Goal: Information Seeking & Learning: Learn about a topic

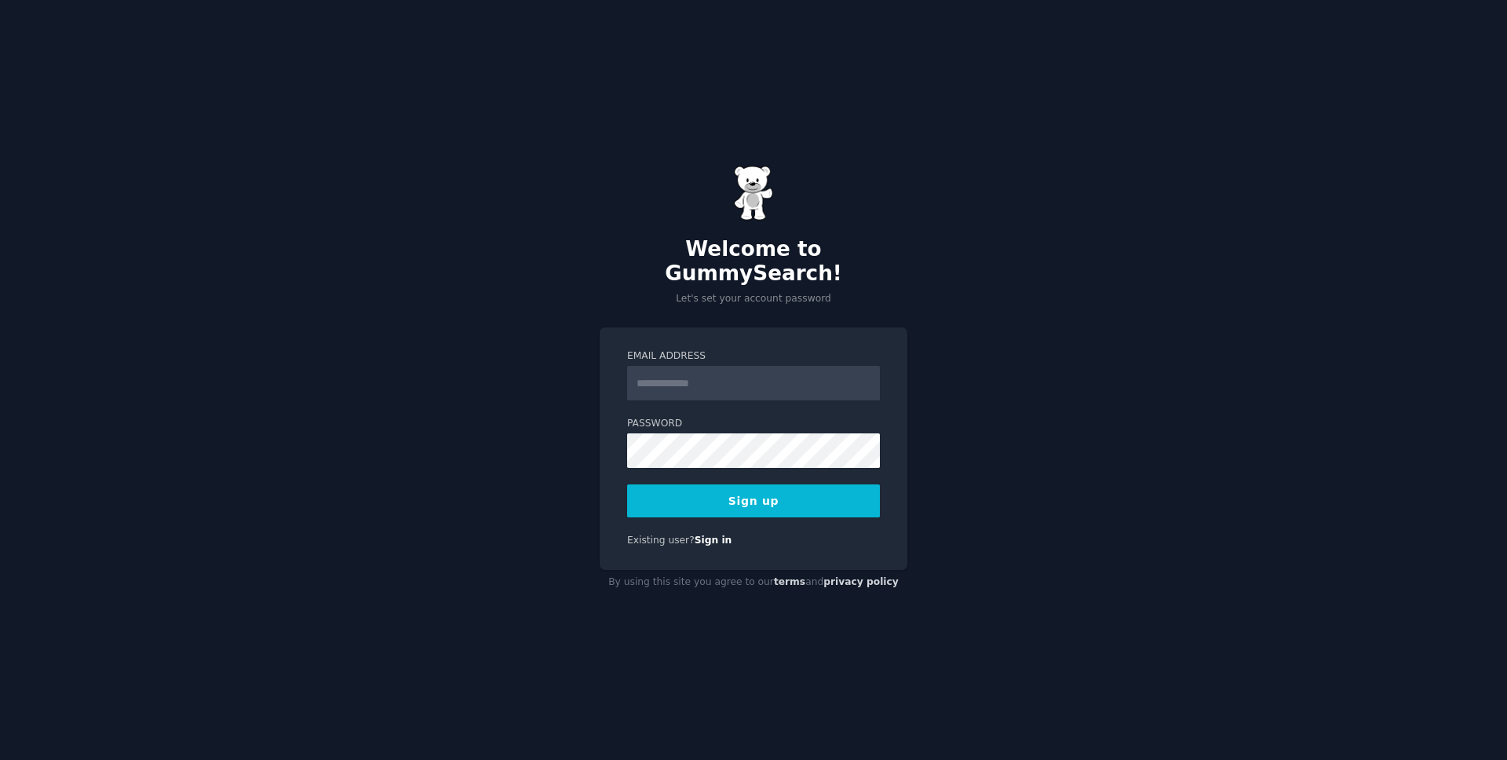
click at [713, 384] on input "Email Address" at bounding box center [753, 383] width 253 height 35
type input "**********"
click at [787, 491] on button "Sign up" at bounding box center [753, 500] width 253 height 33
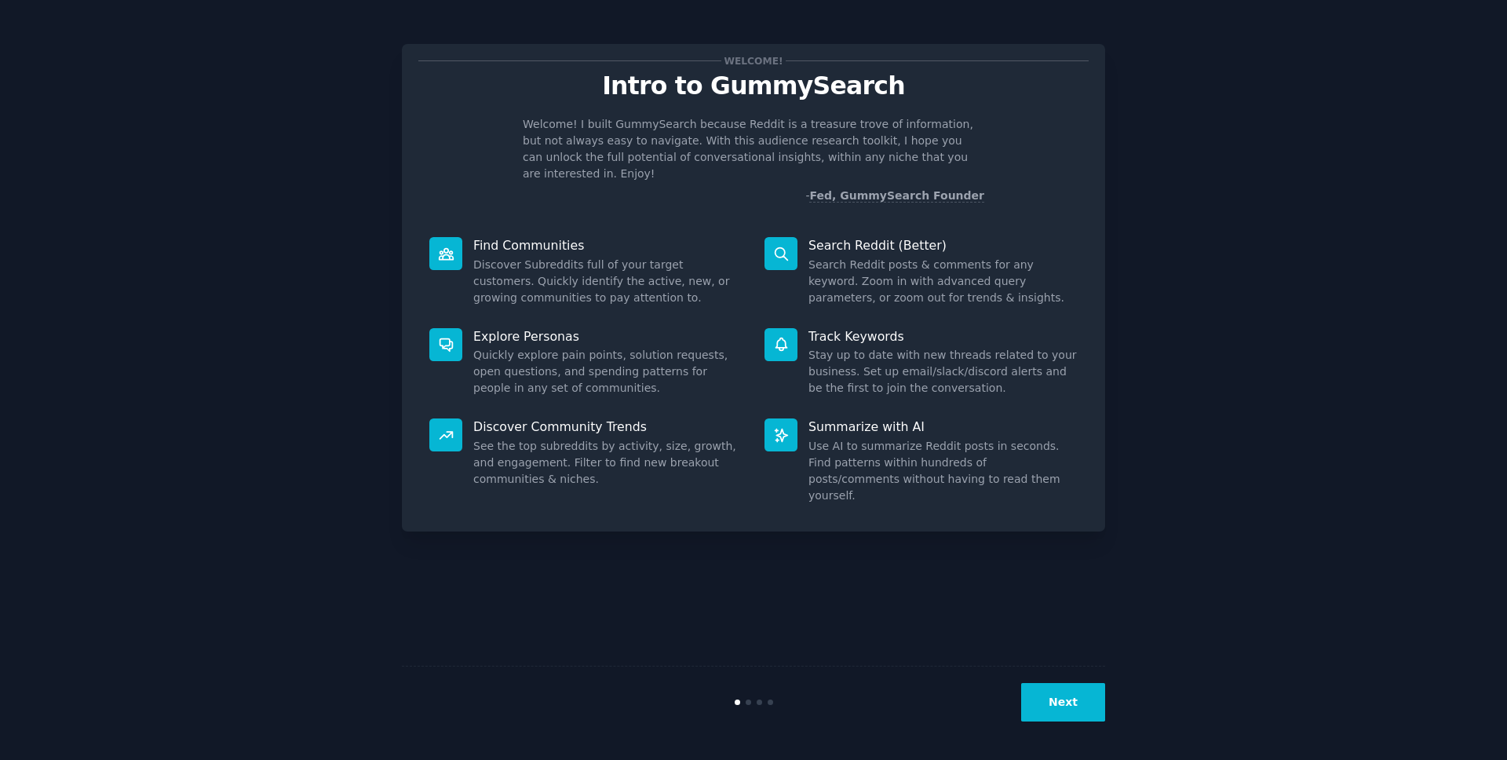
click at [1059, 710] on button "Next" at bounding box center [1063, 702] width 84 height 38
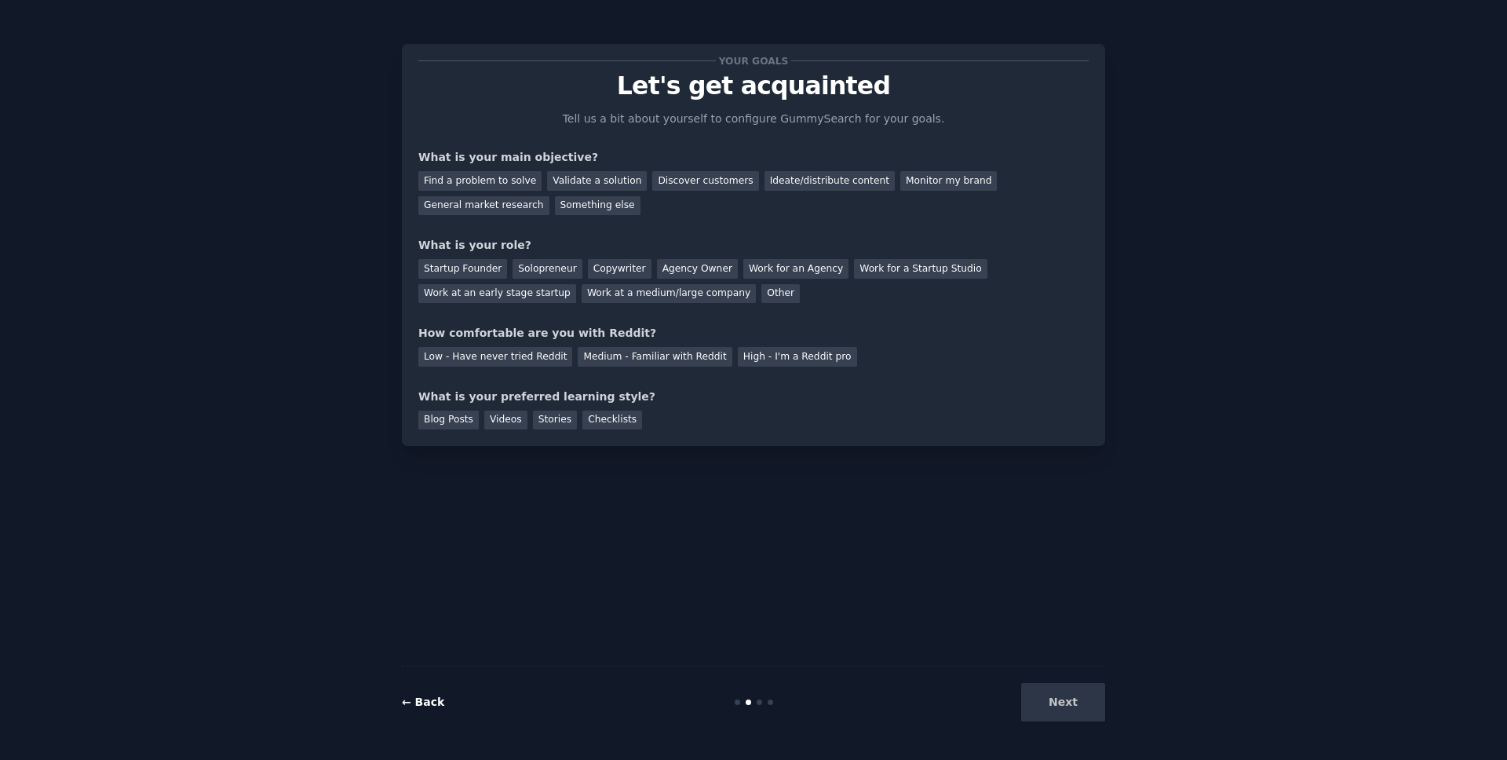
click at [421, 708] on link "← Back" at bounding box center [423, 701] width 42 height 13
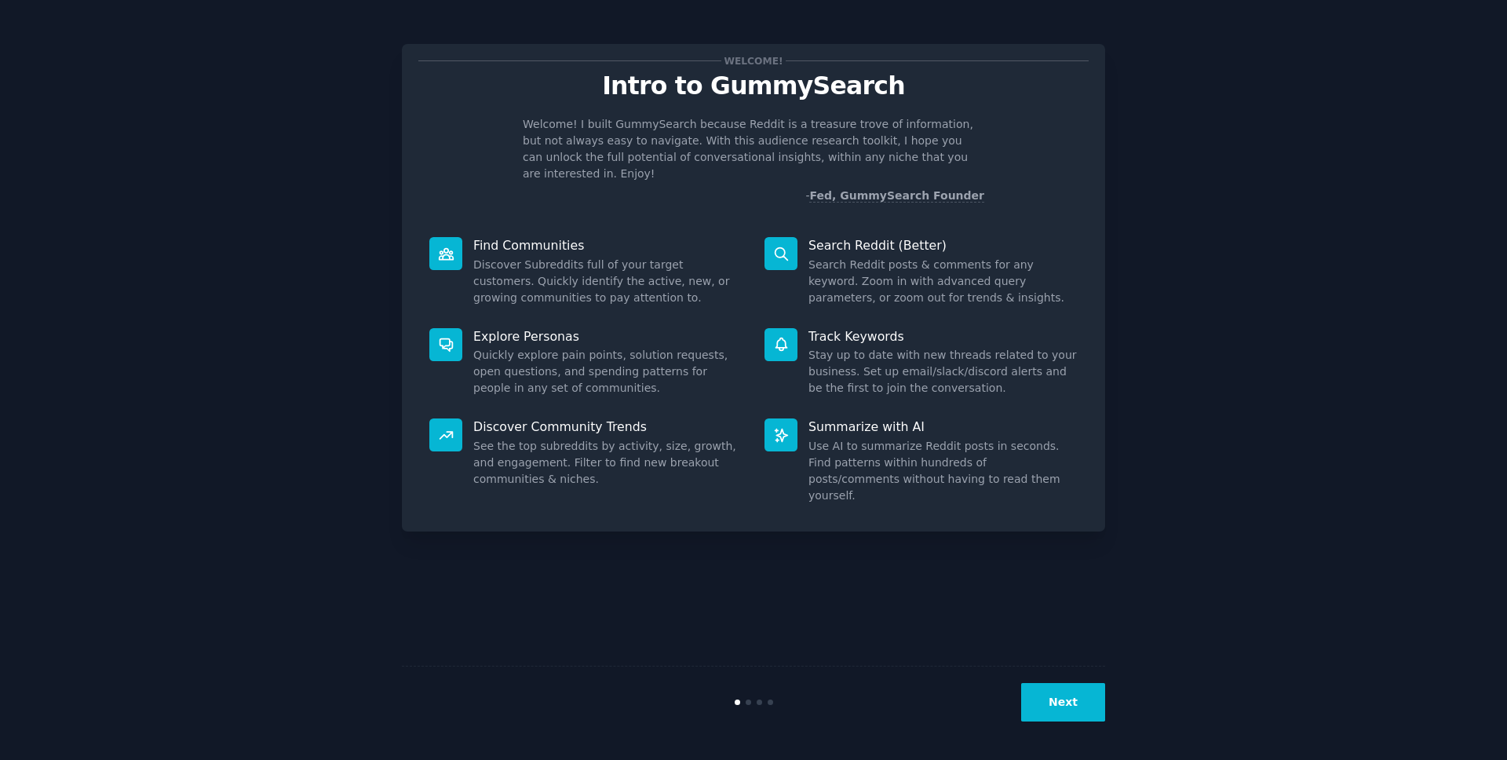
click at [787, 246] on icon at bounding box center [781, 254] width 16 height 16
drag, startPoint x: 793, startPoint y: 334, endPoint x: 796, endPoint y: 348, distance: 13.7
click at [792, 334] on div at bounding box center [780, 344] width 33 height 33
click at [1069, 699] on button "Next" at bounding box center [1063, 702] width 84 height 38
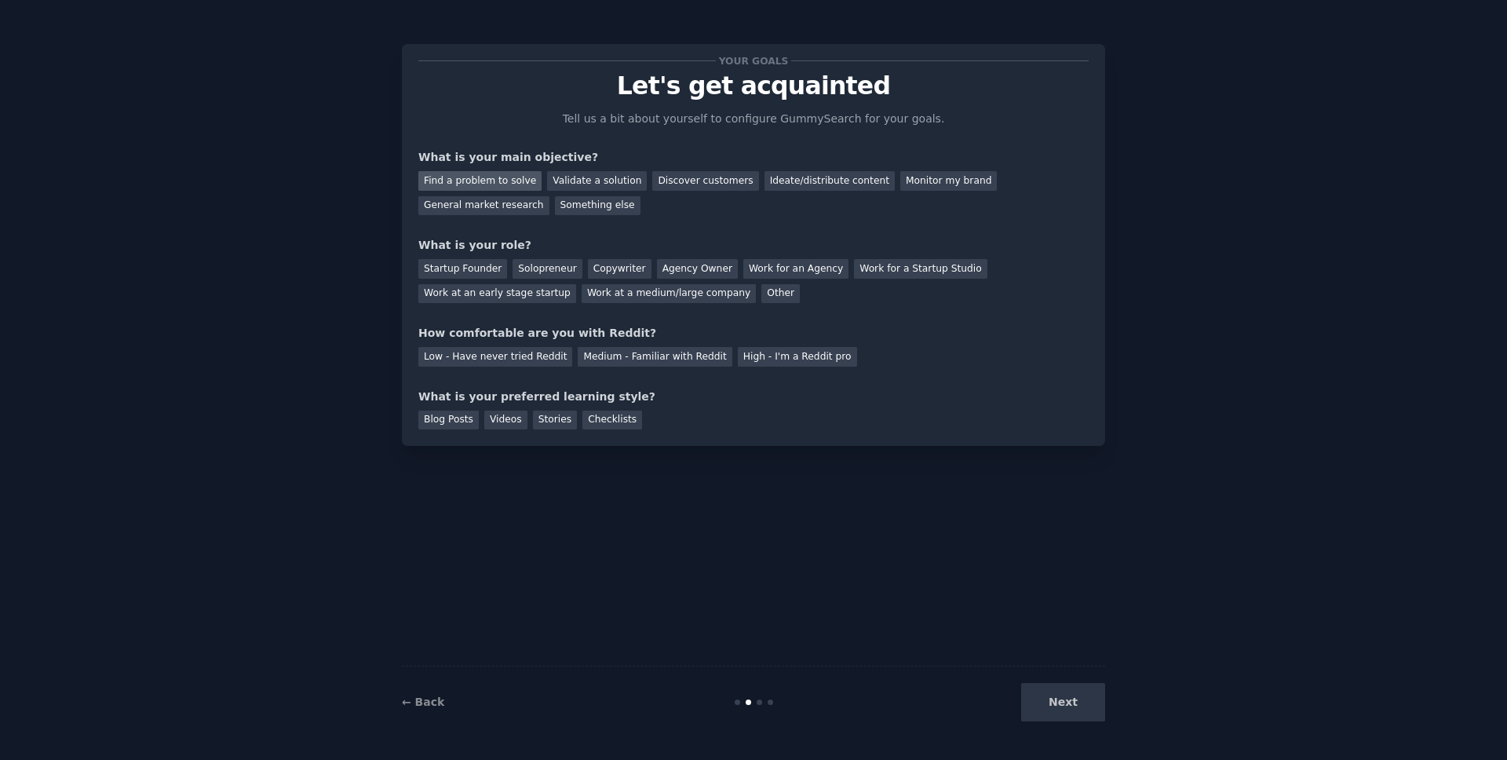
click at [465, 182] on div "Find a problem to solve" at bounding box center [479, 181] width 123 height 20
click at [607, 184] on div "Validate a solution" at bounding box center [597, 181] width 100 height 20
click at [495, 210] on div "General market research" at bounding box center [483, 206] width 131 height 20
click at [536, 274] on div "Solopreneur" at bounding box center [546, 269] width 69 height 20
click at [501, 356] on div "Low - Have never tried Reddit" at bounding box center [495, 357] width 154 height 20
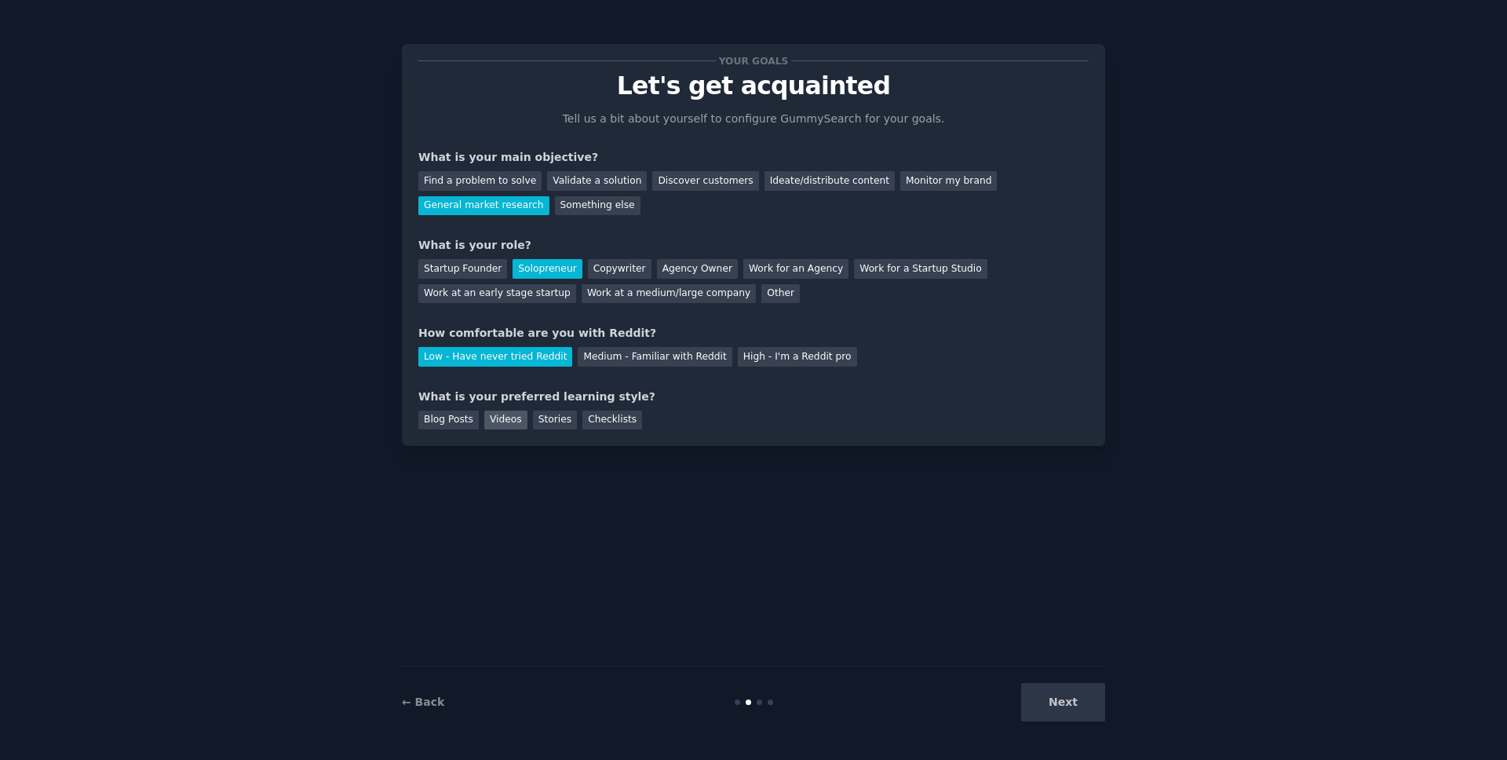
click at [511, 422] on div "Videos" at bounding box center [505, 420] width 43 height 20
click at [1052, 702] on button "Next" at bounding box center [1063, 702] width 84 height 38
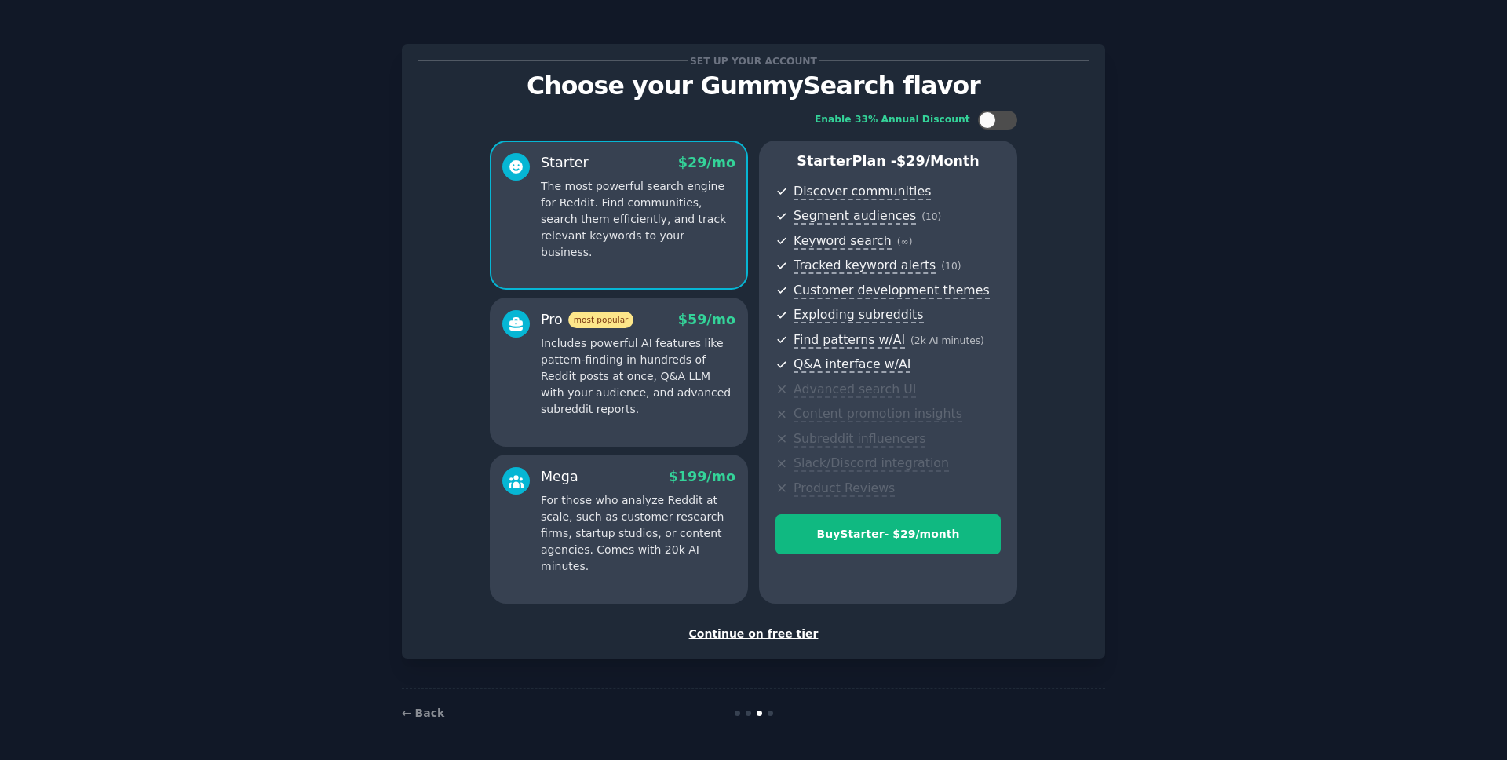
click at [750, 638] on div "Continue on free tier" at bounding box center [753, 633] width 670 height 16
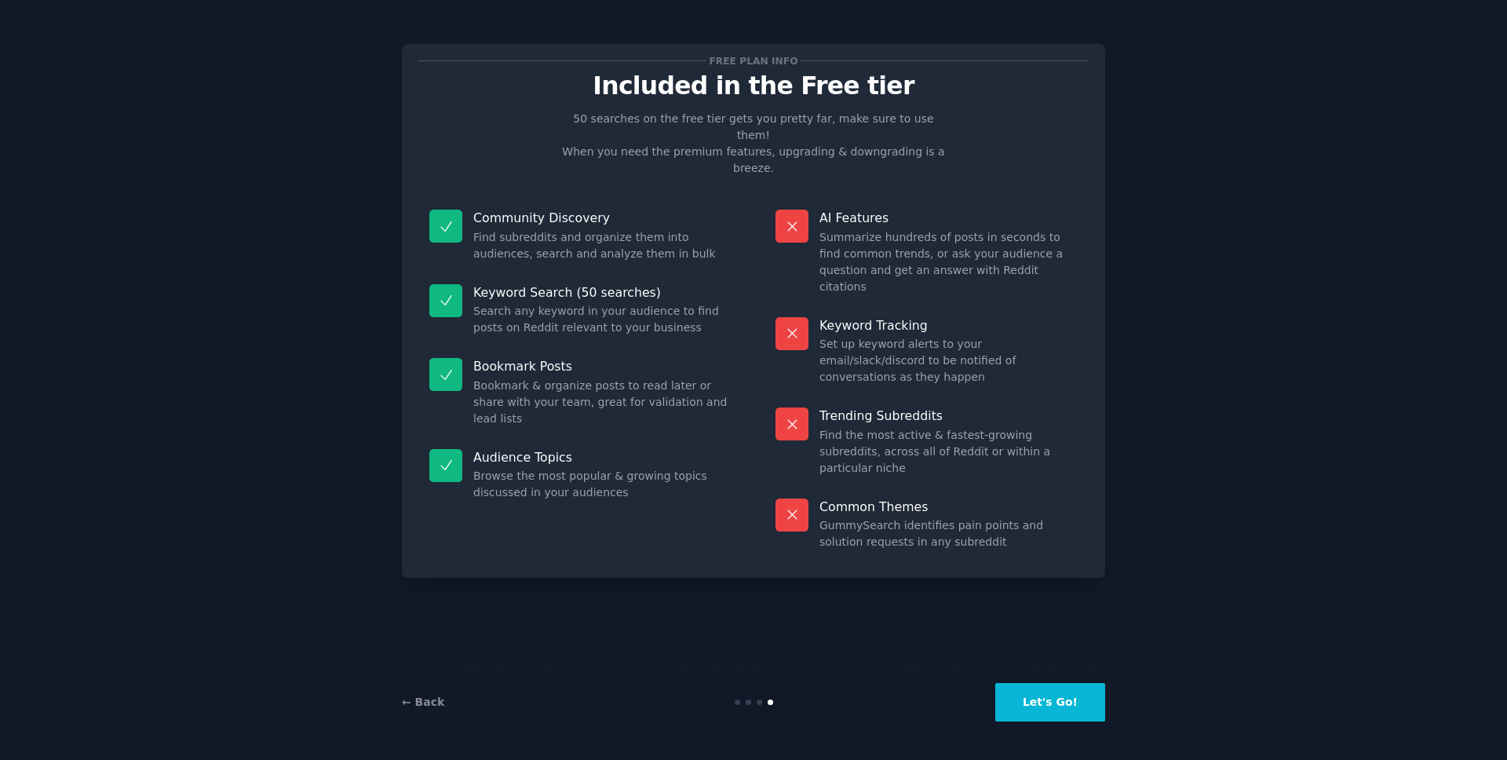
click at [1061, 703] on button "Let's Go!" at bounding box center [1050, 702] width 110 height 38
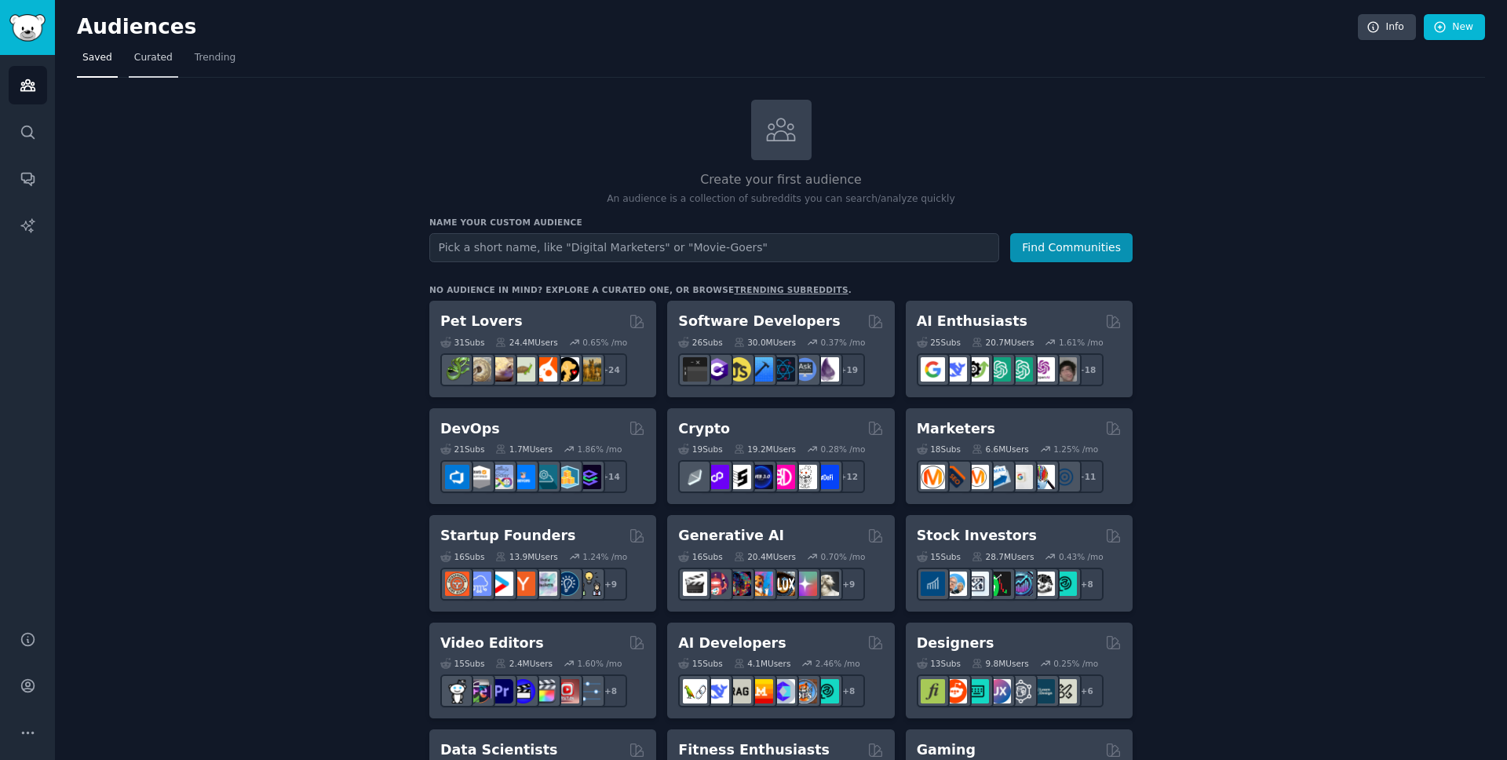
click at [150, 61] on span "Curated" at bounding box center [153, 58] width 38 height 14
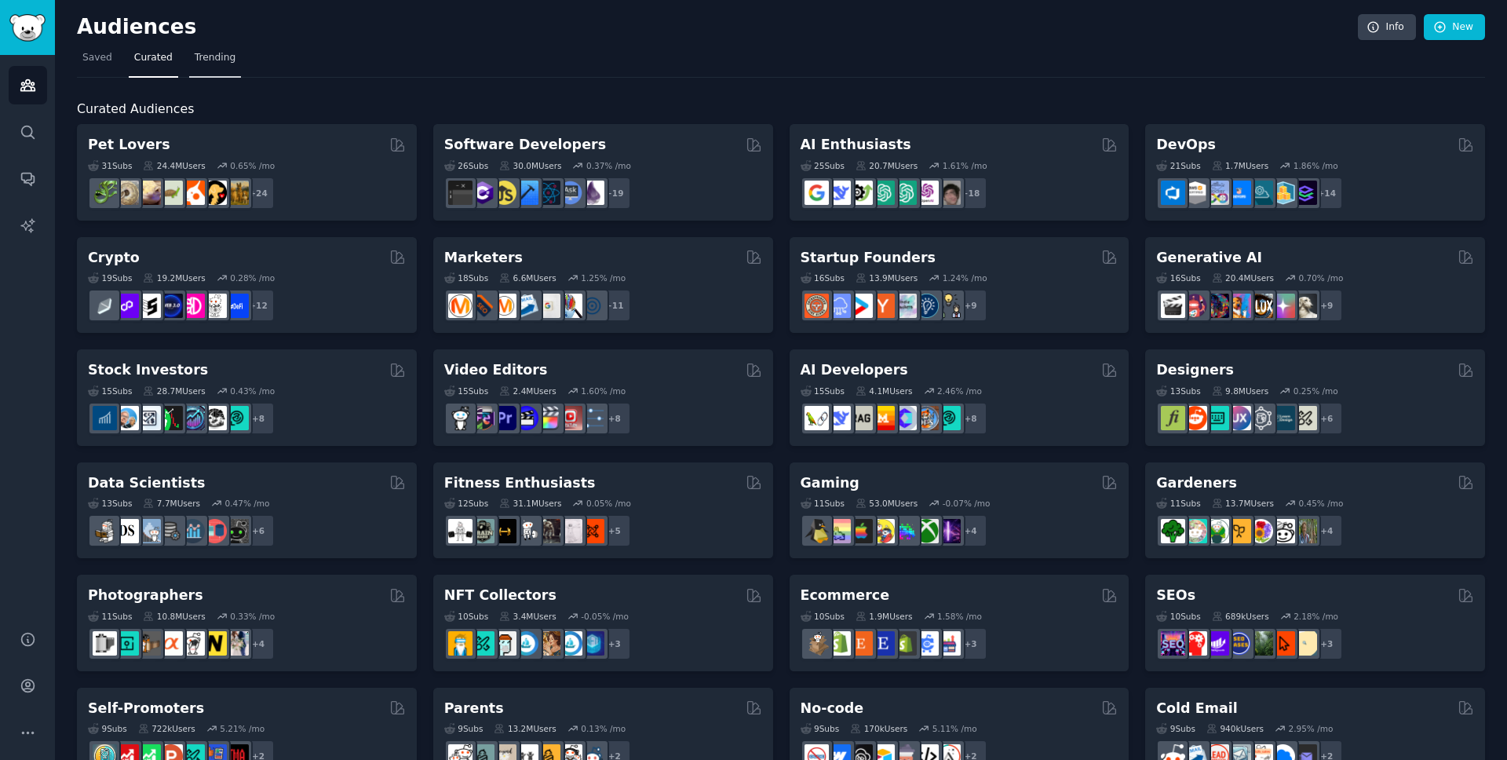
click at [218, 64] on span "Trending" at bounding box center [215, 58] width 41 height 14
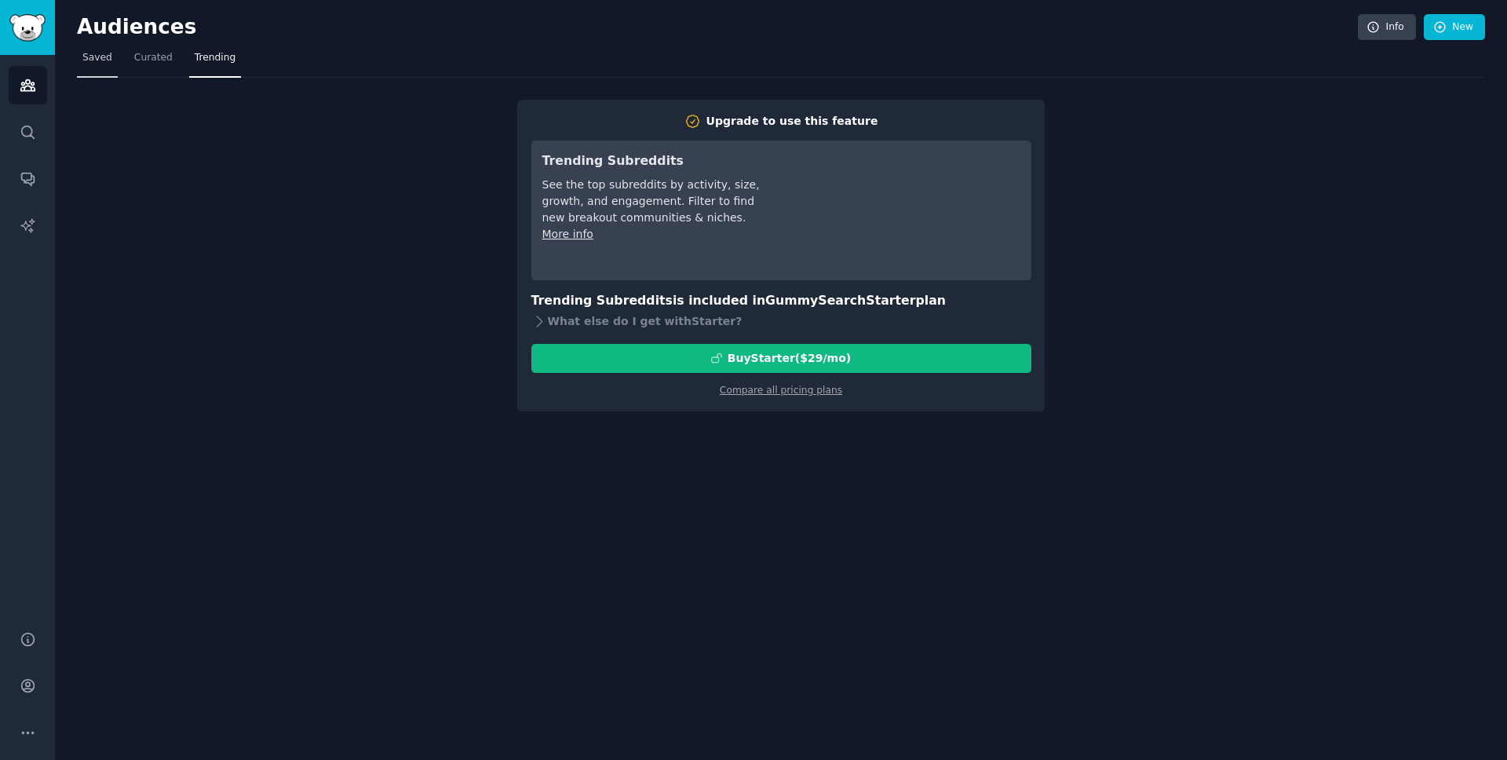
click at [96, 53] on span "Saved" at bounding box center [97, 58] width 30 height 14
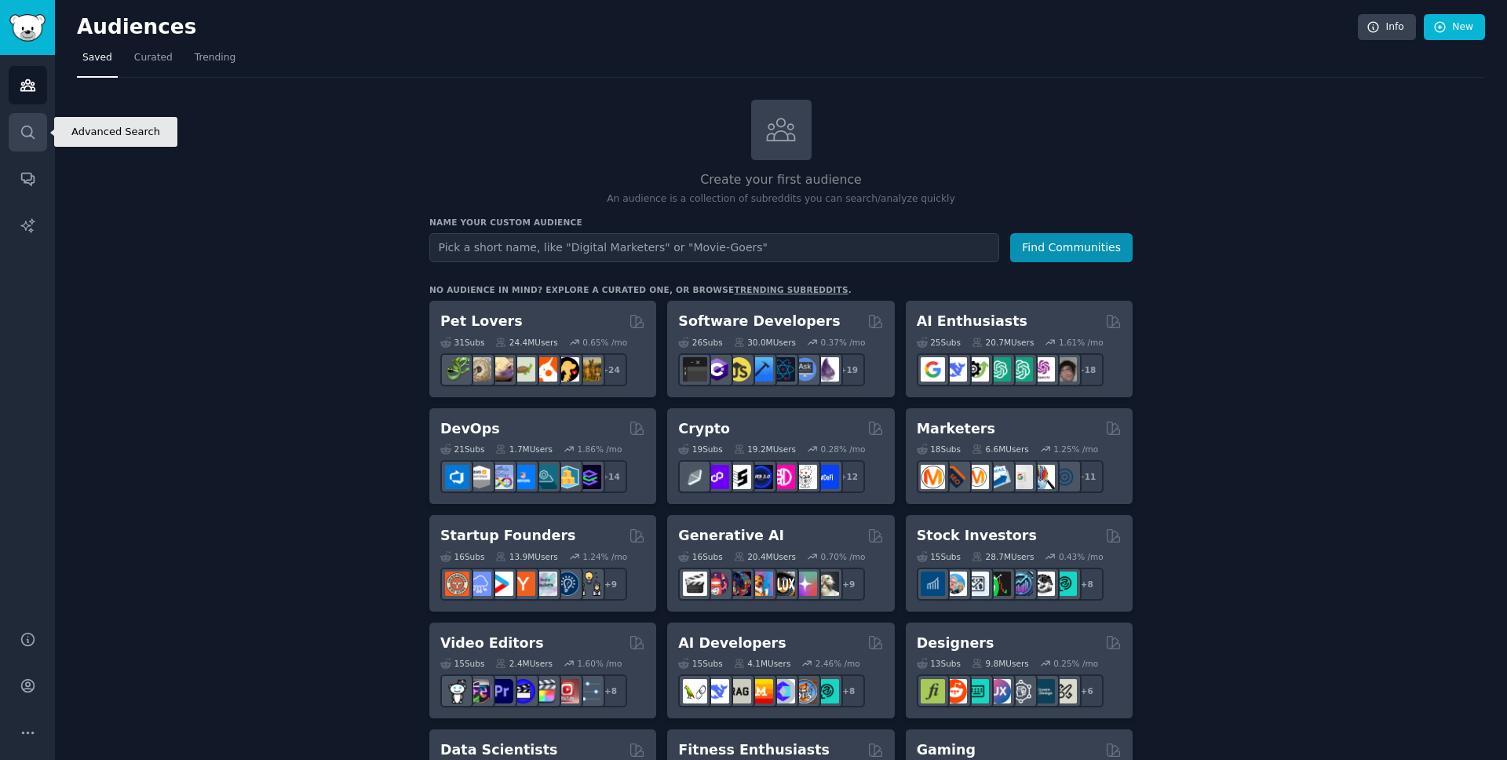
click at [27, 136] on icon "Sidebar" at bounding box center [27, 132] width 13 height 13
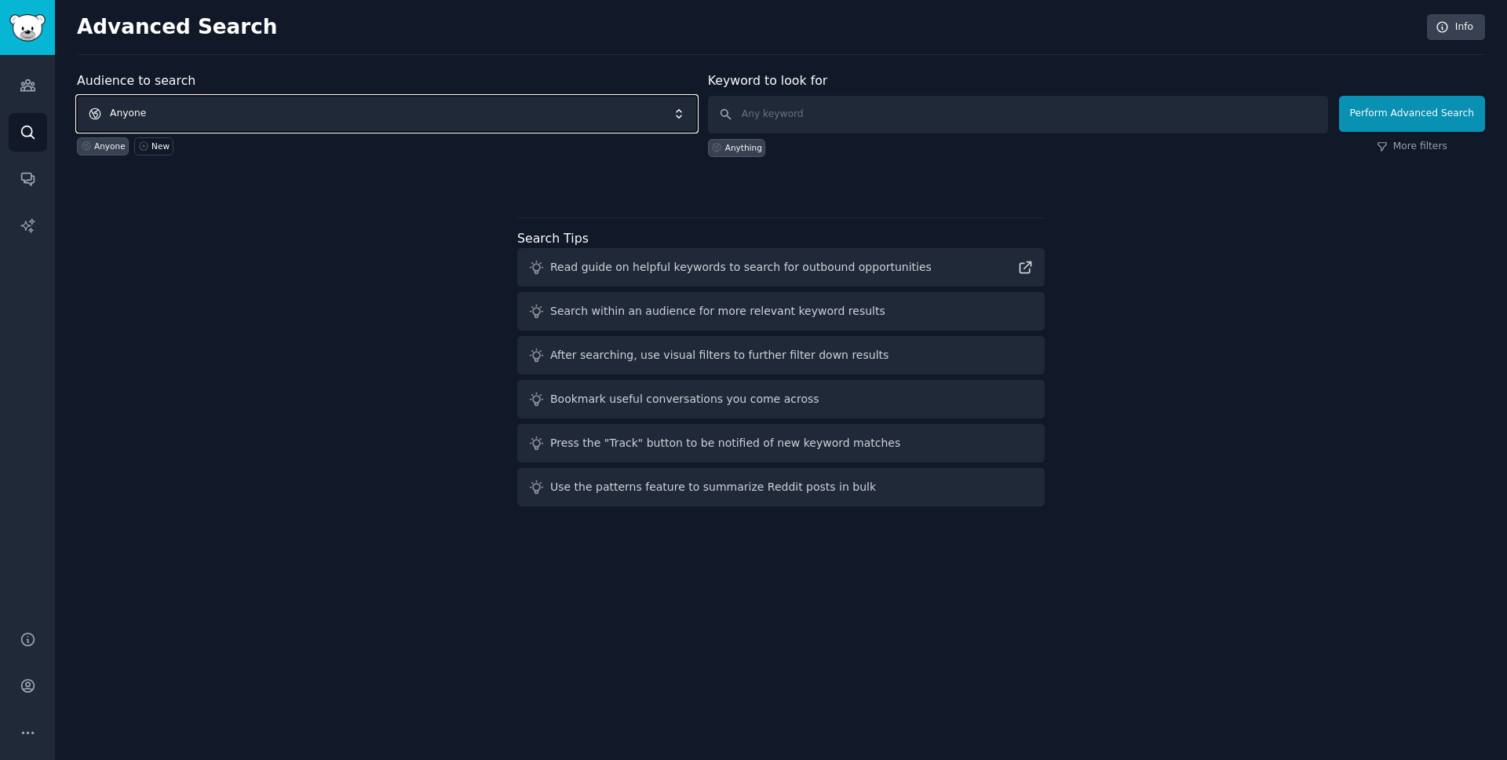
click at [684, 113] on span "Anyone" at bounding box center [387, 114] width 620 height 36
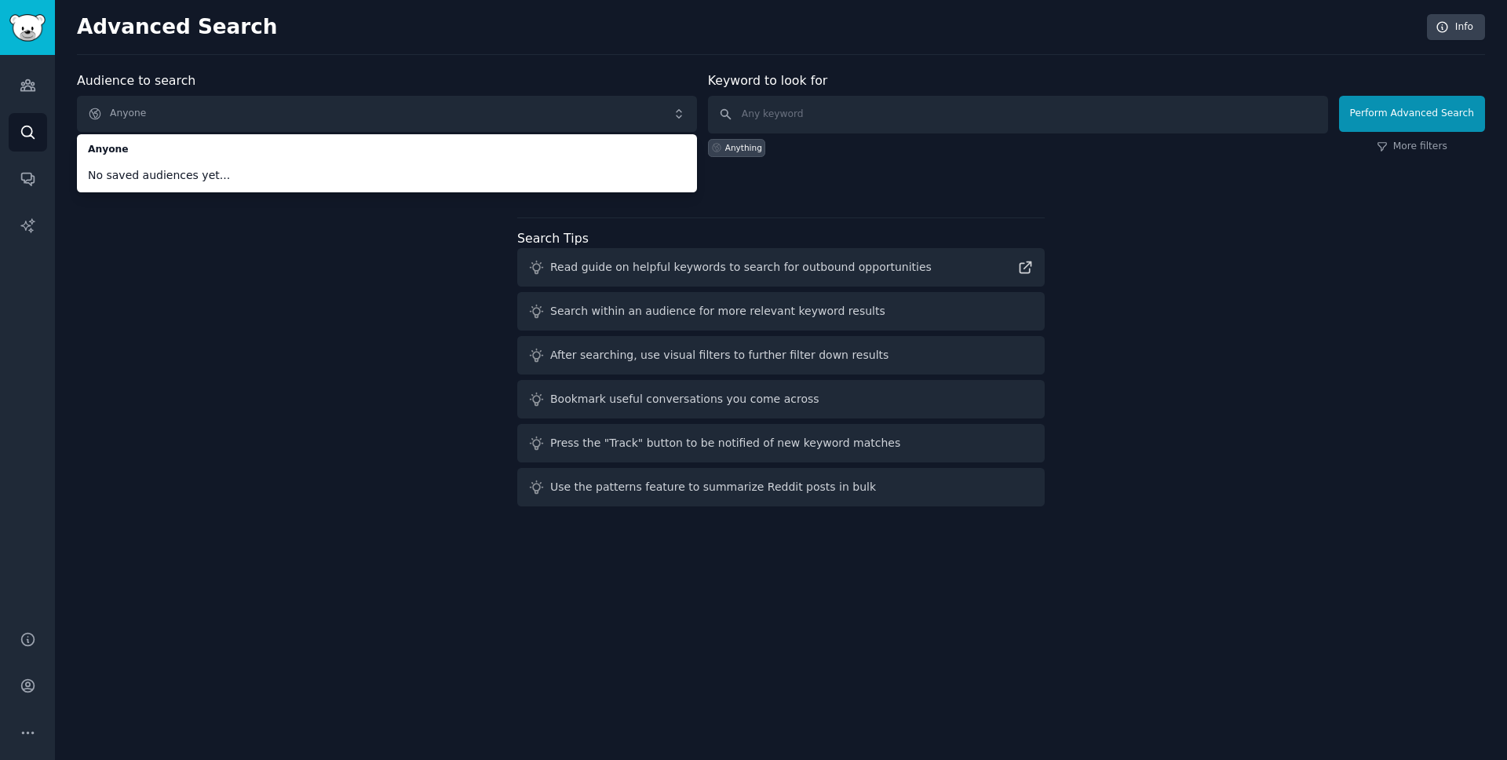
click at [338, 339] on div "Audience to search Anyone Anyone No saved audiences yet... Anyone New Keyword t…" at bounding box center [781, 291] width 1408 height 441
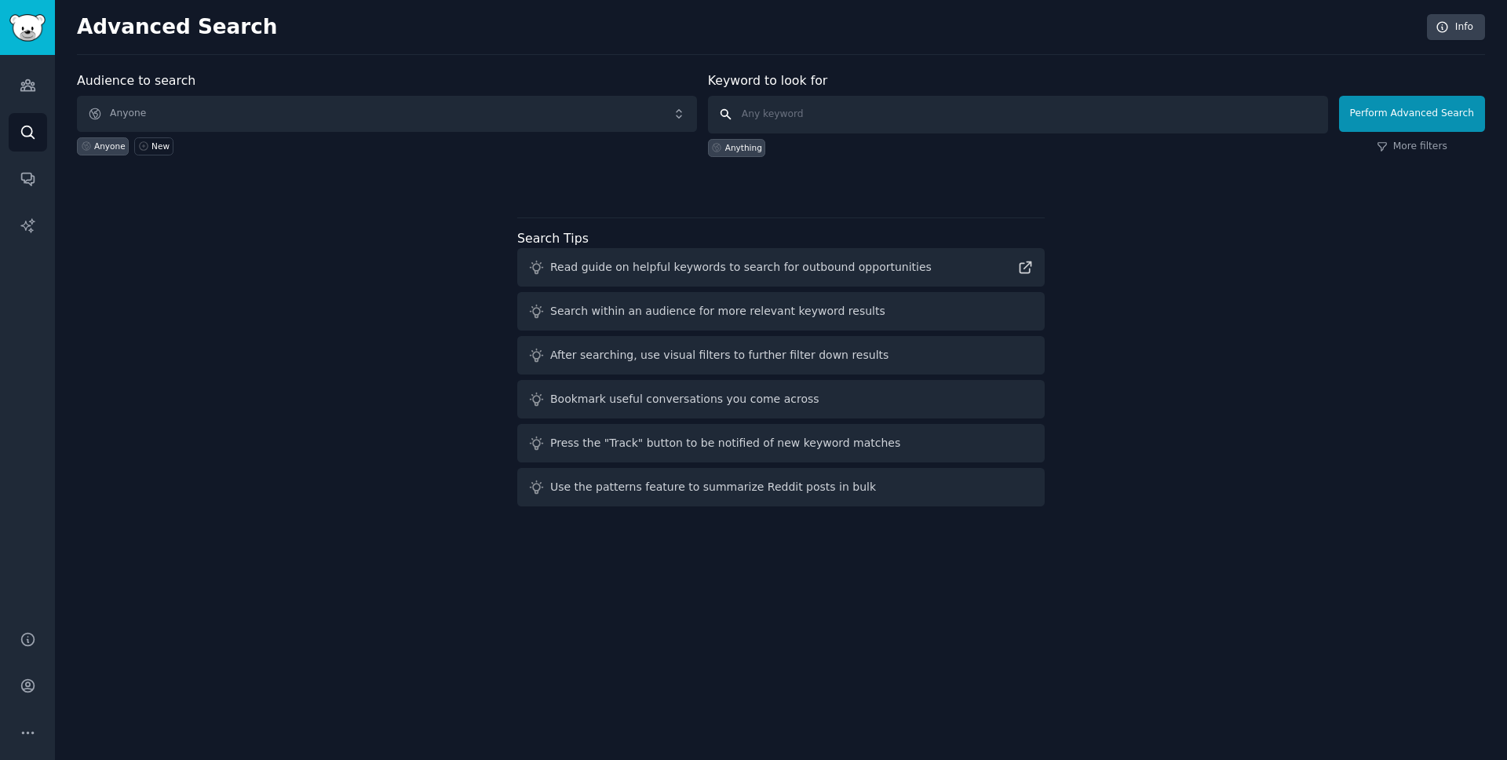
click at [989, 115] on input "text" at bounding box center [1018, 115] width 620 height 38
click at [29, 177] on icon "Sidebar" at bounding box center [28, 178] width 16 height 16
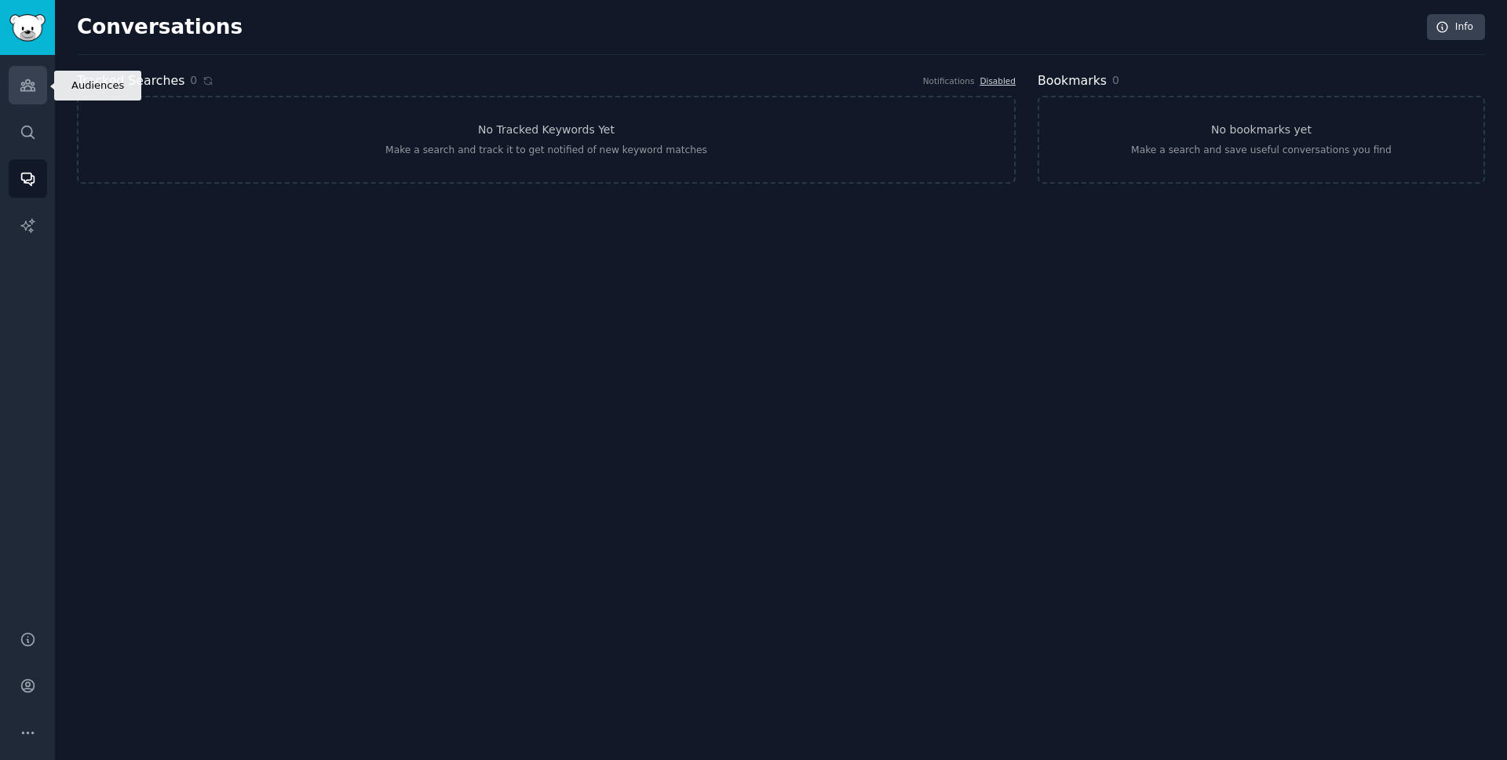
click at [18, 82] on link "Audiences" at bounding box center [28, 85] width 38 height 38
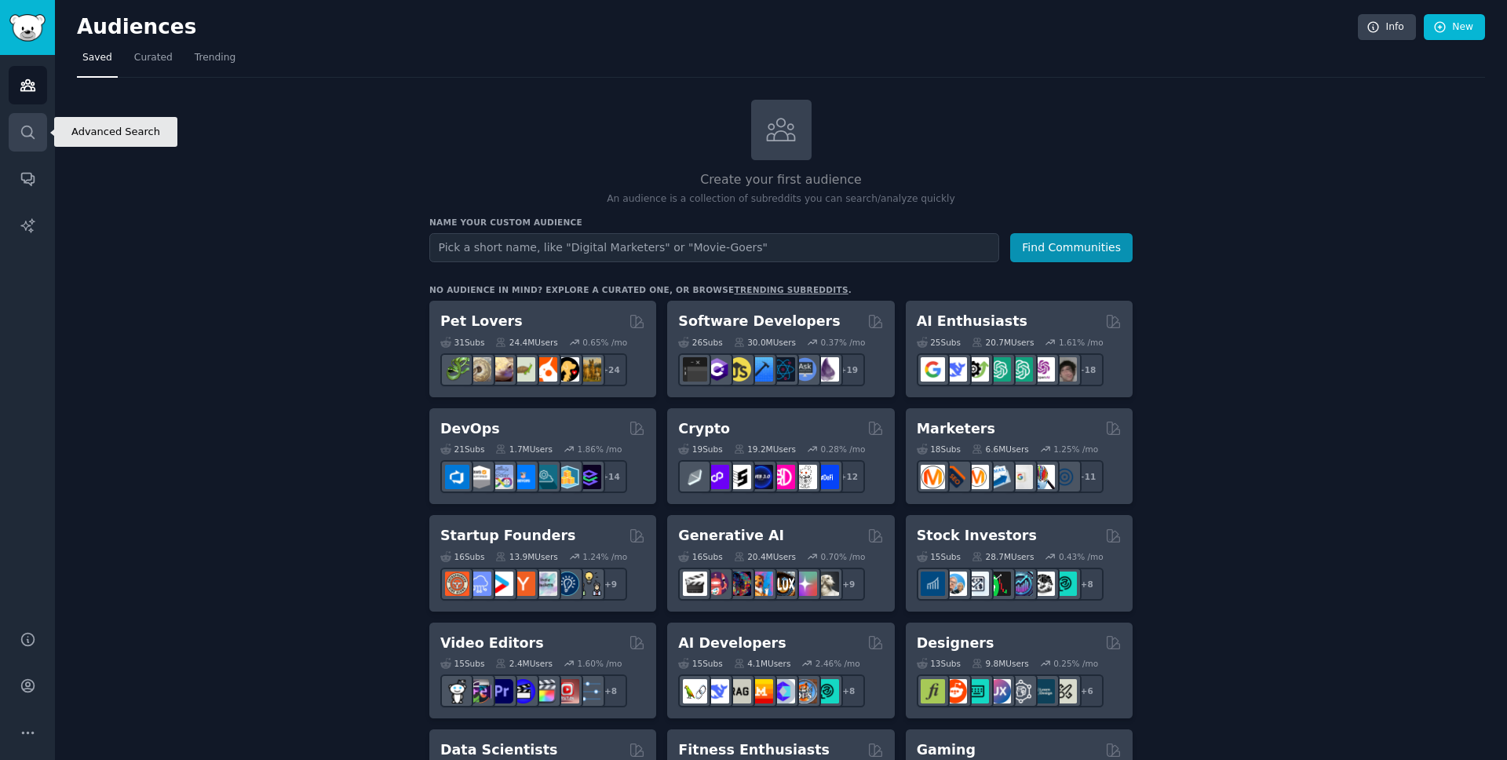
click at [24, 125] on icon "Sidebar" at bounding box center [28, 132] width 16 height 16
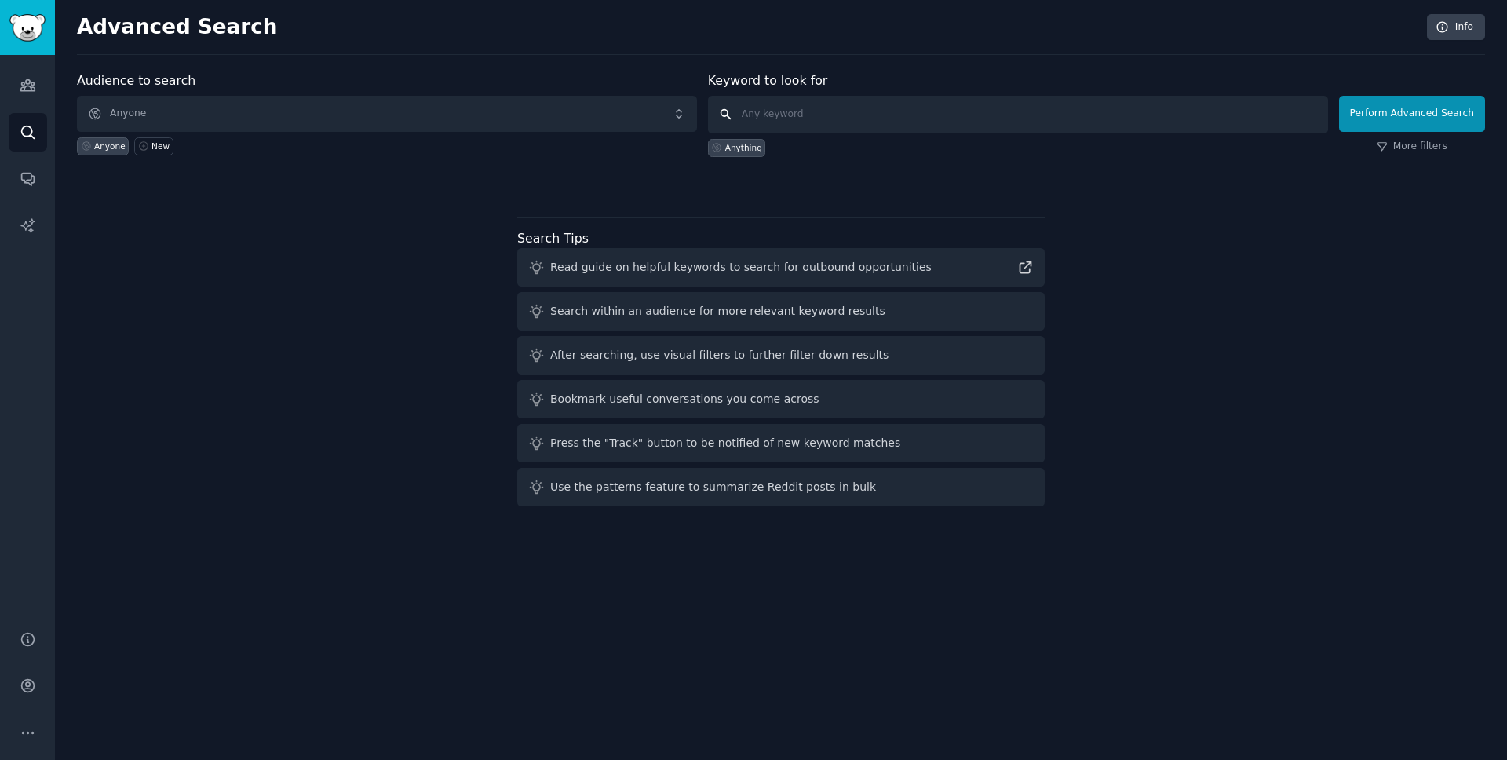
click at [771, 119] on input "text" at bounding box center [1018, 115] width 620 height 38
type input "email marketing"
click button "Perform Advanced Search" at bounding box center [1412, 114] width 146 height 36
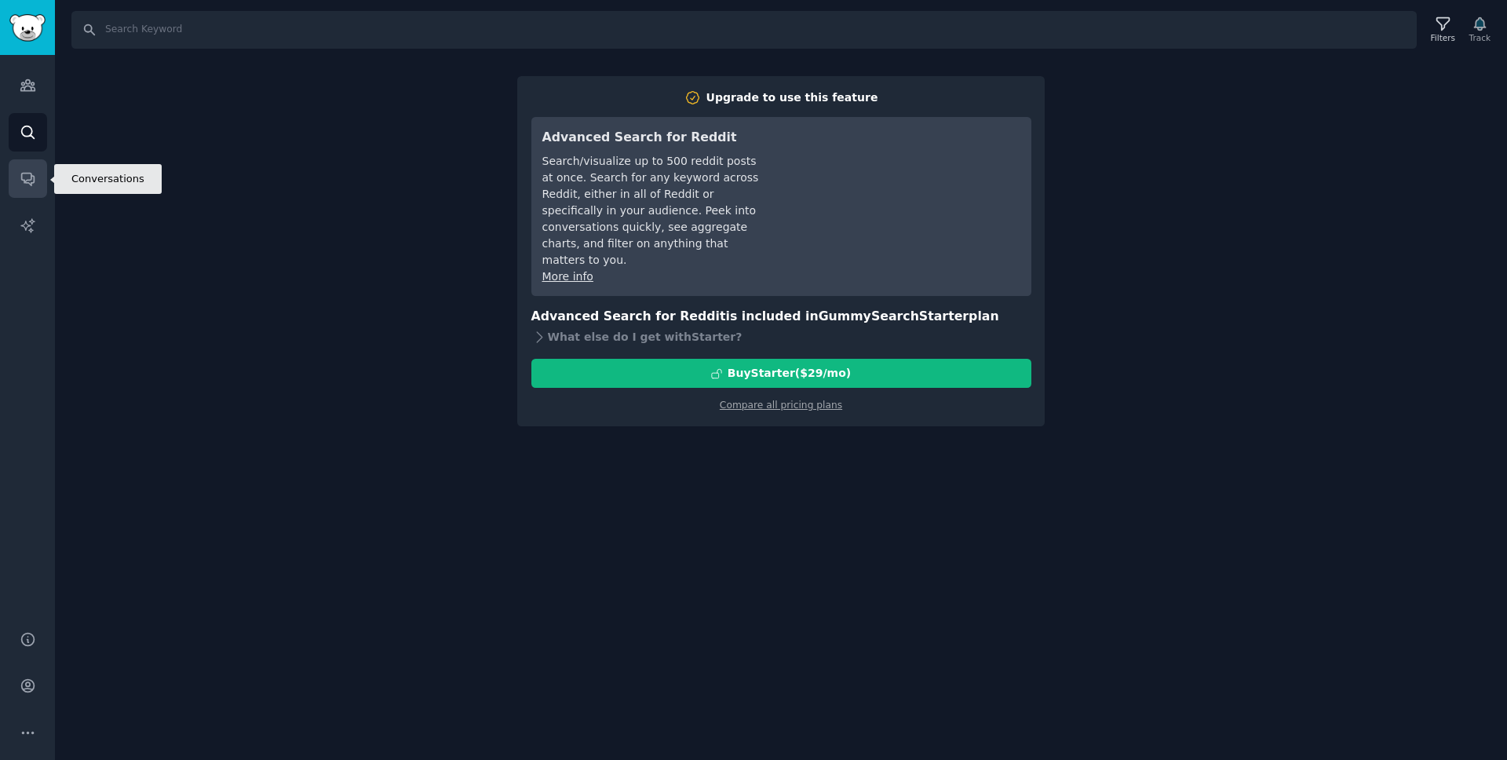
click at [25, 173] on icon "Sidebar" at bounding box center [27, 179] width 13 height 13
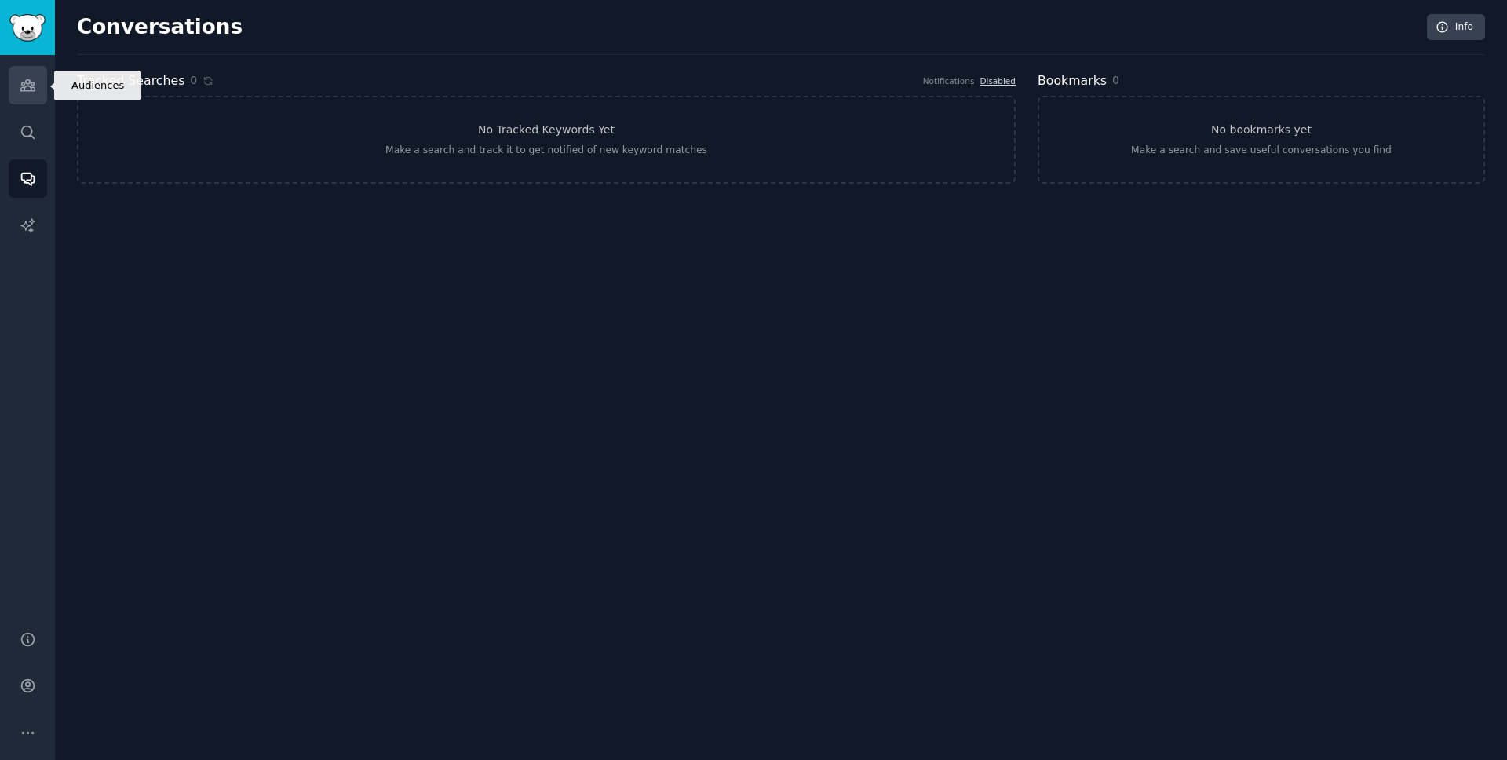
click at [30, 97] on link "Audiences" at bounding box center [28, 85] width 38 height 38
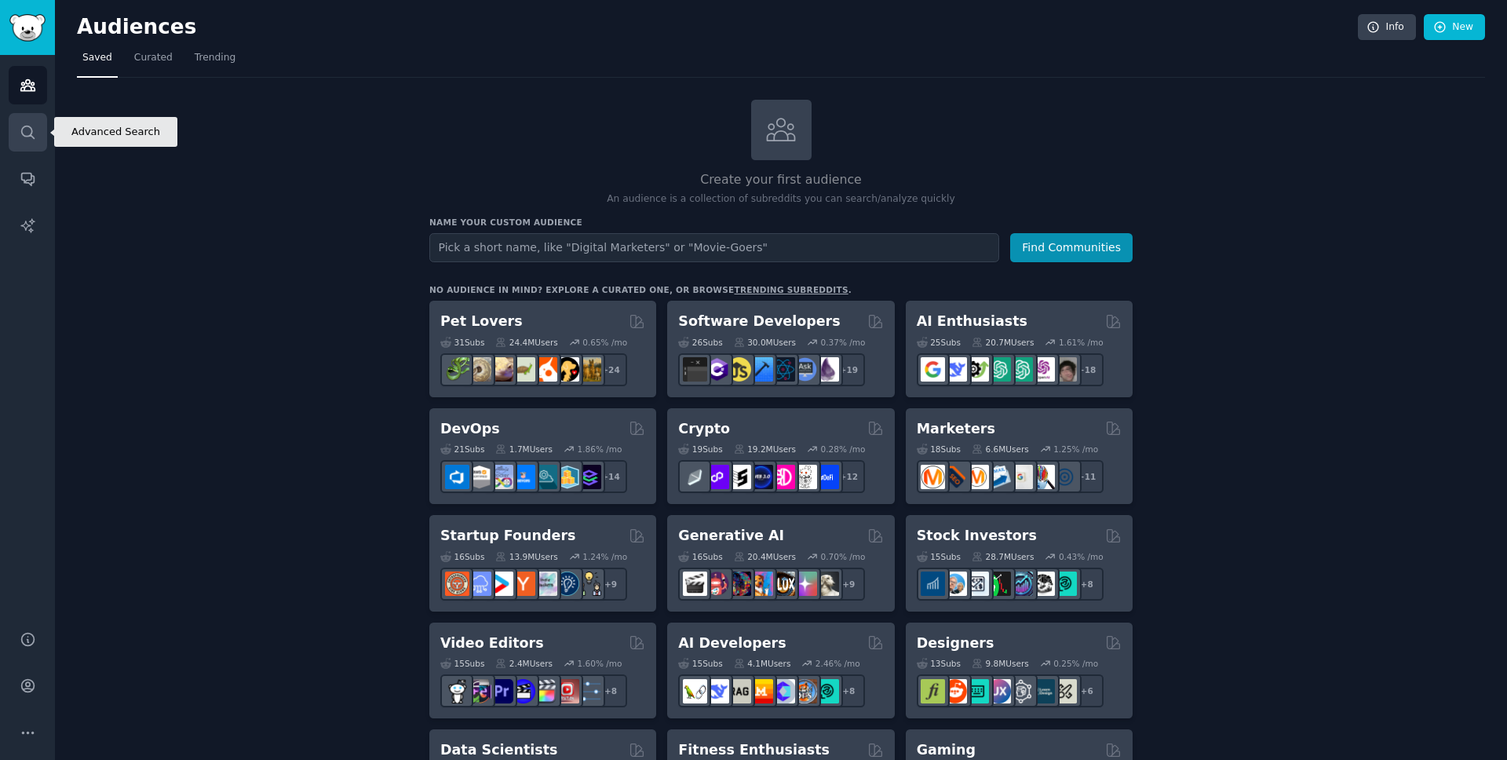
click at [29, 124] on icon "Sidebar" at bounding box center [28, 132] width 16 height 16
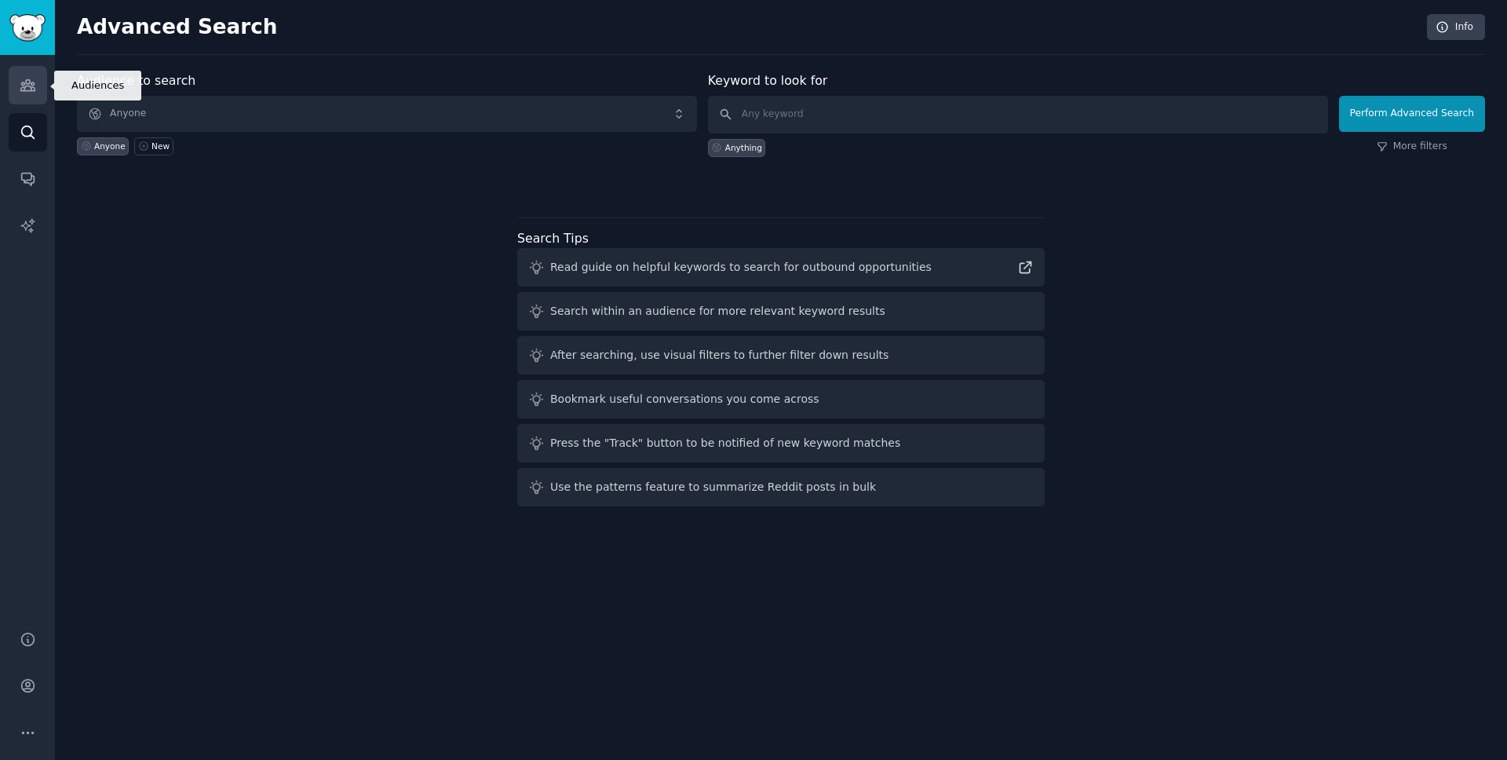
click at [38, 84] on link "Audiences" at bounding box center [28, 85] width 38 height 38
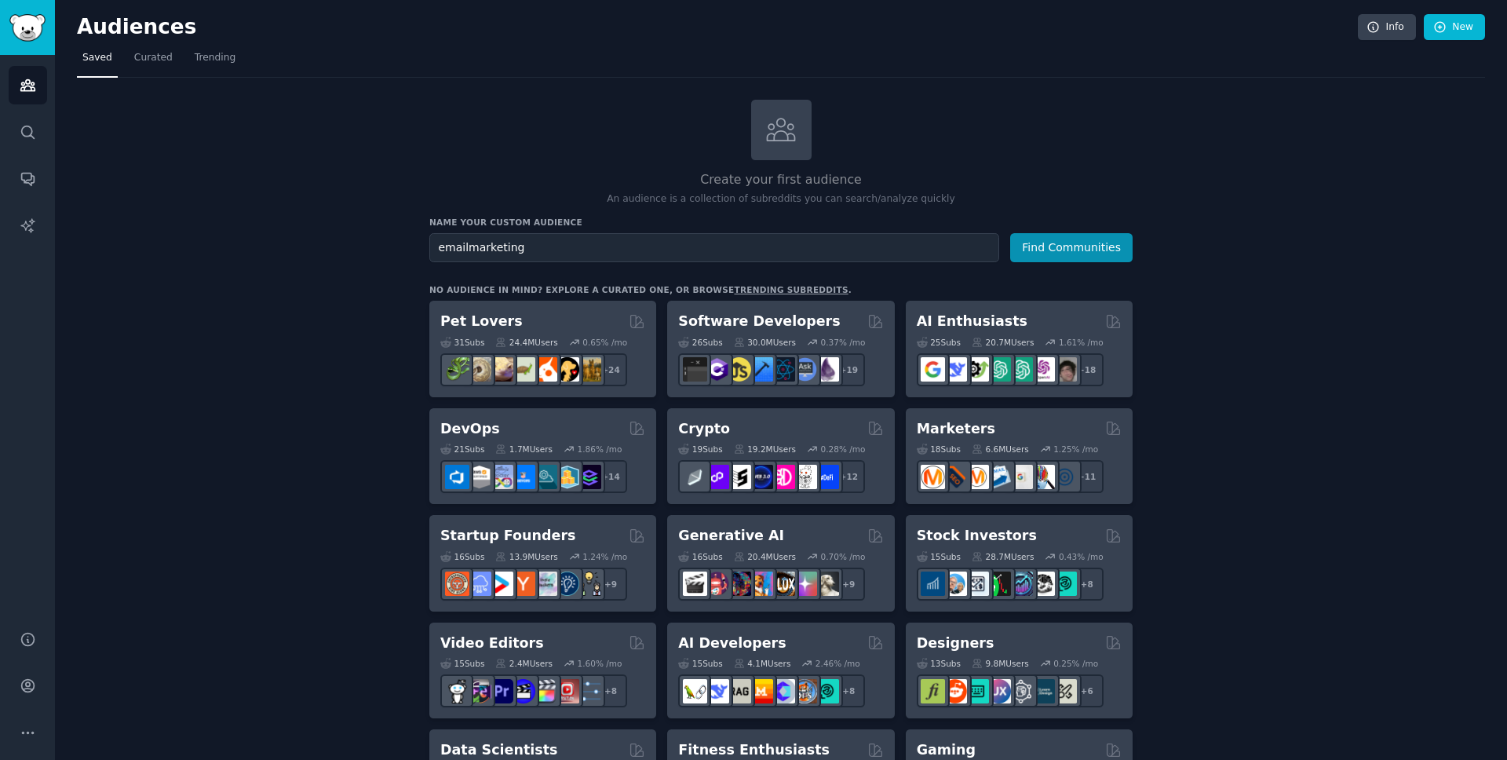
click at [465, 248] on input "emailmarketing" at bounding box center [714, 247] width 570 height 29
type input "email marketing"
click at [1010, 233] on button "Find Communities" at bounding box center [1071, 247] width 122 height 29
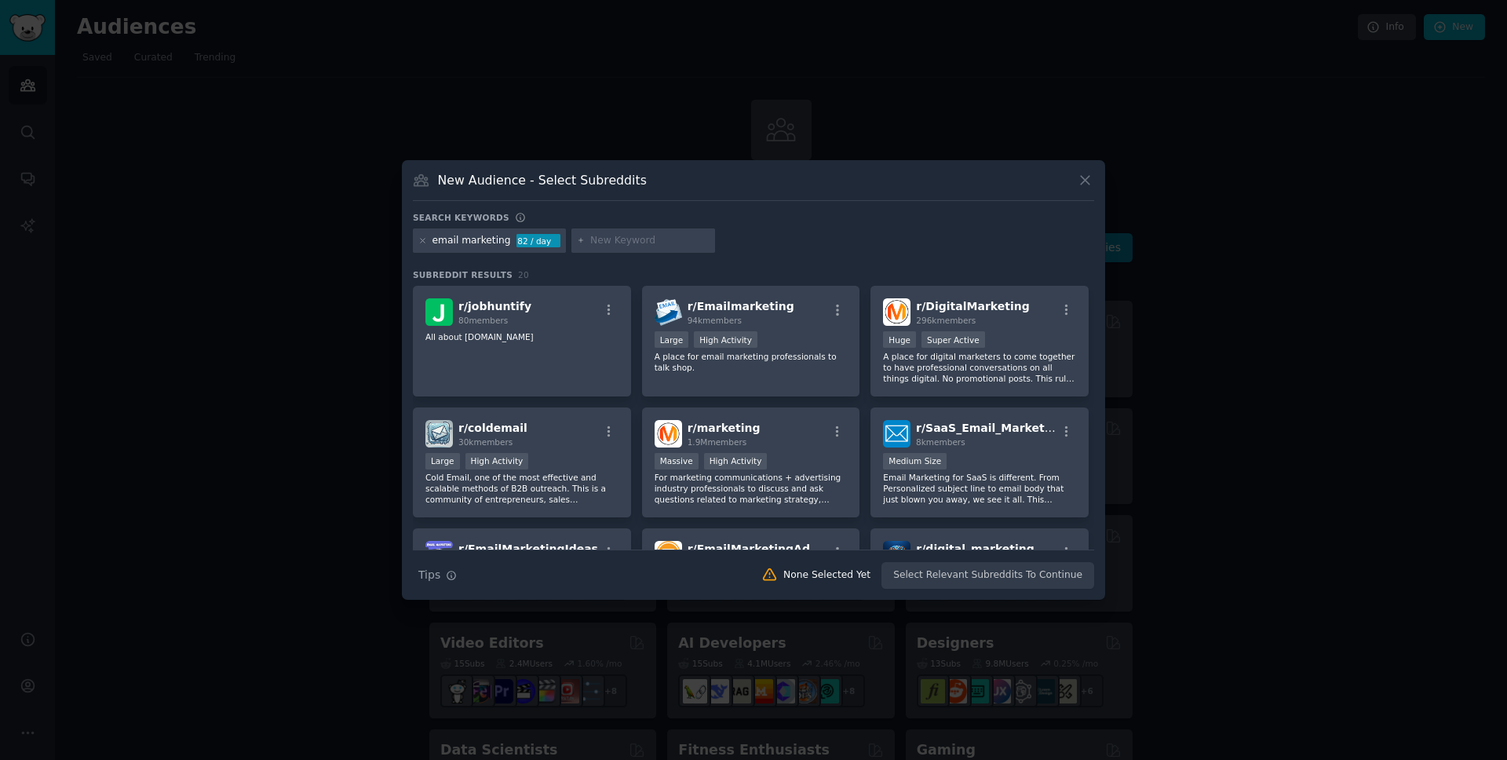
click at [887, 241] on div "email marketing 82 / day" at bounding box center [753, 243] width 681 height 31
click at [1085, 186] on icon at bounding box center [1085, 180] width 16 height 16
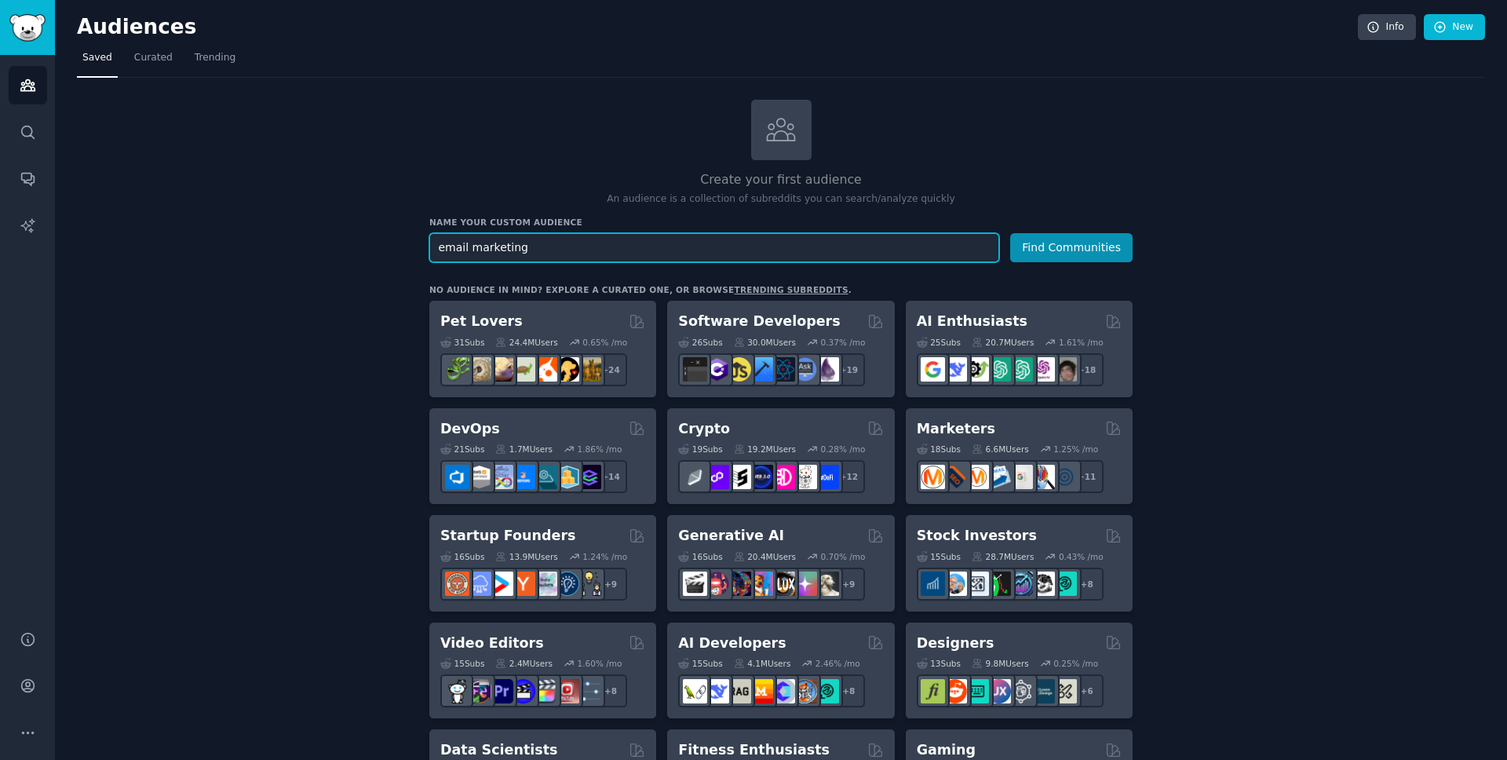
drag, startPoint x: 527, startPoint y: 253, endPoint x: 392, endPoint y: 242, distance: 135.5
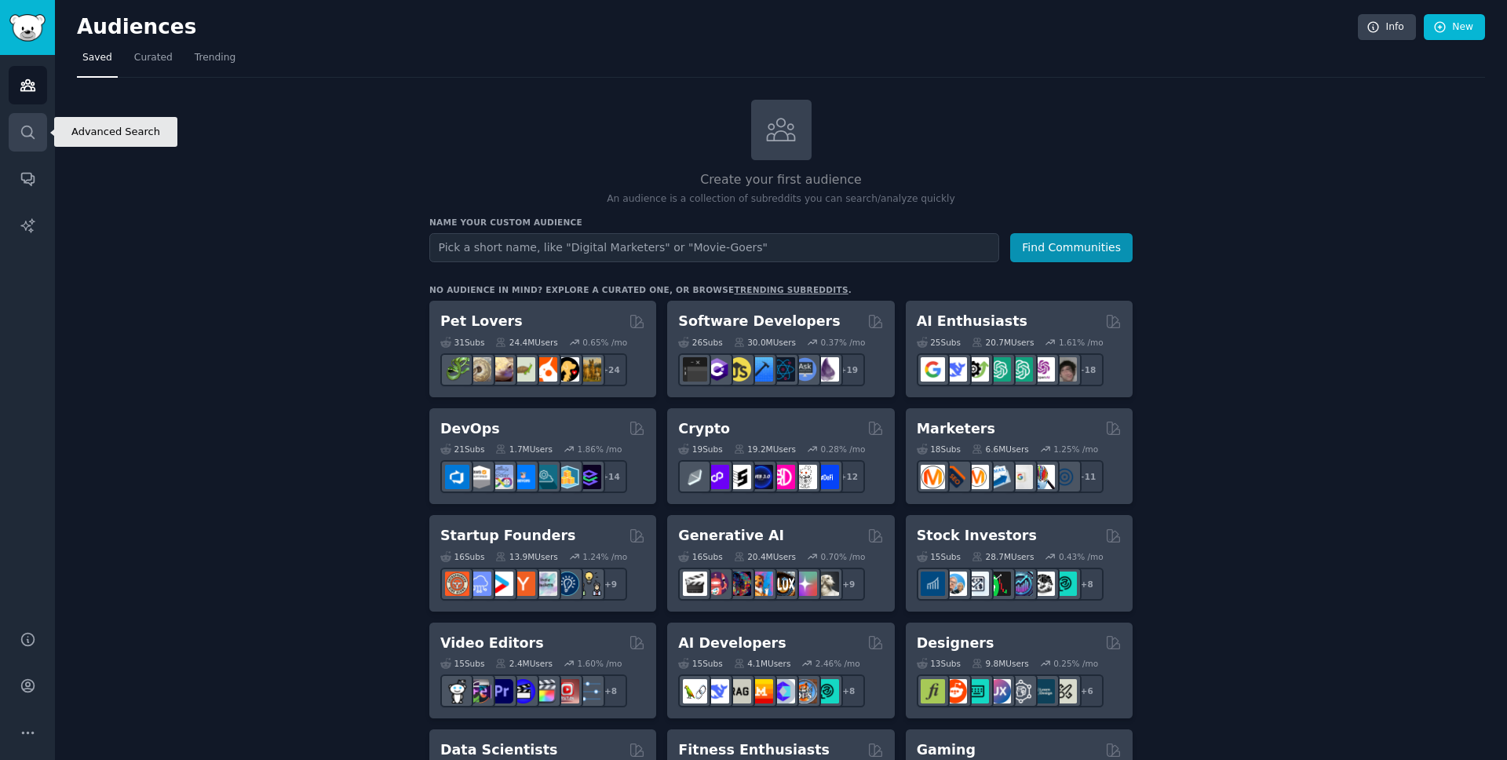
click at [12, 132] on link "Search" at bounding box center [28, 132] width 38 height 38
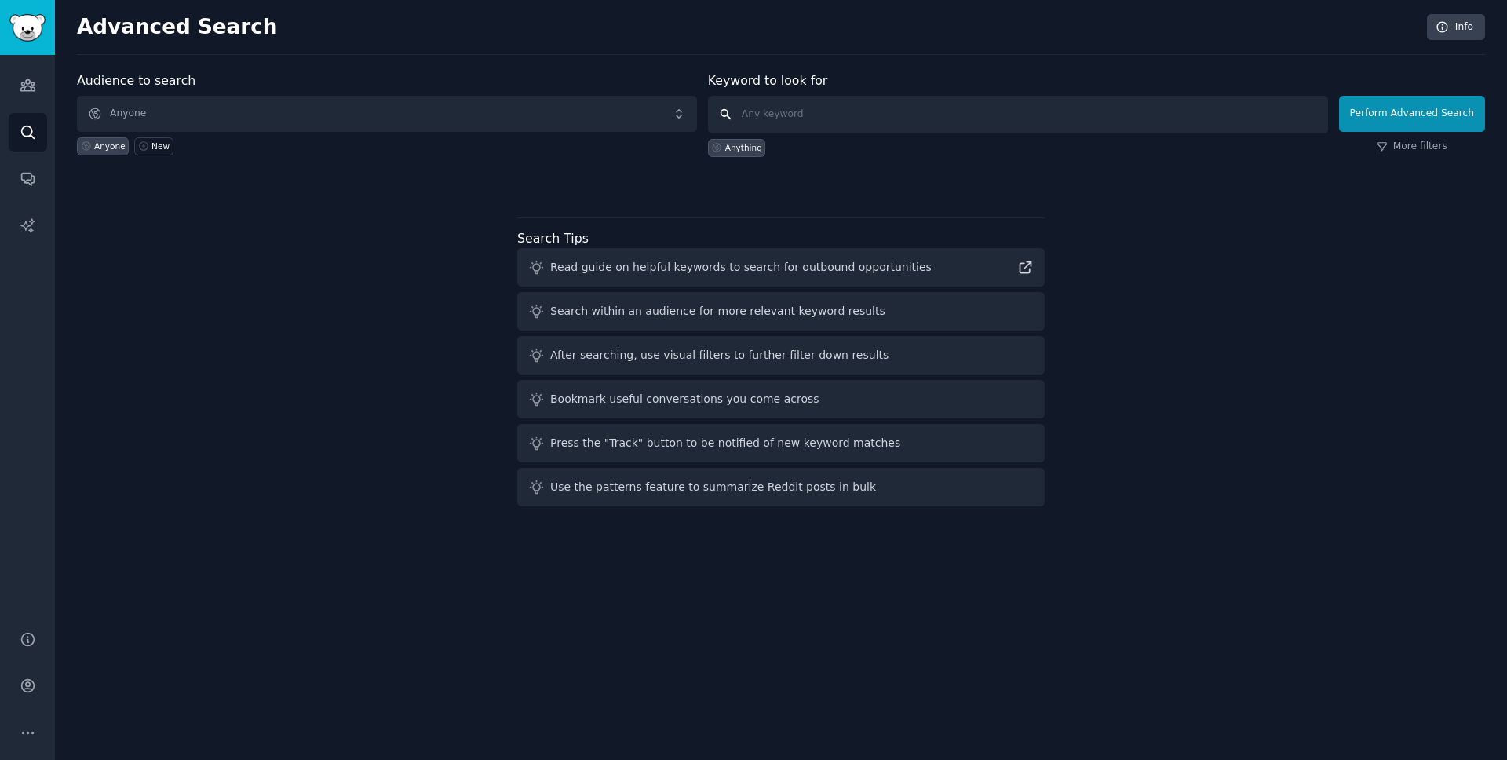
click at [809, 115] on input "text" at bounding box center [1018, 115] width 620 height 38
type input "email marketing issue"
click button "Perform Advanced Search" at bounding box center [1412, 114] width 146 height 36
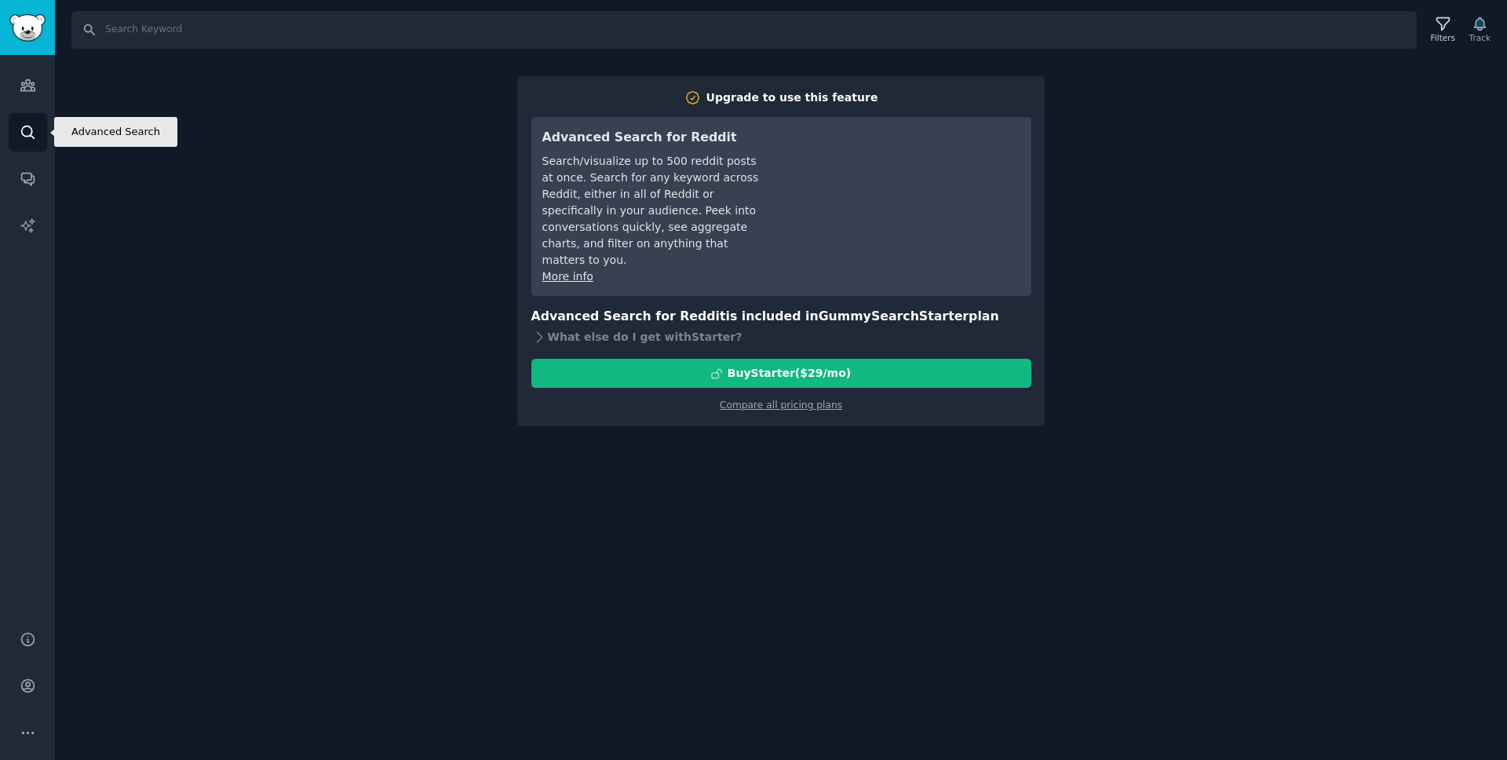
click at [27, 137] on icon "Sidebar" at bounding box center [28, 132] width 16 height 16
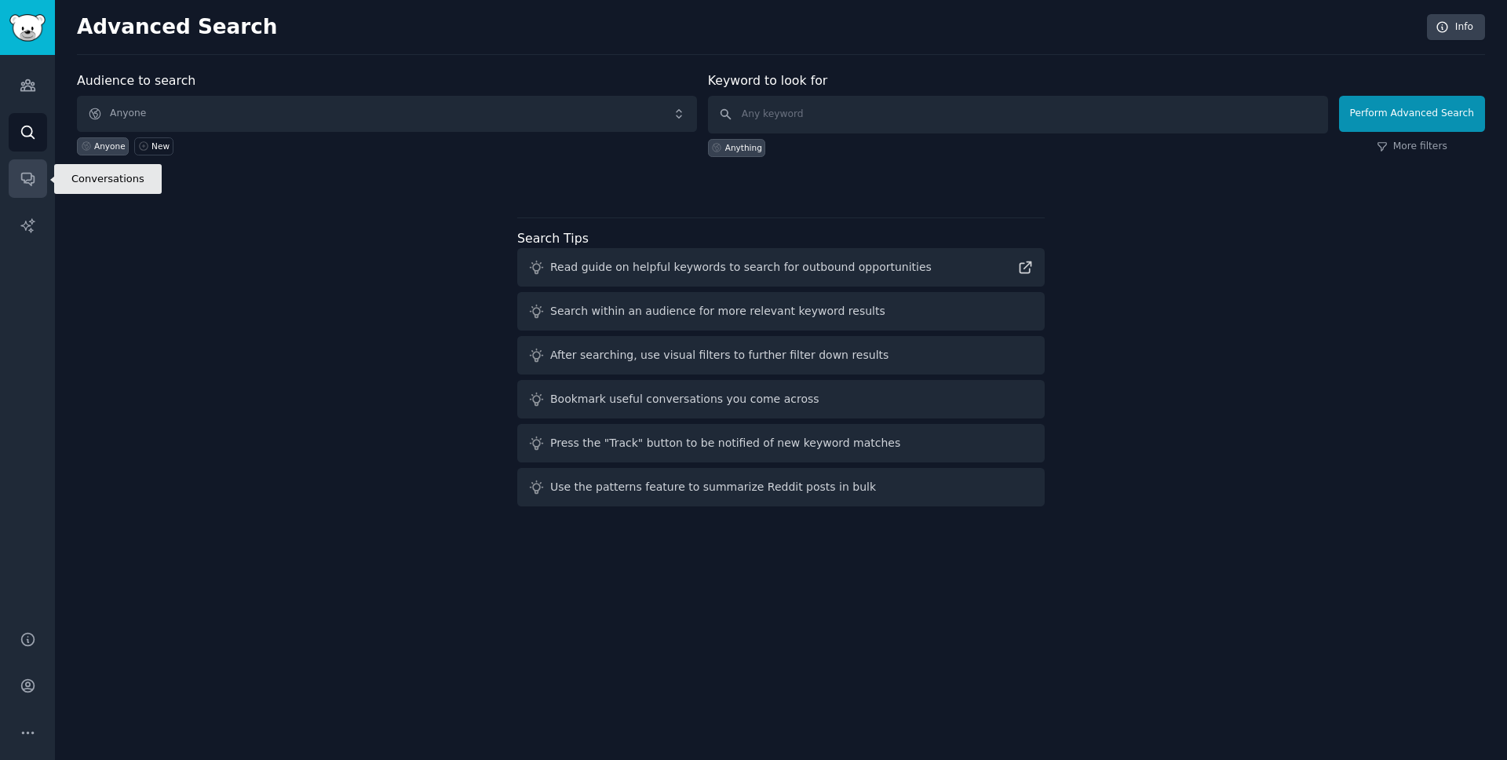
click at [36, 185] on link "Conversations" at bounding box center [28, 178] width 38 height 38
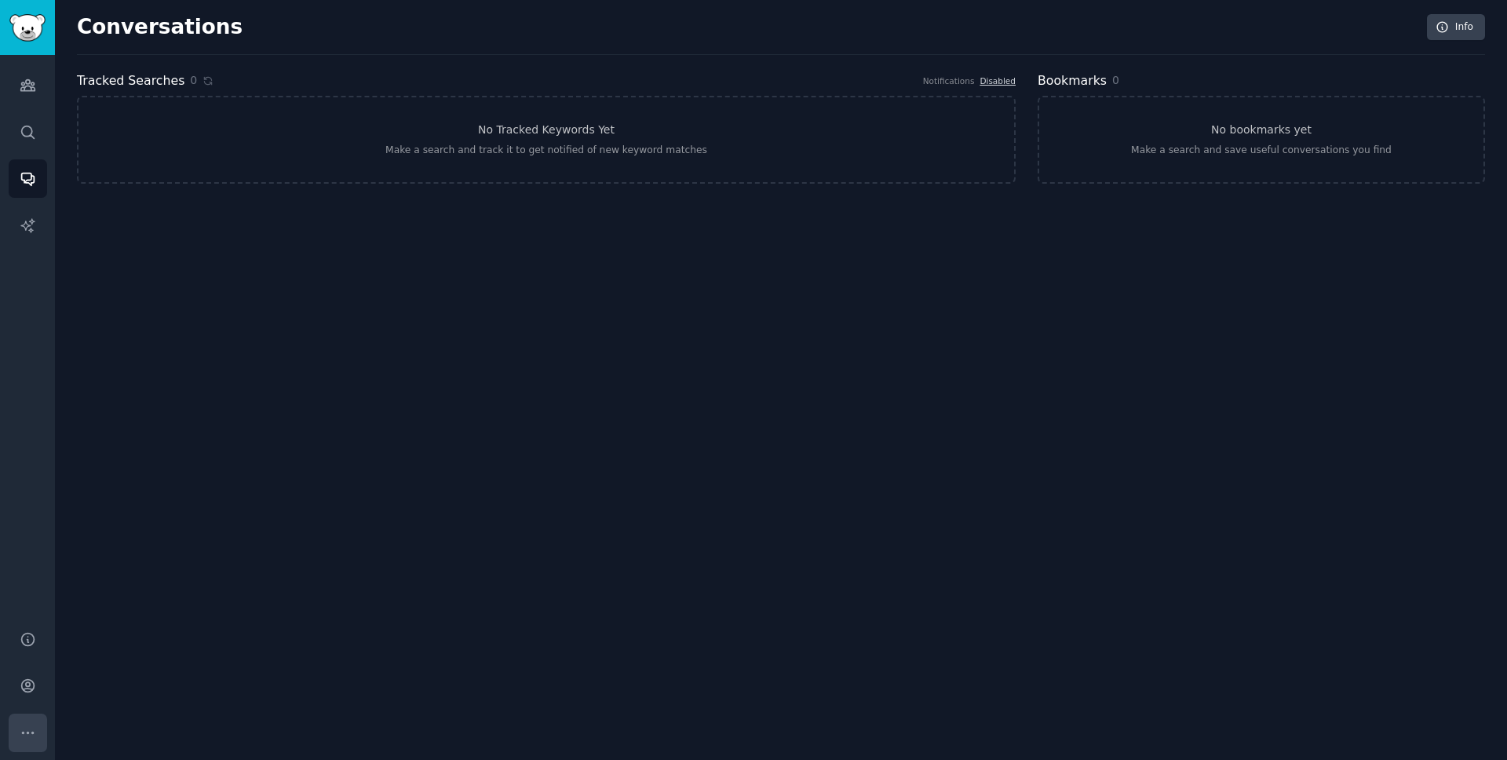
click at [31, 728] on icon "Sidebar" at bounding box center [28, 732] width 16 height 16
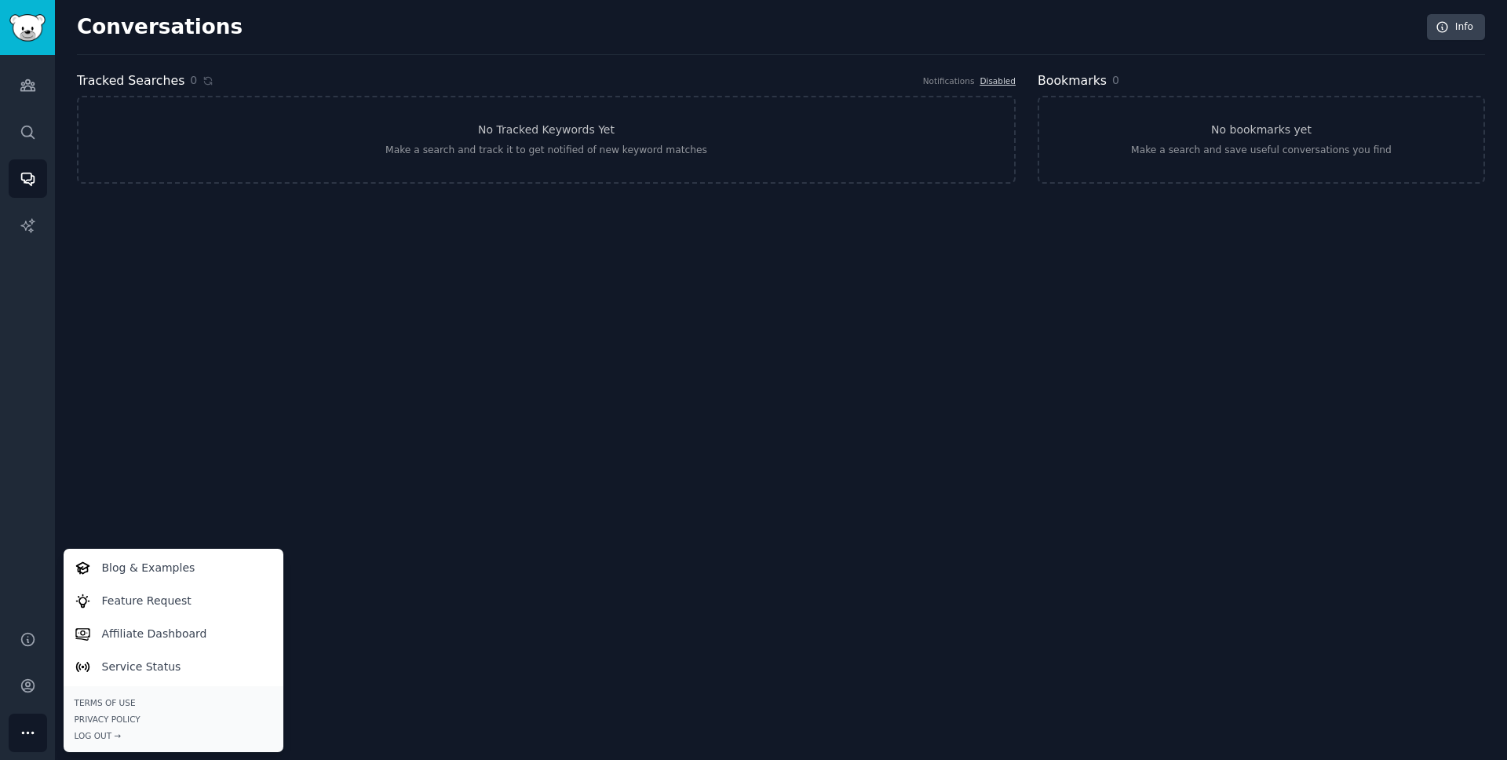
click at [370, 399] on div "Conversations Info Tracked Searches 0 Notifications Disabled No Tracked Keyword…" at bounding box center [781, 380] width 1452 height 760
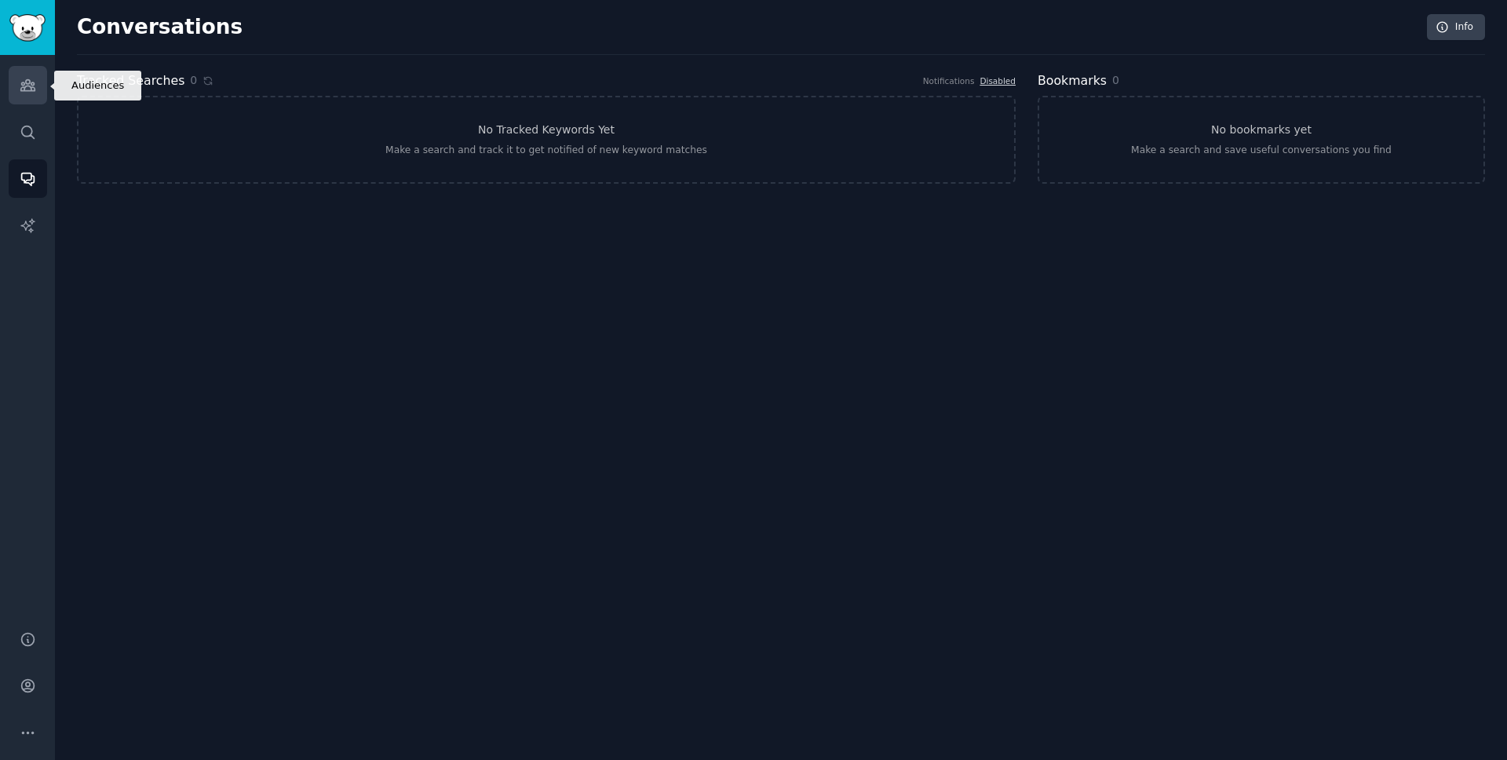
click at [22, 82] on icon "Sidebar" at bounding box center [27, 85] width 14 height 11
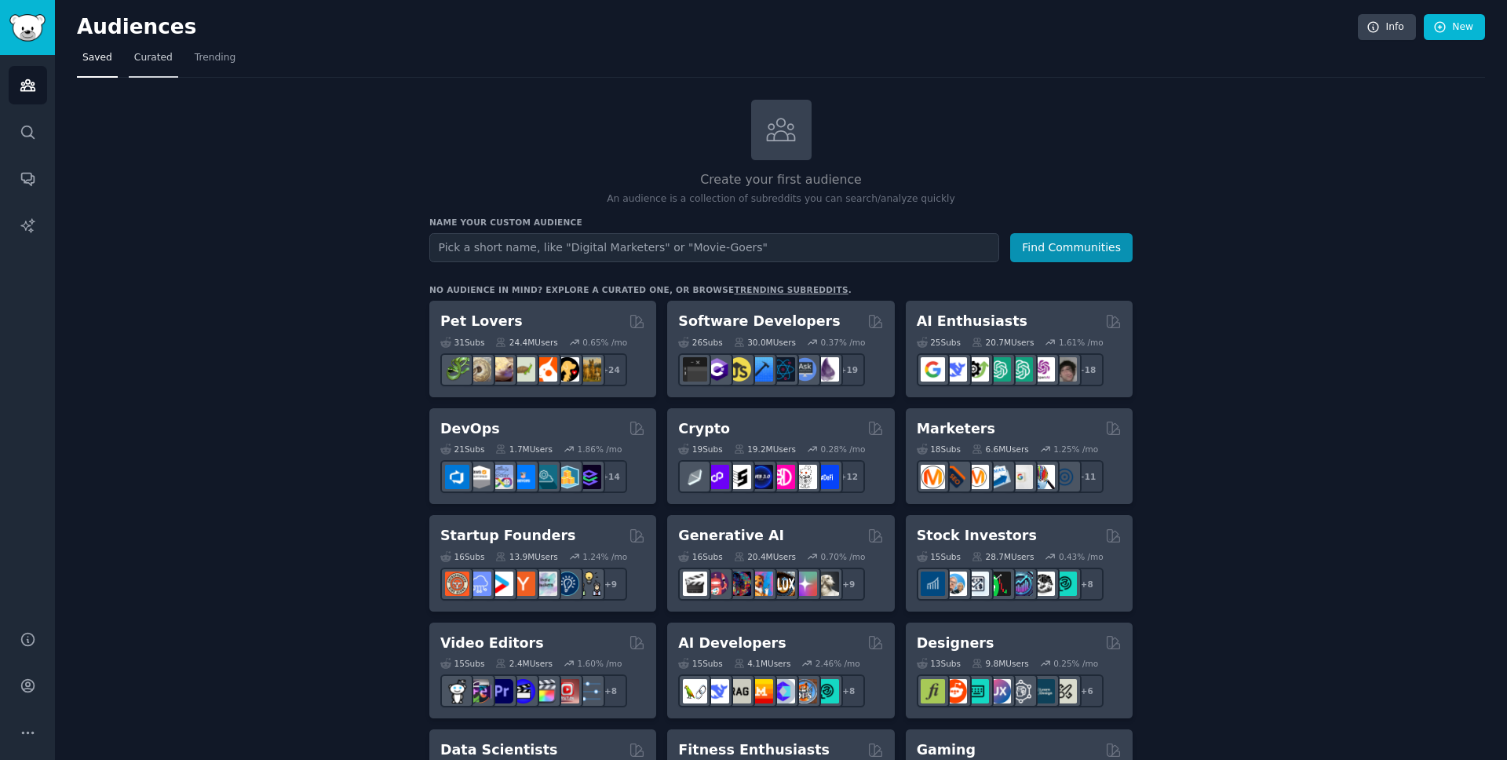
click at [170, 63] on span "Curated" at bounding box center [153, 58] width 38 height 14
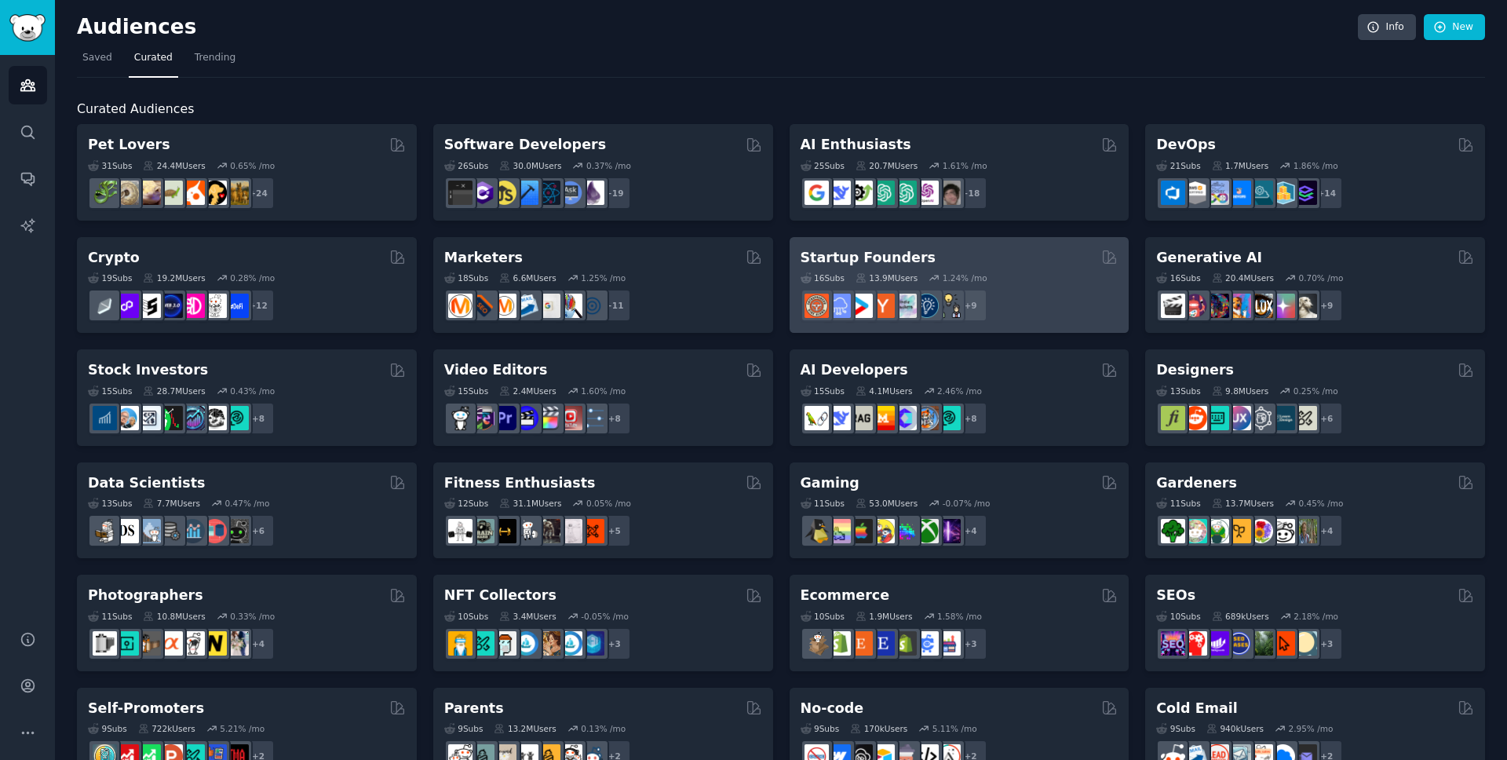
click at [943, 256] on div "Startup Founders" at bounding box center [960, 258] width 318 height 20
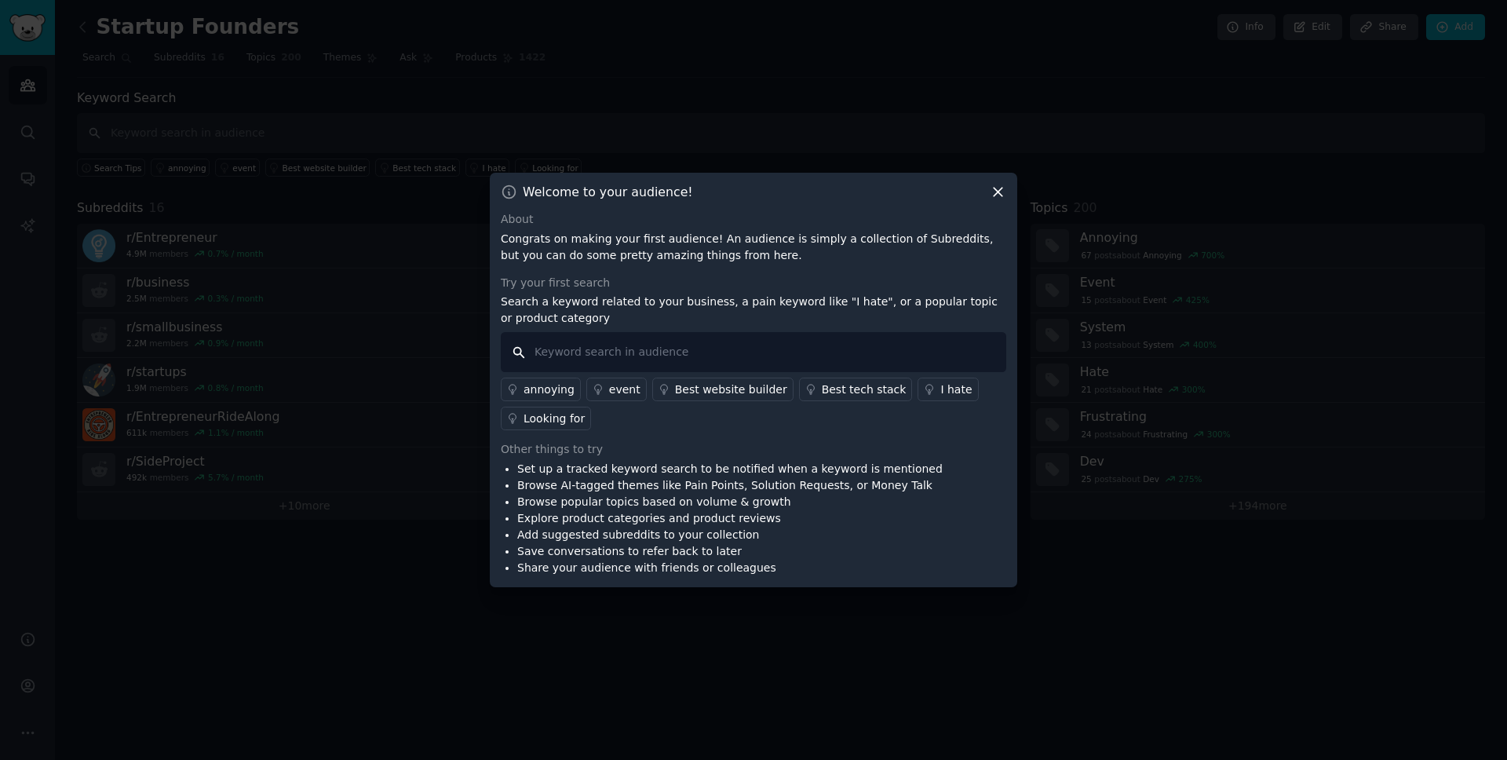
click at [593, 359] on input "text" at bounding box center [753, 352] width 505 height 40
type input "email marketing help"
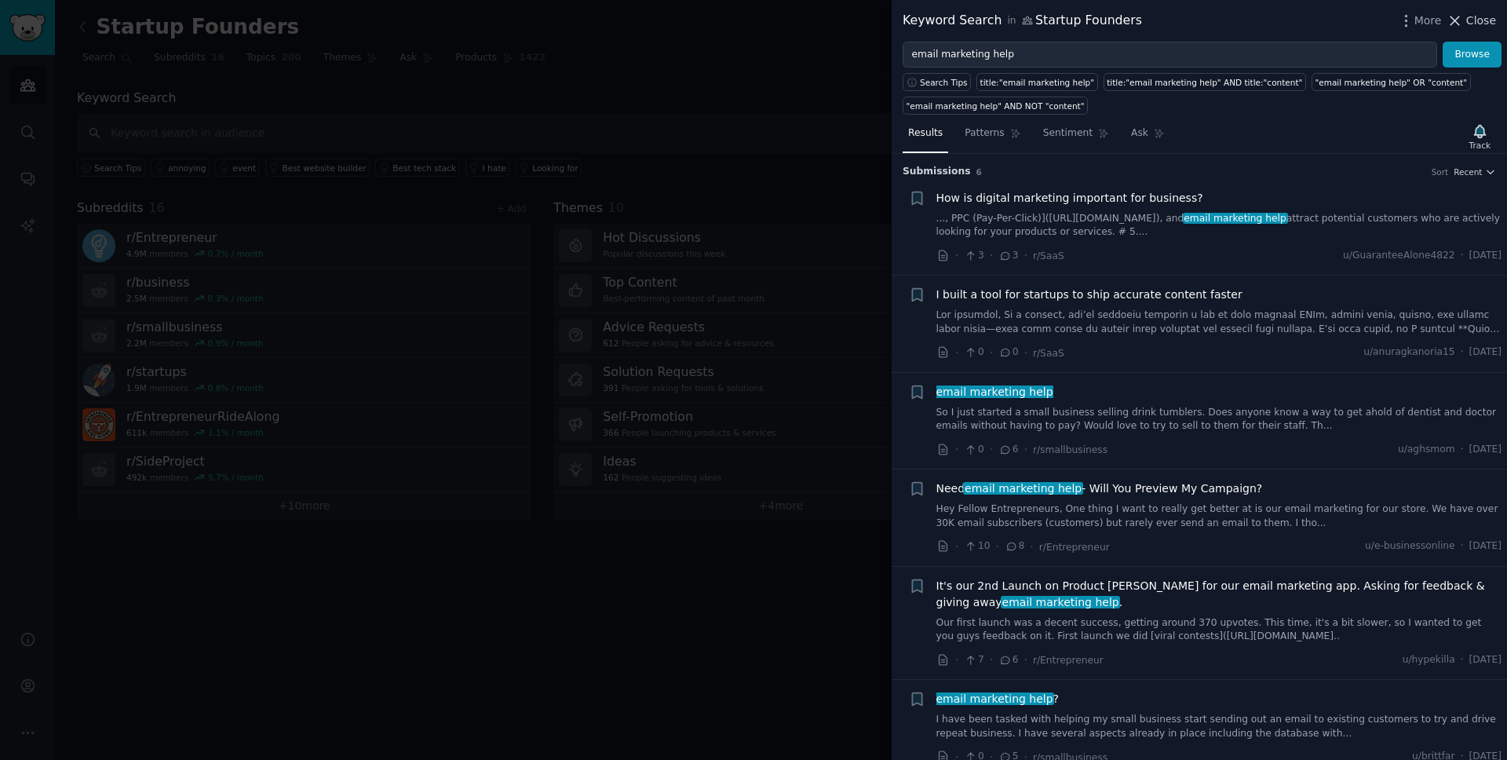
click at [1463, 18] on icon at bounding box center [1454, 21] width 16 height 16
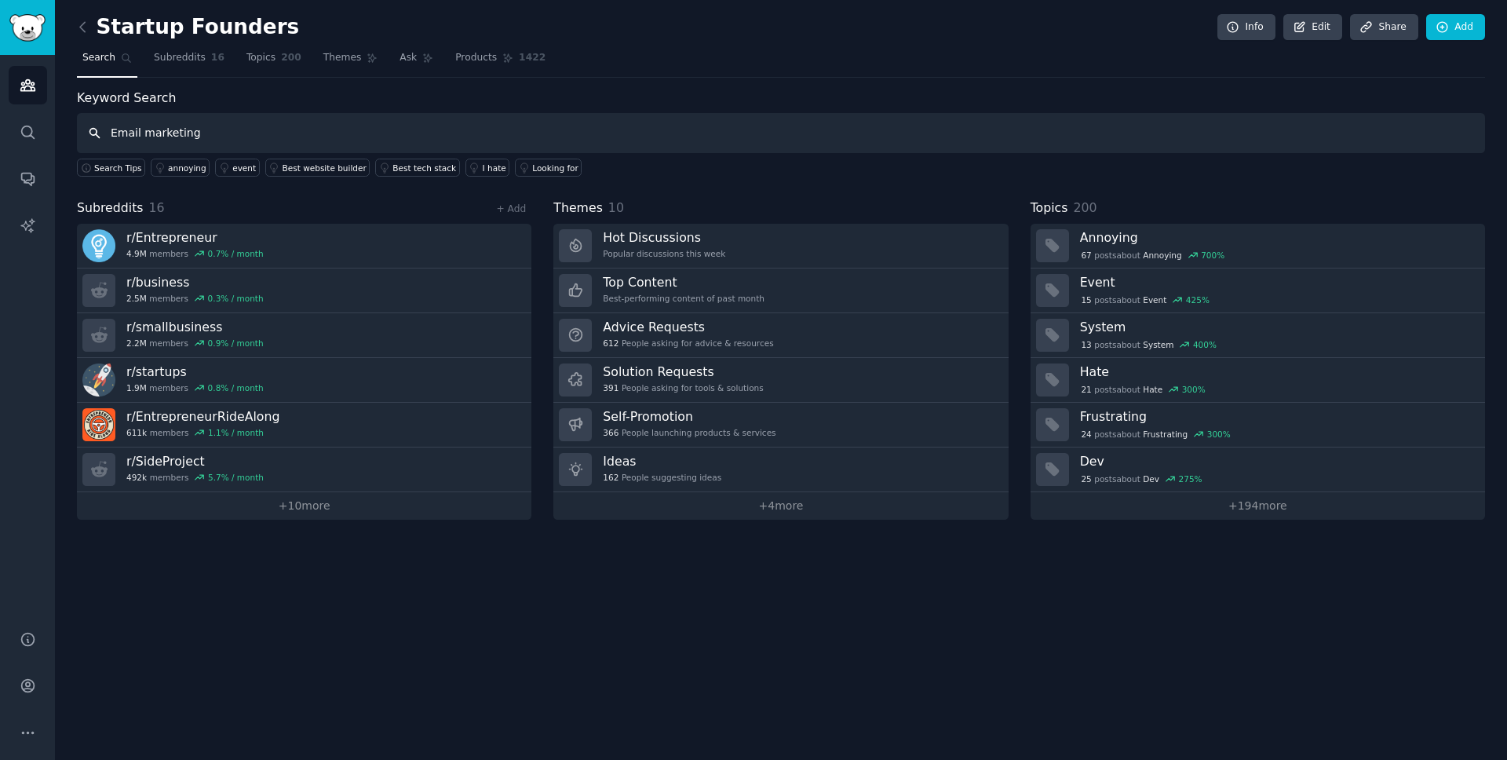
type input "Email marketing"
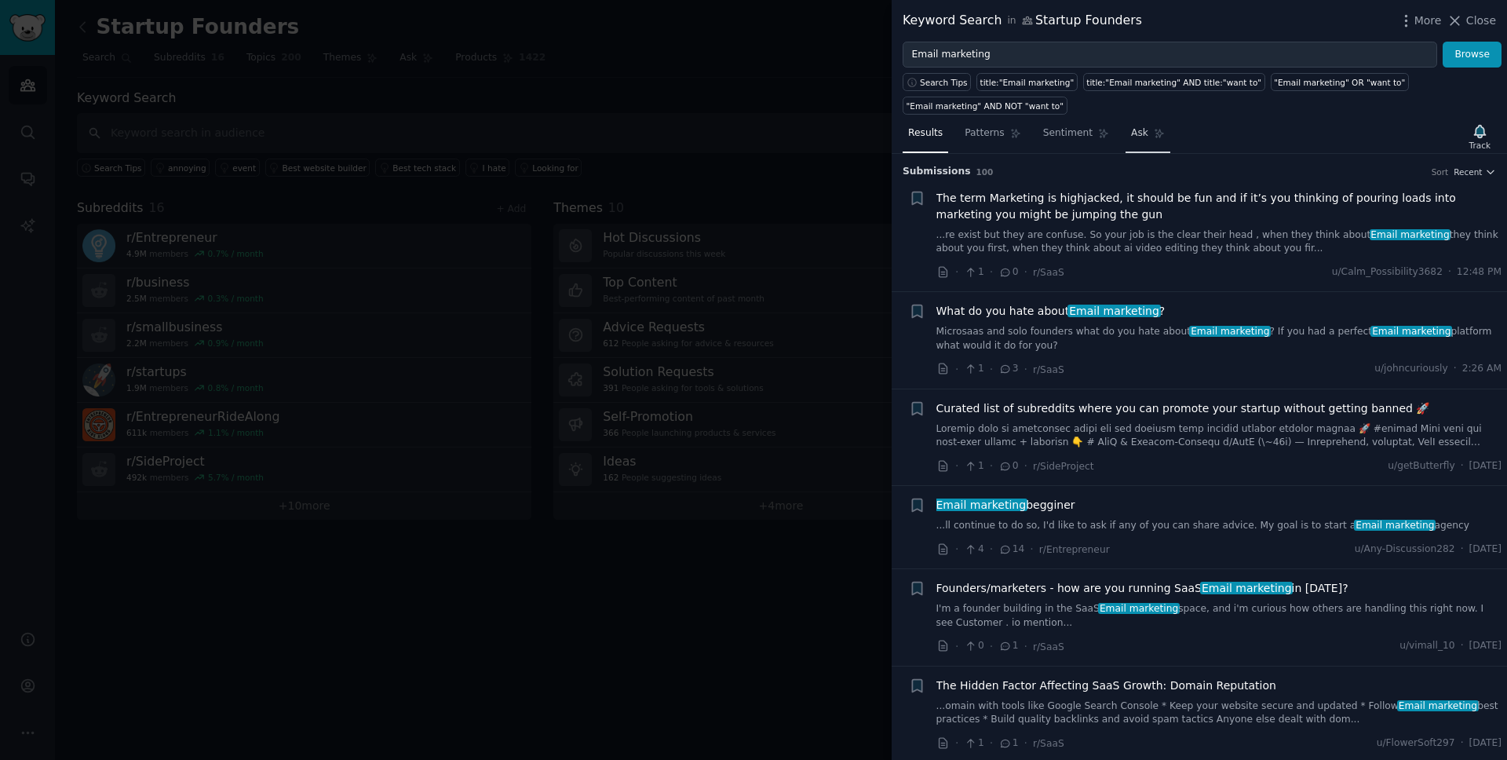
click at [1147, 137] on link "Ask" at bounding box center [1147, 137] width 45 height 32
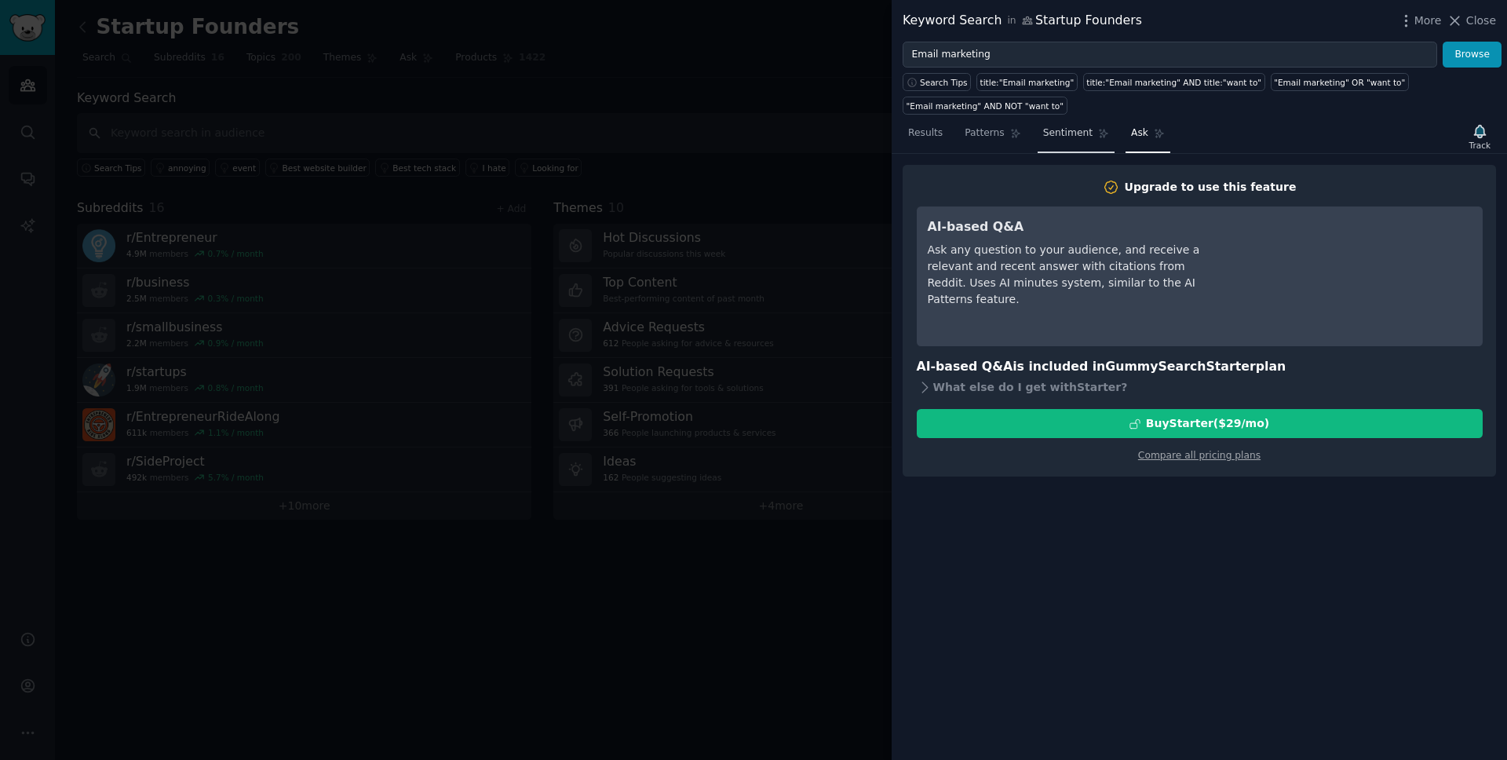
click at [1083, 136] on span "Sentiment" at bounding box center [1067, 133] width 49 height 14
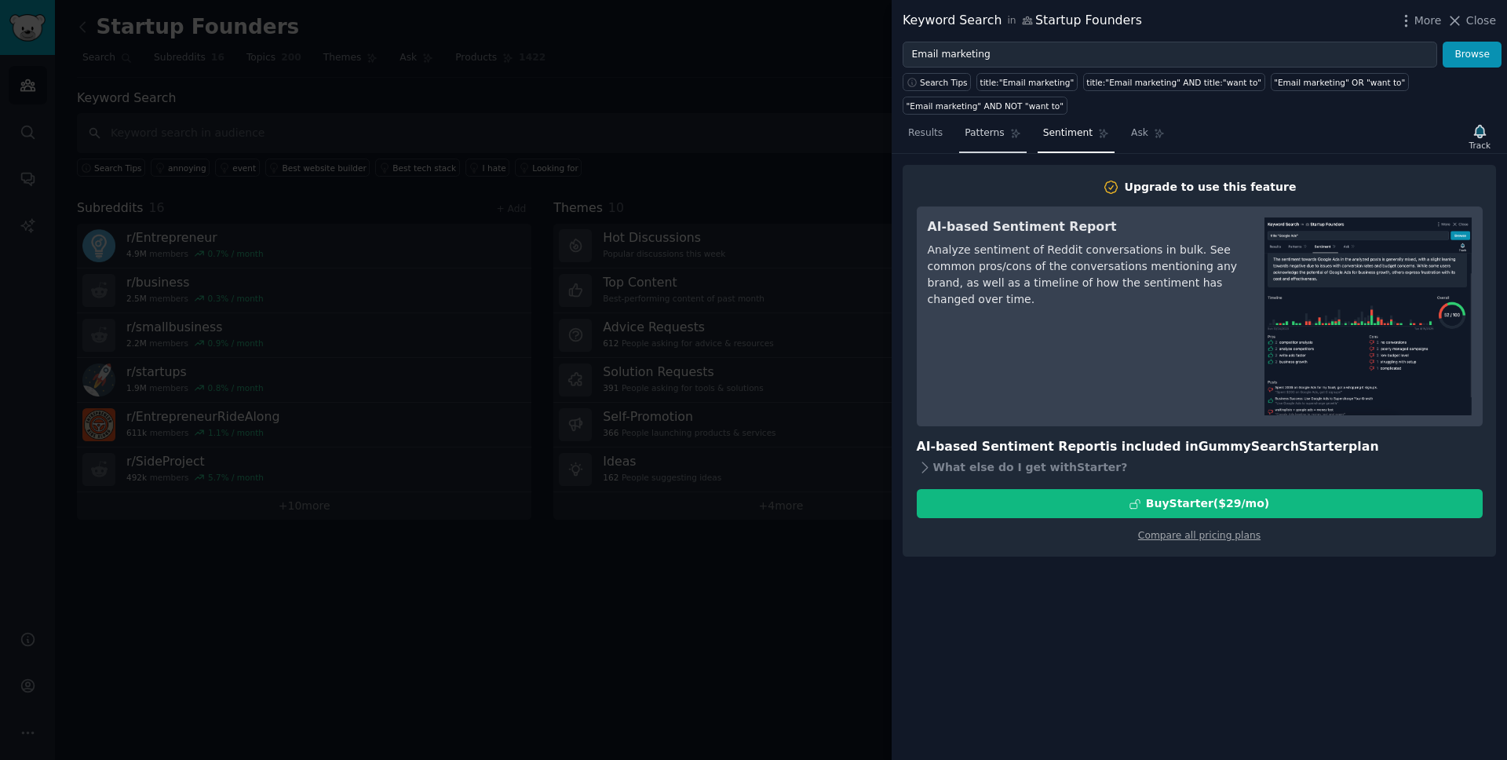
click at [981, 136] on span "Patterns" at bounding box center [984, 133] width 39 height 14
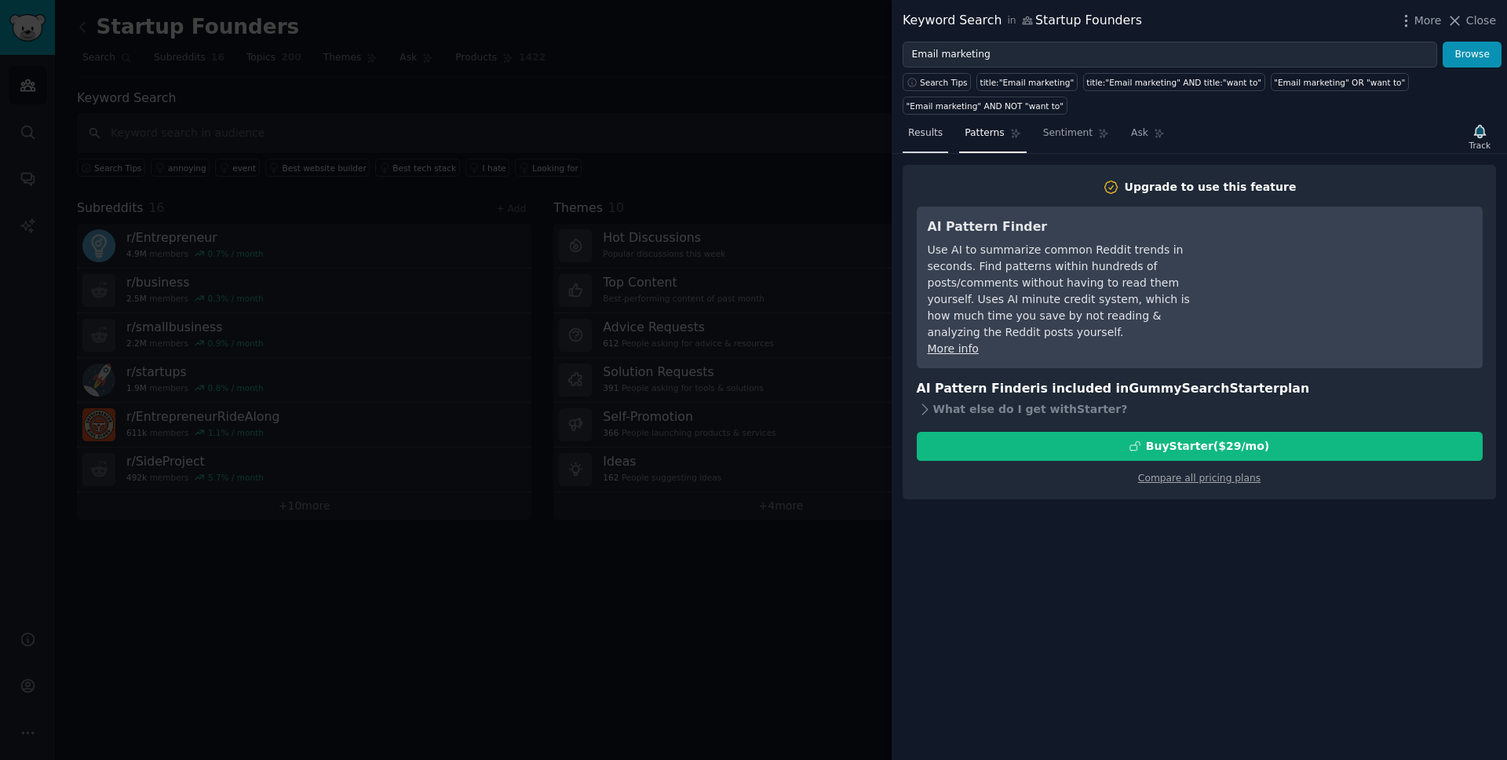
click at [916, 140] on link "Results" at bounding box center [926, 137] width 46 height 32
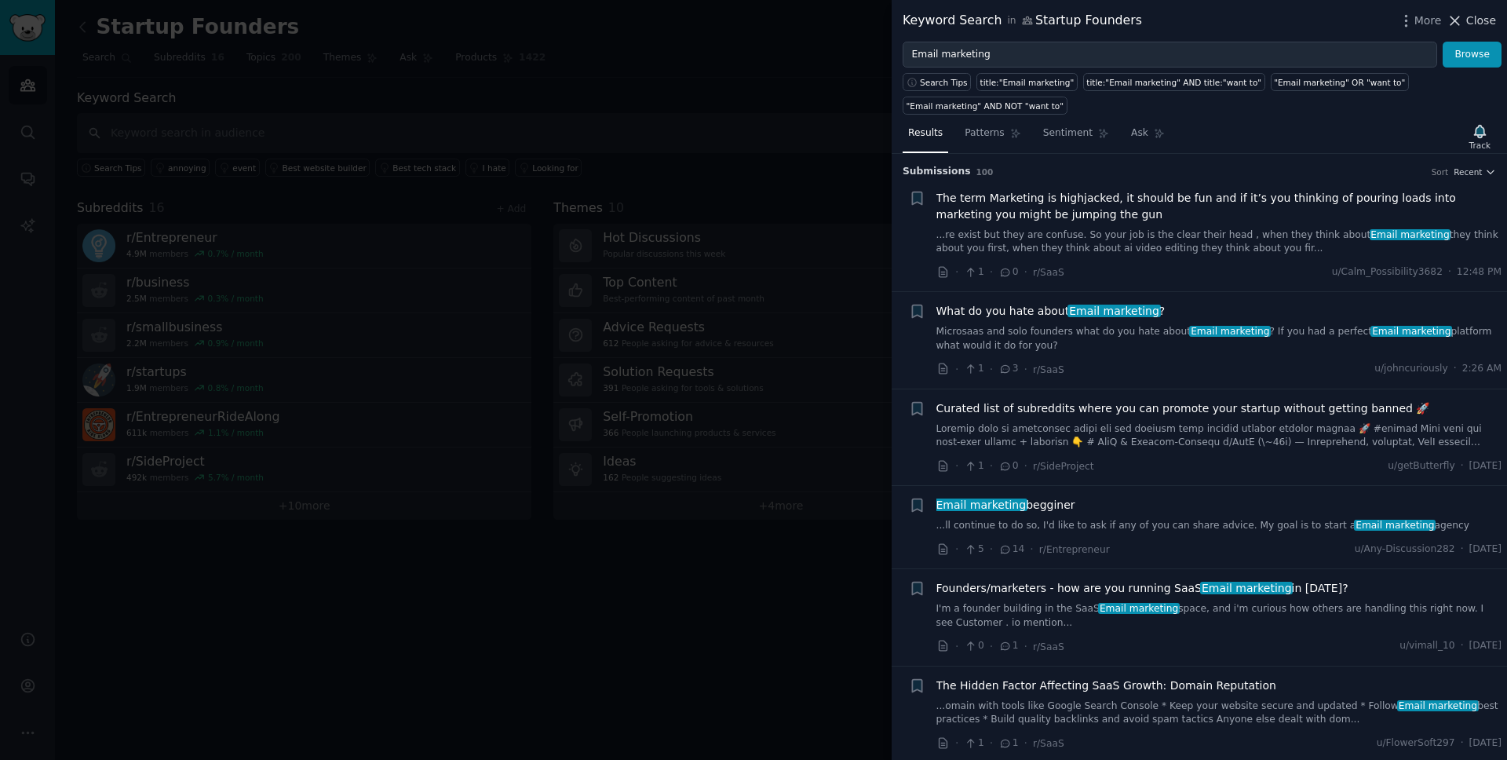
click at [1472, 24] on span "Close" at bounding box center [1481, 21] width 30 height 16
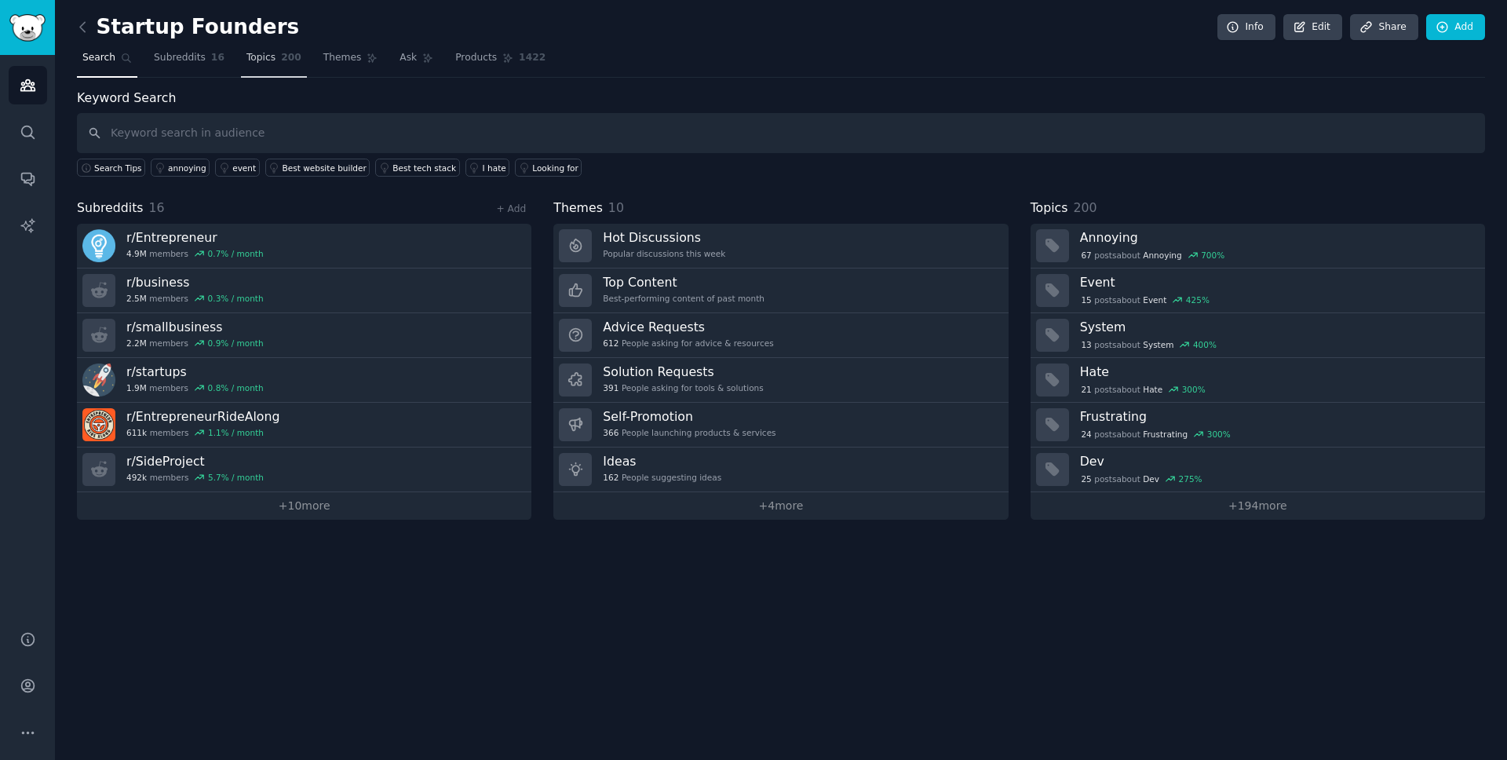
click at [260, 55] on span "Topics" at bounding box center [260, 58] width 29 height 14
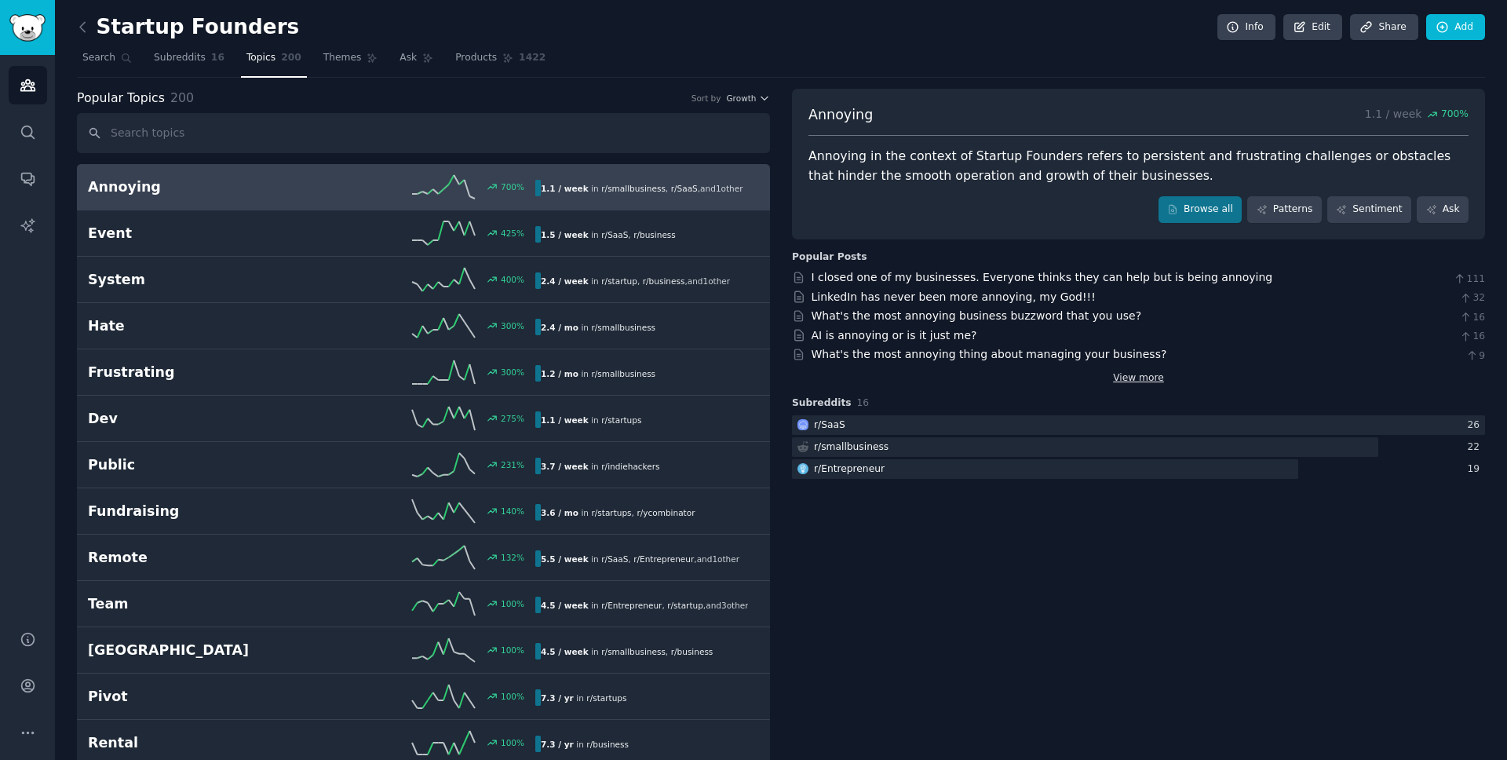
click at [1135, 377] on link "View more" at bounding box center [1138, 378] width 51 height 14
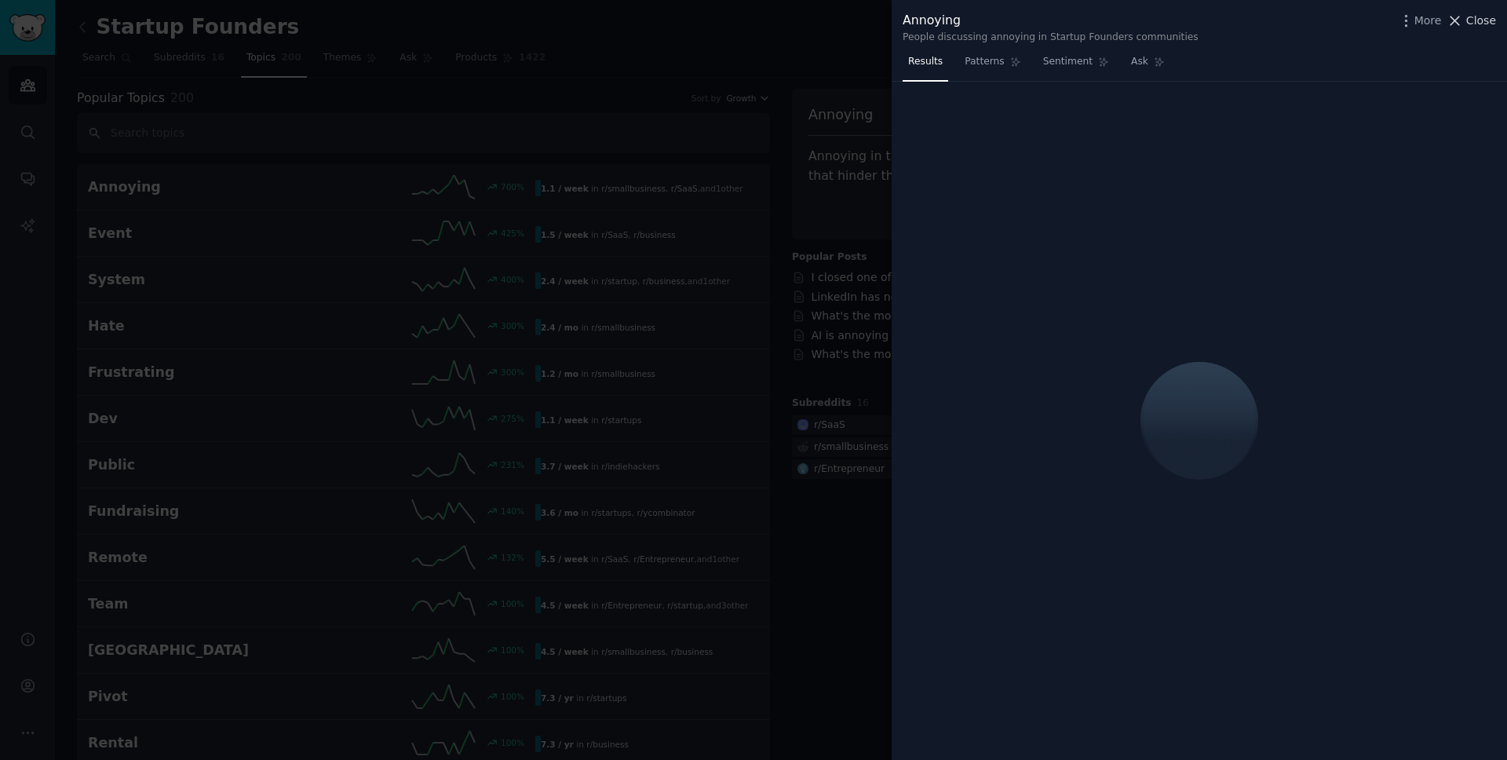
click at [1461, 20] on icon at bounding box center [1454, 21] width 16 height 16
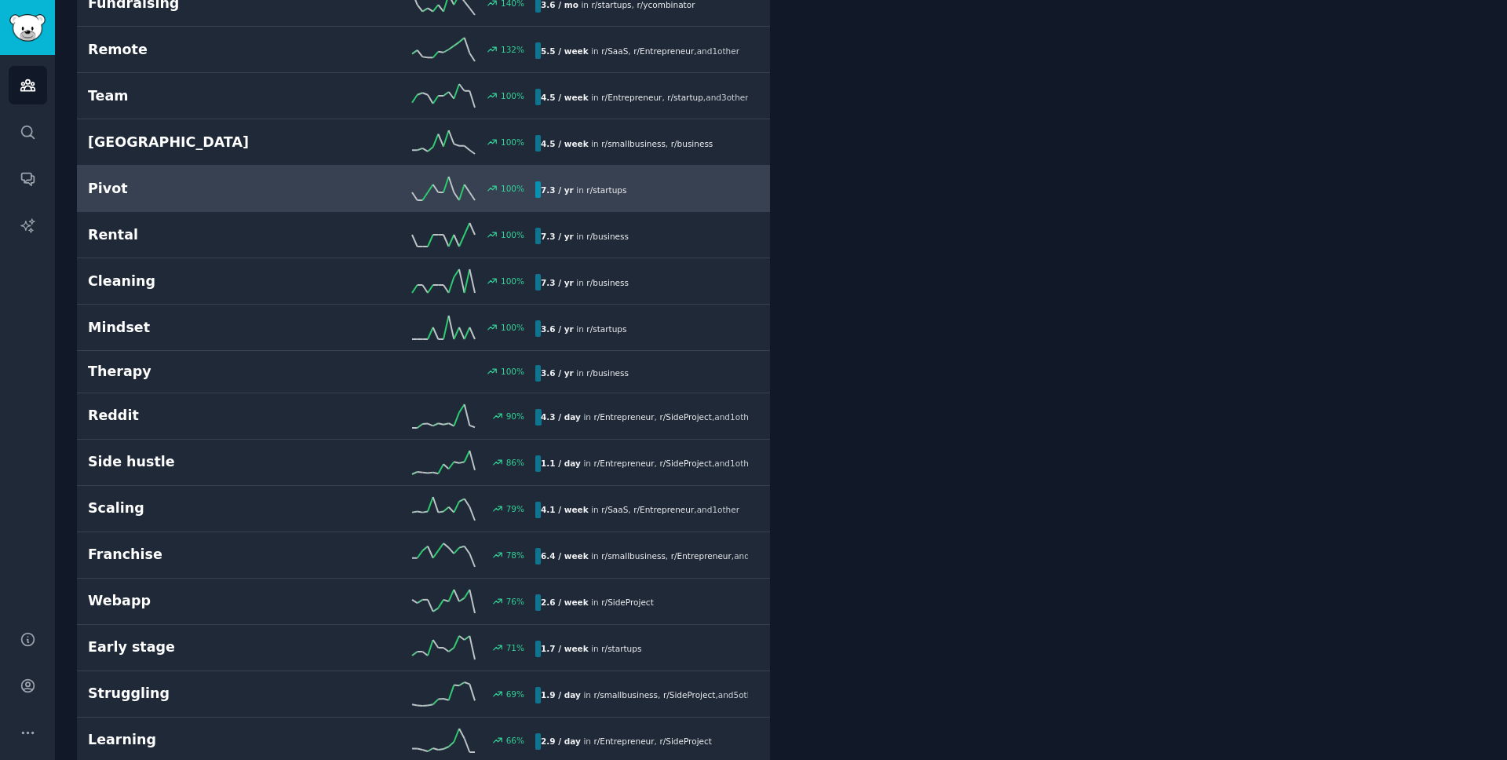
scroll to position [611, 0]
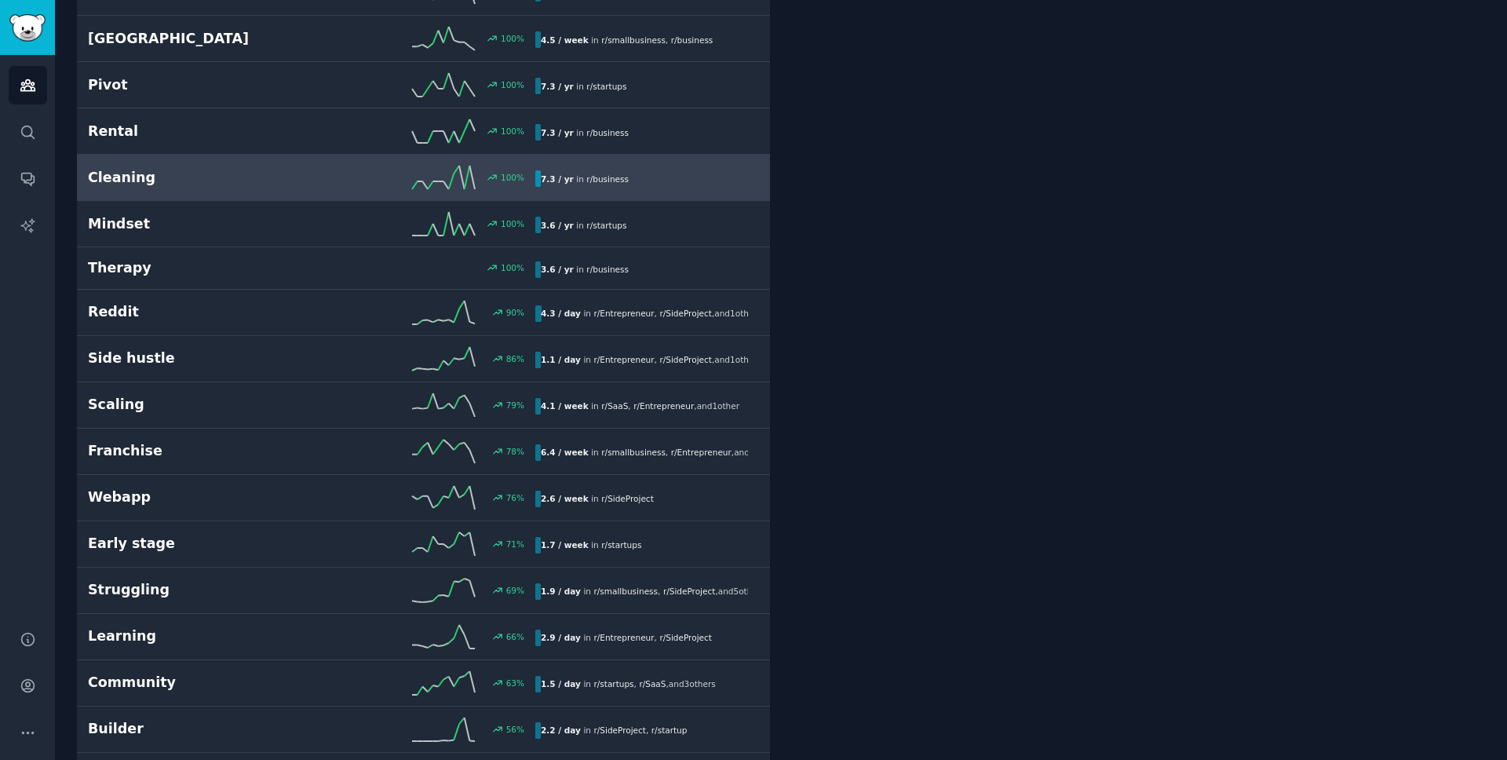
click at [162, 181] on h2 "Cleaning" at bounding box center [200, 178] width 224 height 20
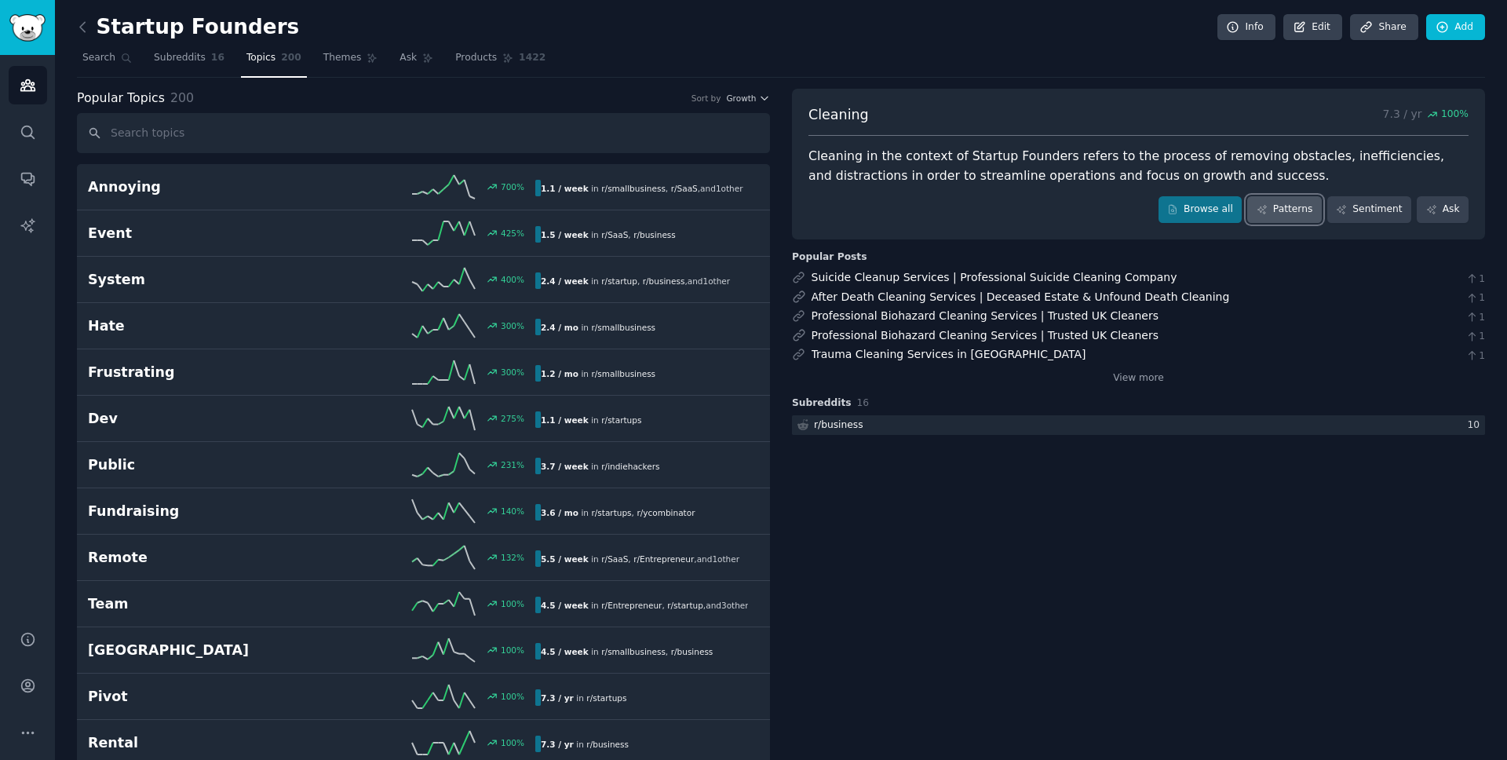
click at [1278, 212] on link "Patterns" at bounding box center [1284, 209] width 74 height 27
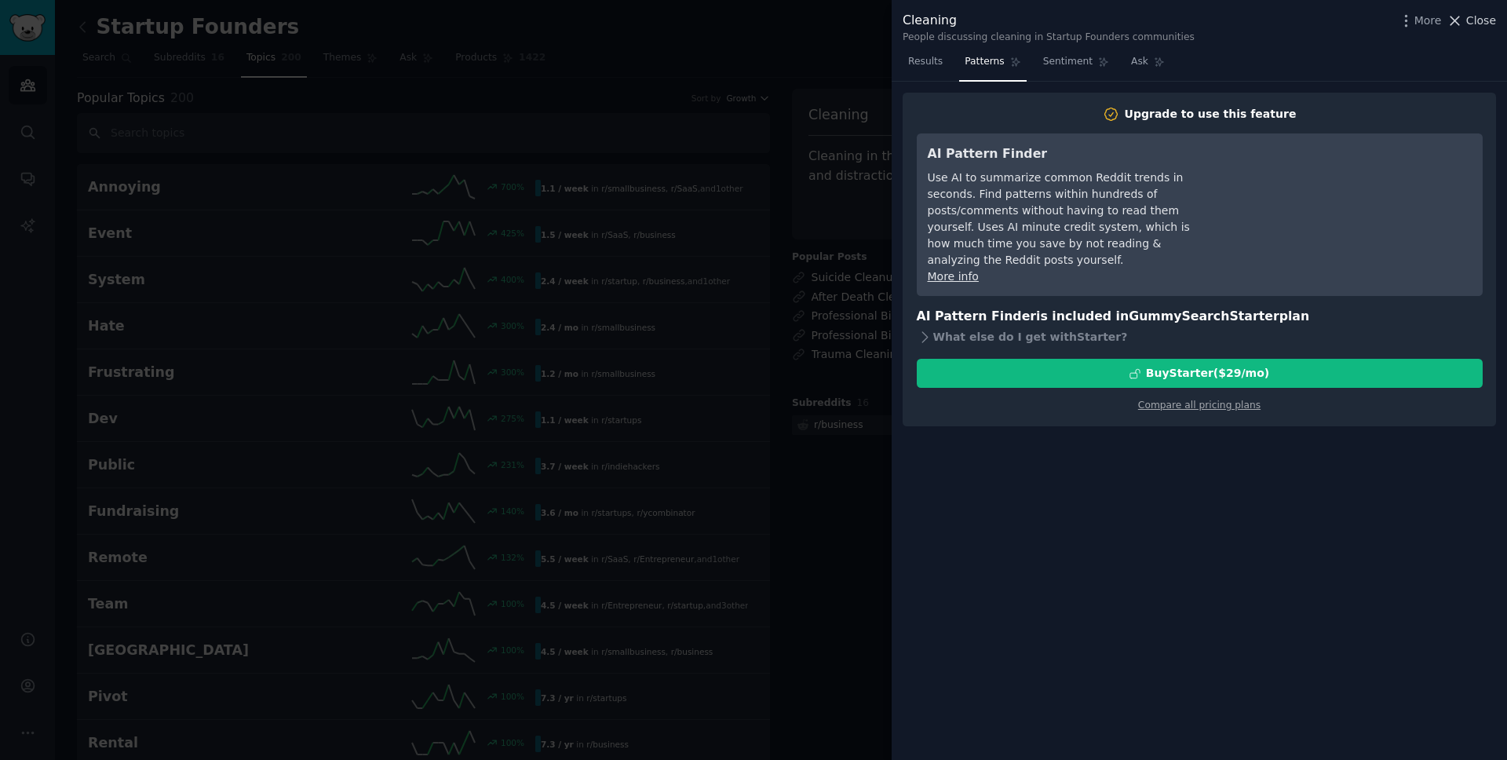
click at [1468, 20] on span "Close" at bounding box center [1481, 21] width 30 height 16
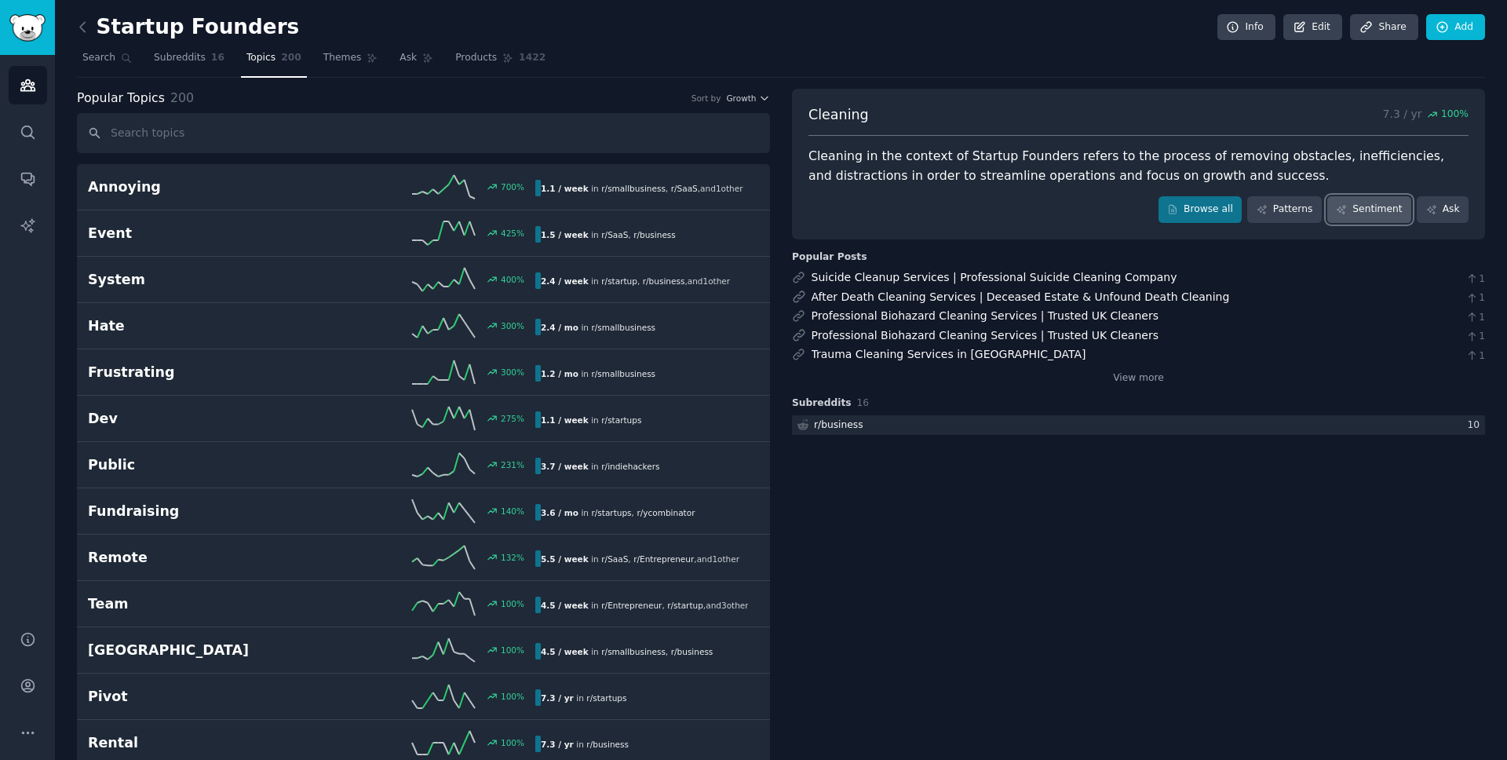
click at [1353, 210] on link "Sentiment" at bounding box center [1369, 209] width 84 height 27
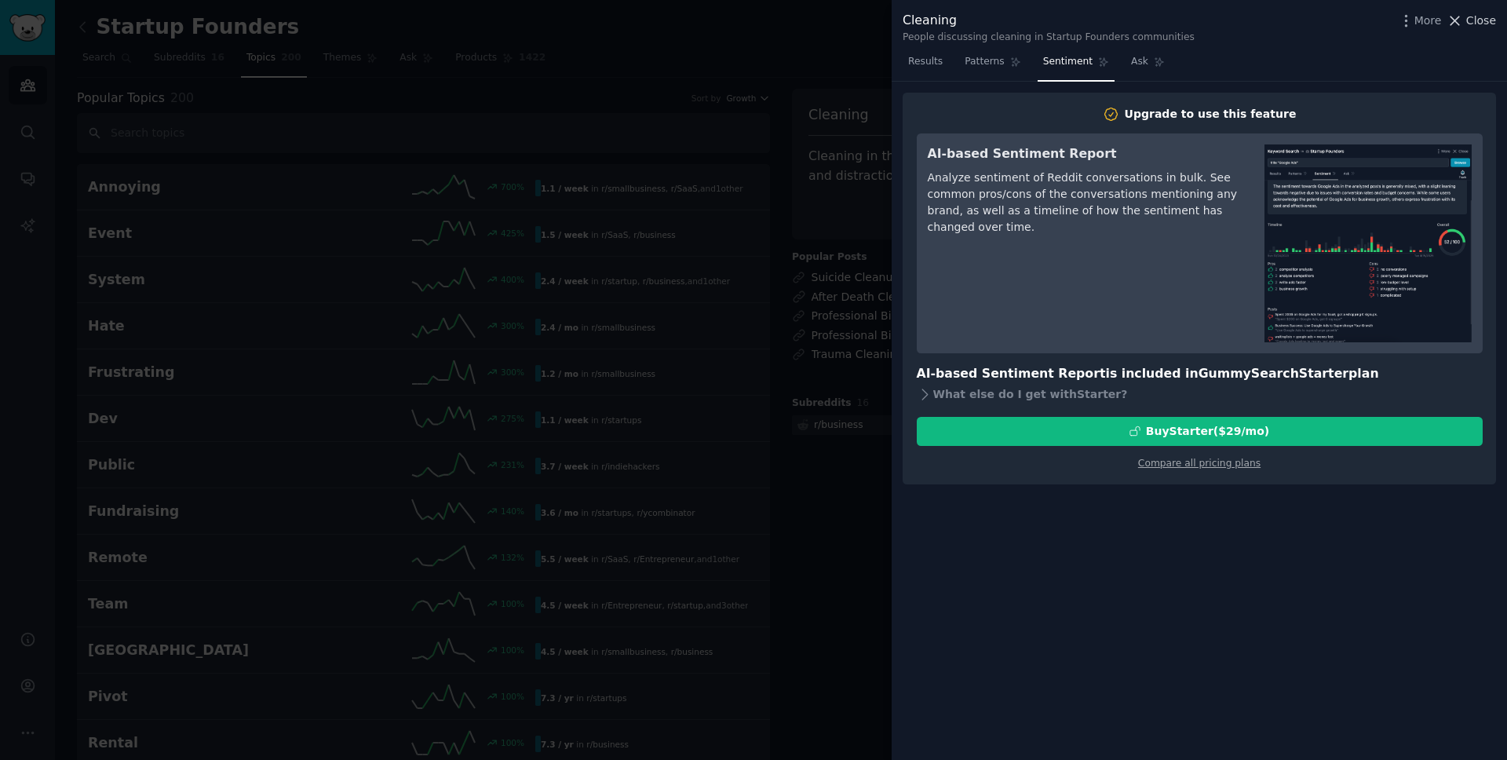
click at [1473, 24] on span "Close" at bounding box center [1481, 21] width 30 height 16
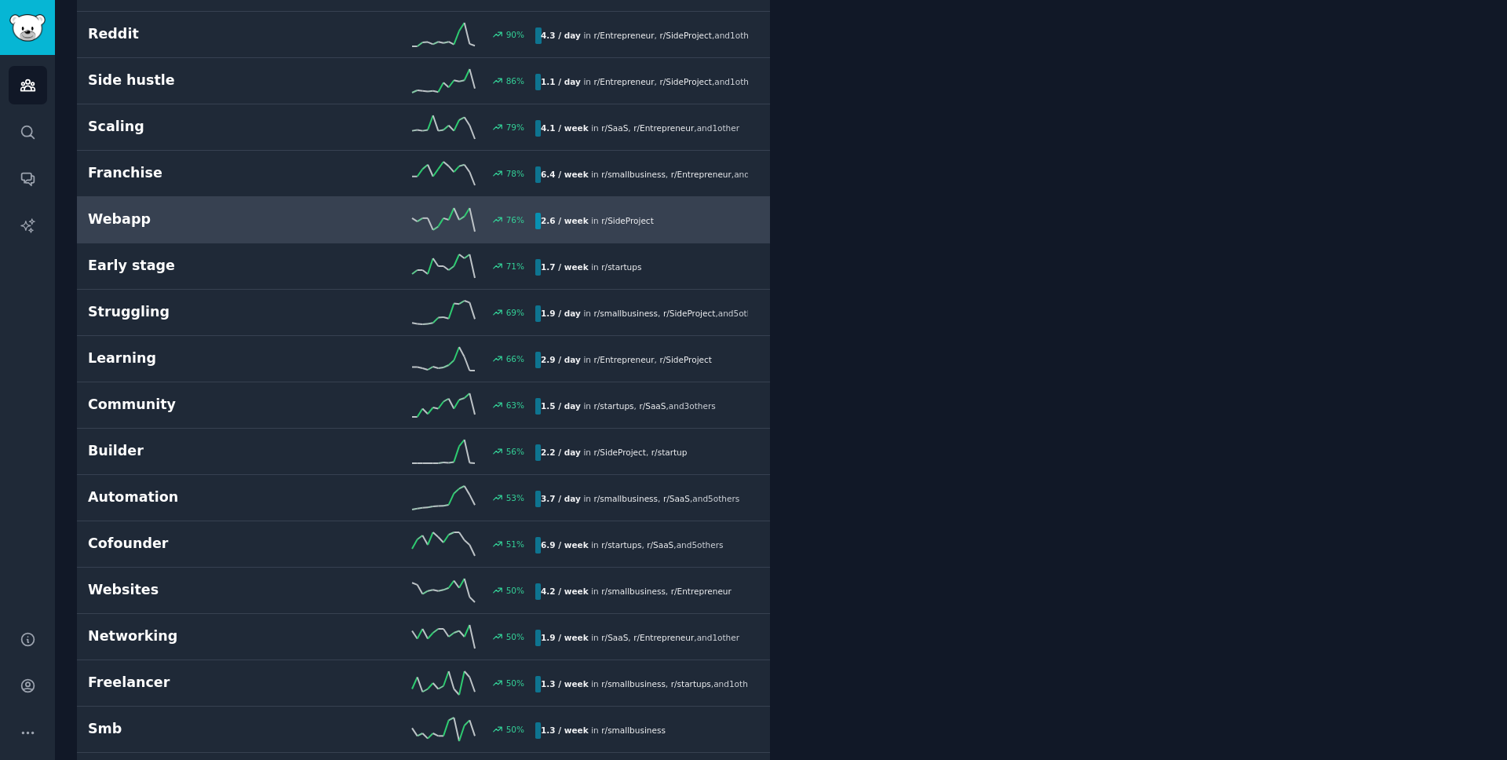
scroll to position [931, 0]
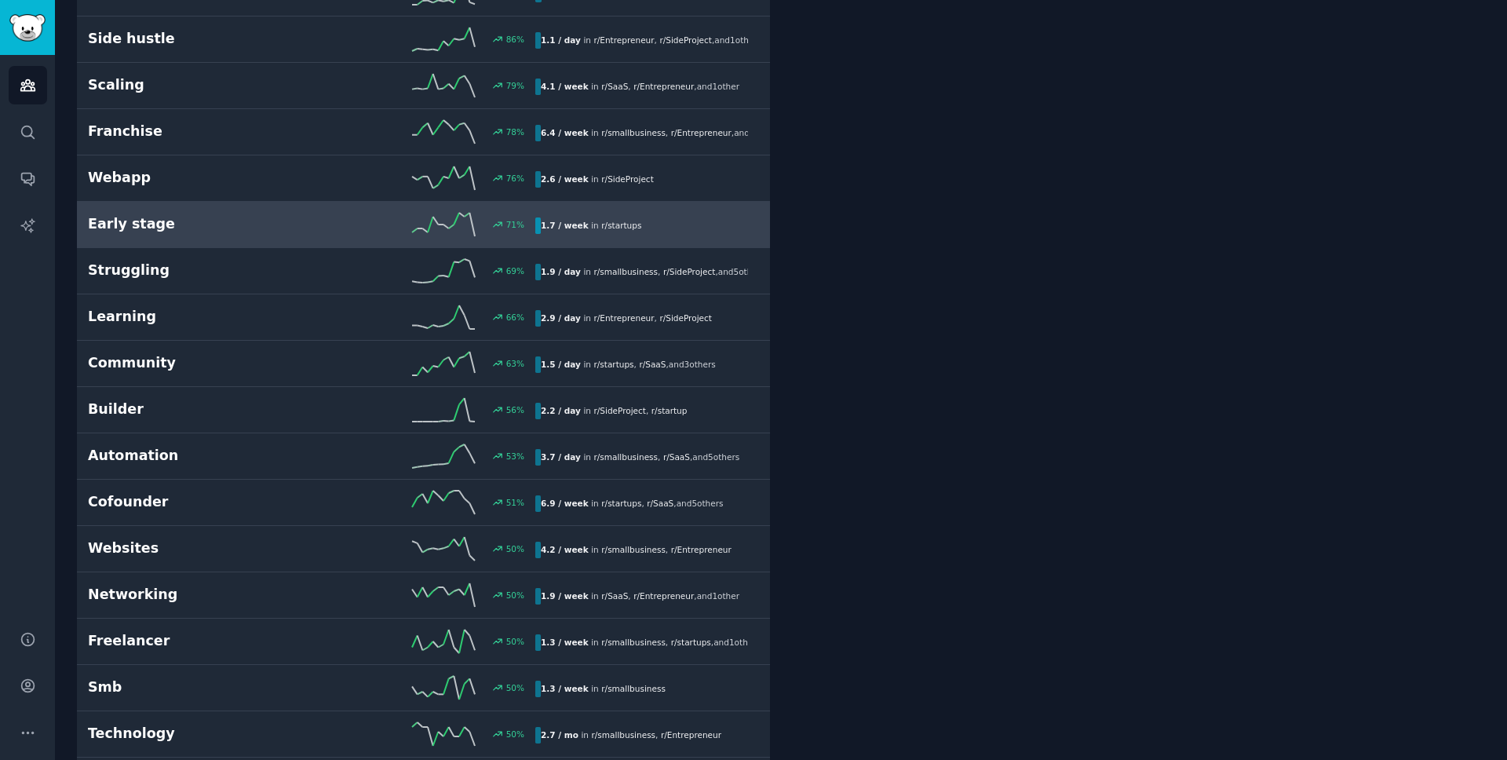
click at [605, 226] on span "r/ startups" at bounding box center [621, 225] width 40 height 9
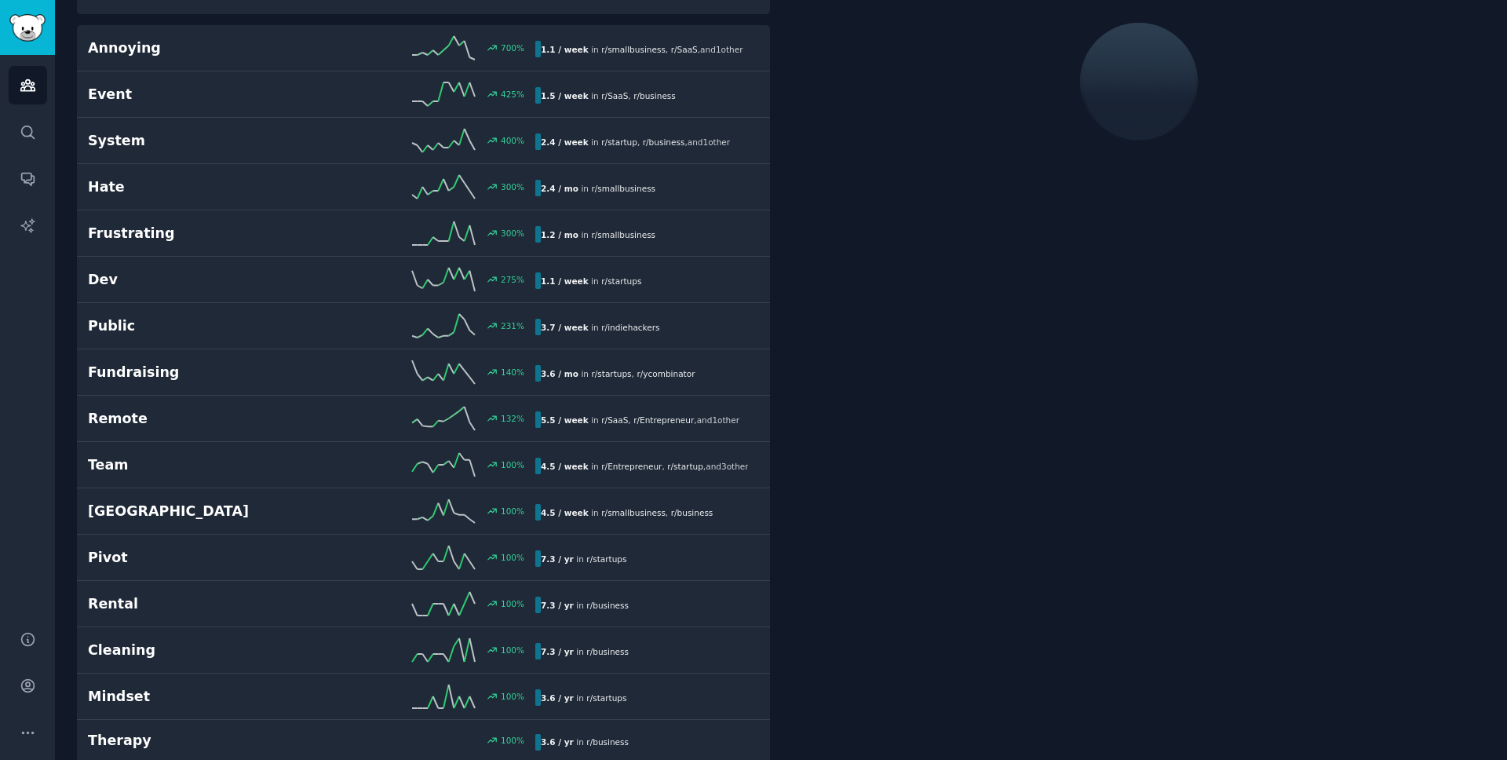
scroll to position [89, 0]
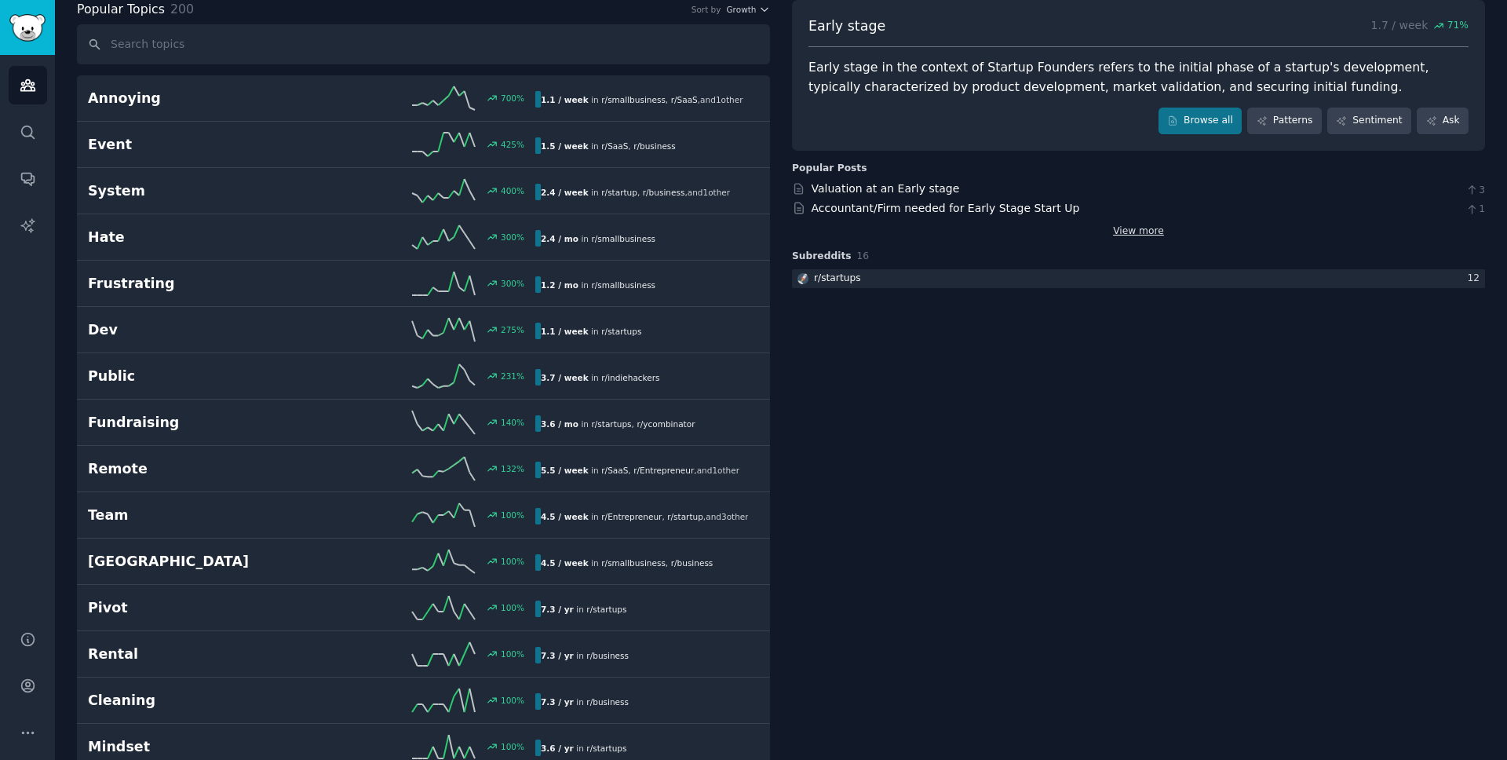
click at [1128, 230] on link "View more" at bounding box center [1138, 231] width 51 height 14
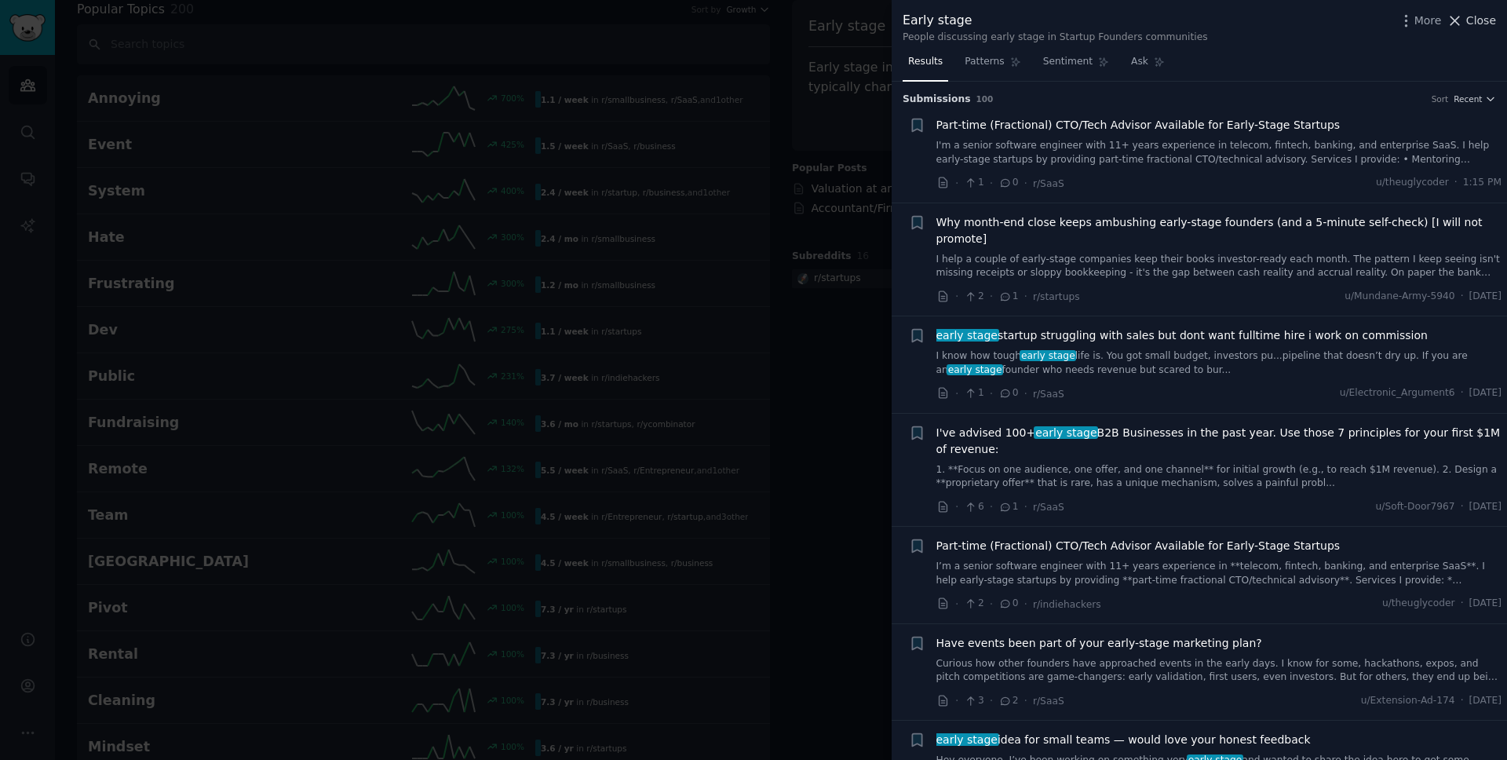
click at [1461, 20] on icon at bounding box center [1454, 21] width 16 height 16
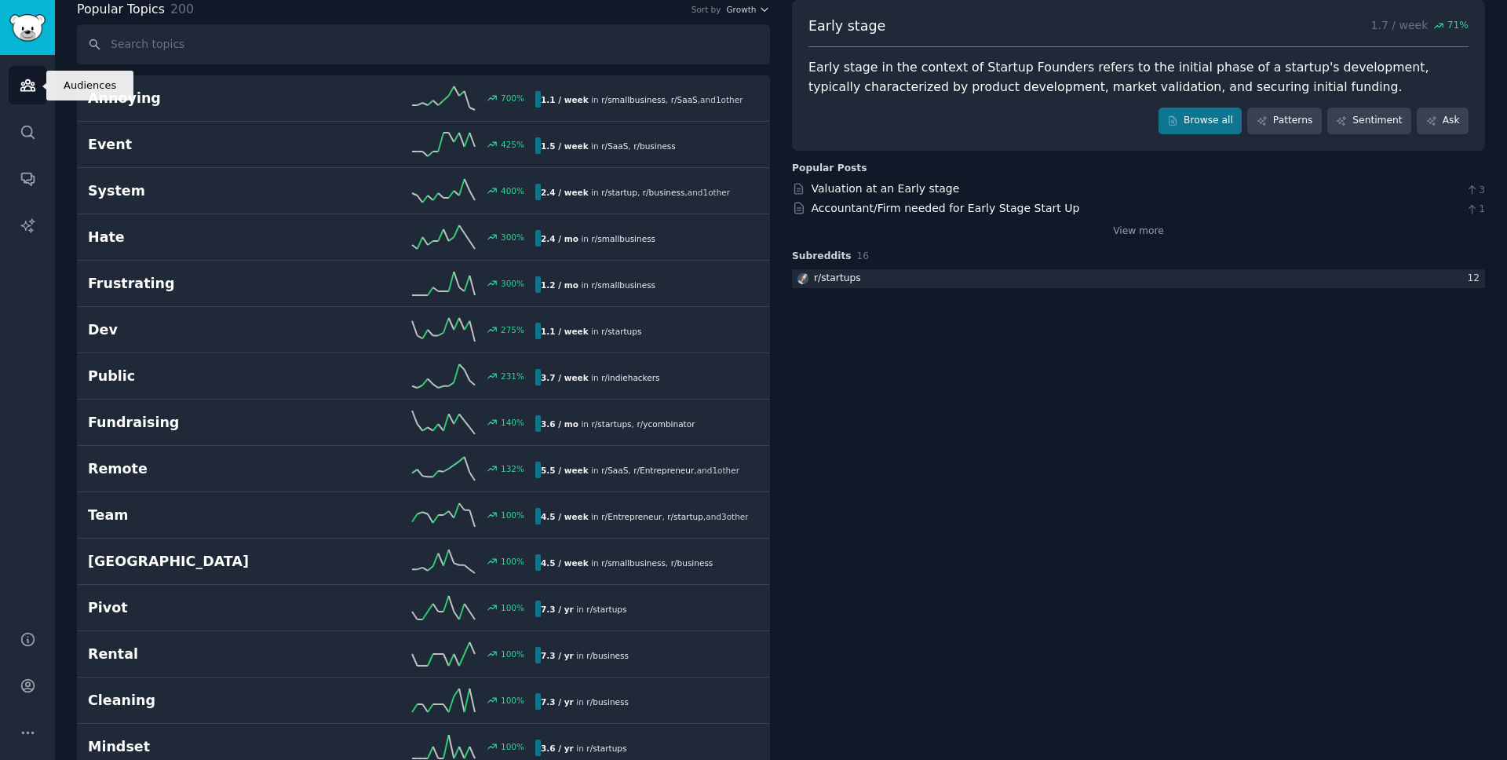
click at [35, 88] on link "Audiences" at bounding box center [28, 85] width 38 height 38
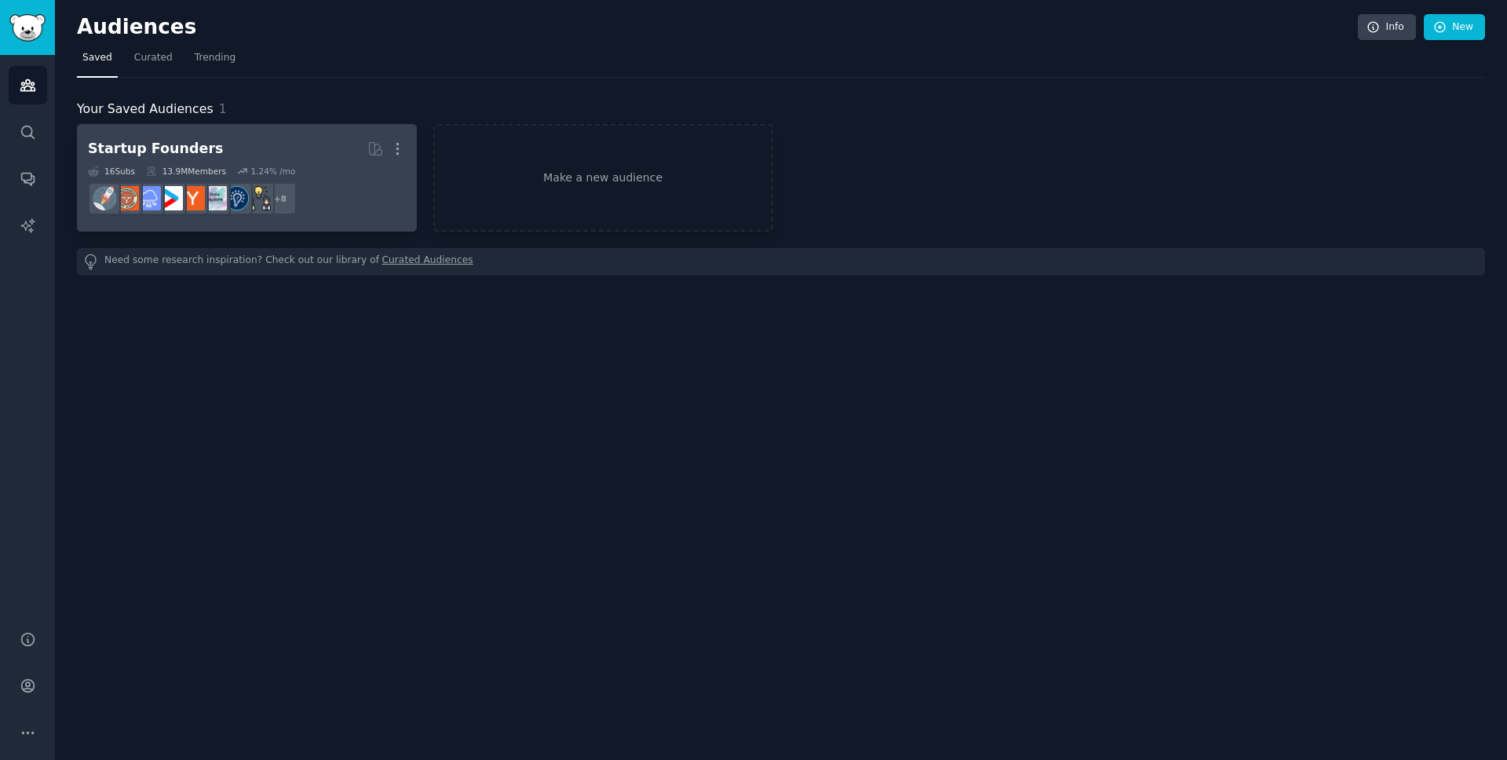
click at [266, 171] on div "1.24 % /mo" at bounding box center [272, 171] width 45 height 11
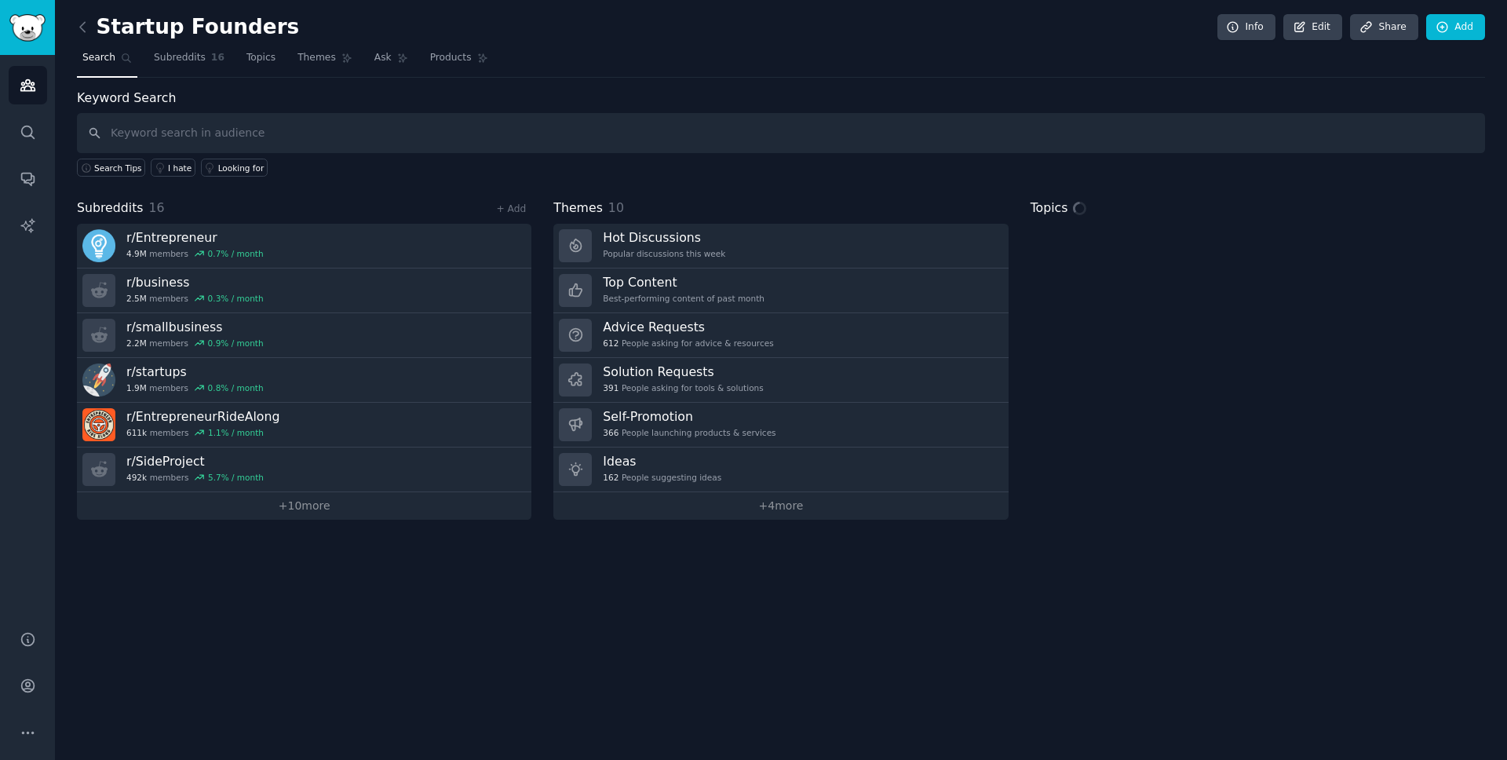
click at [228, 137] on input "text" at bounding box center [781, 133] width 1408 height 40
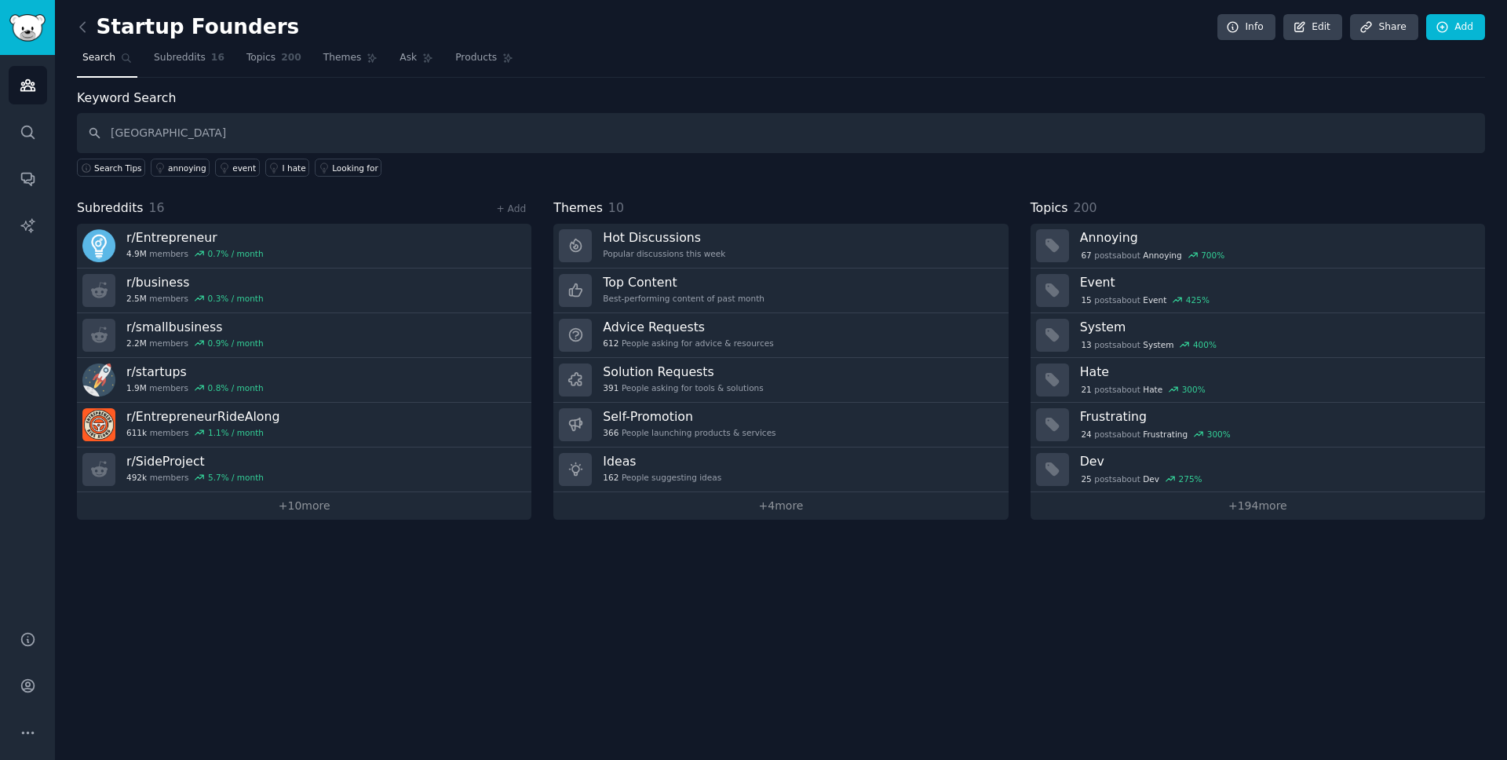
type input "[GEOGRAPHIC_DATA]"
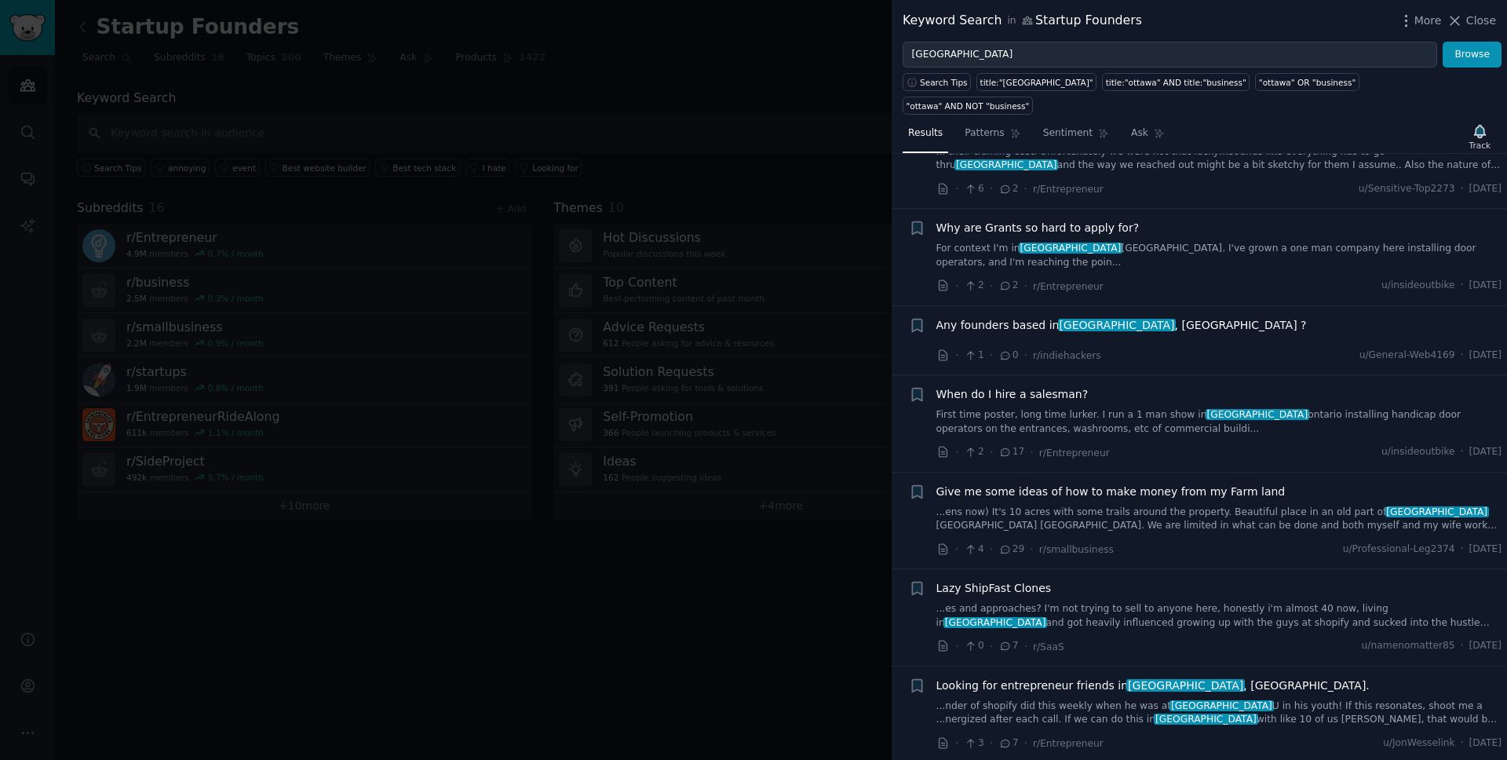
scroll to position [1053, 0]
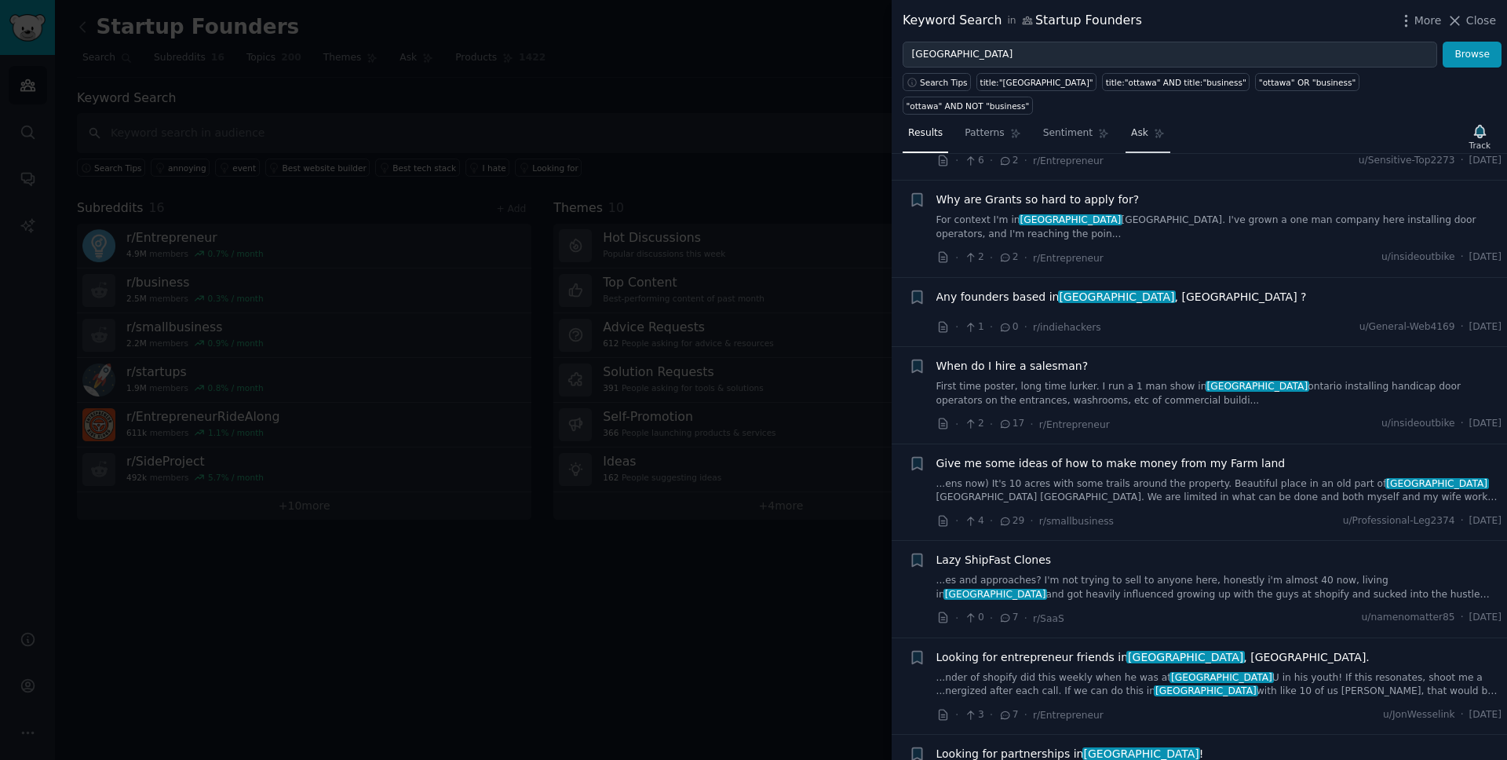
click at [1140, 126] on span "Ask" at bounding box center [1139, 133] width 17 height 14
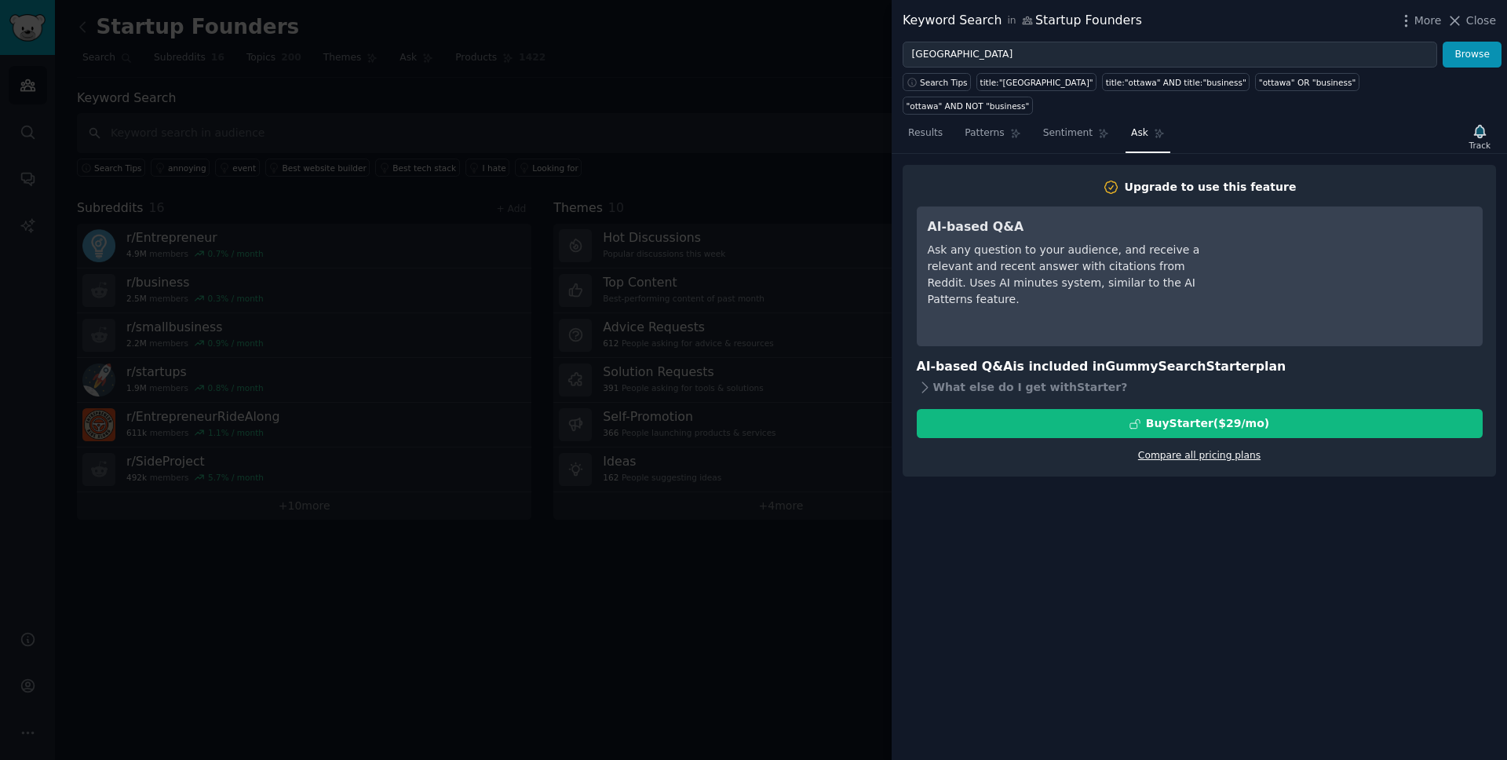
click at [1209, 450] on link "Compare all pricing plans" at bounding box center [1199, 455] width 122 height 11
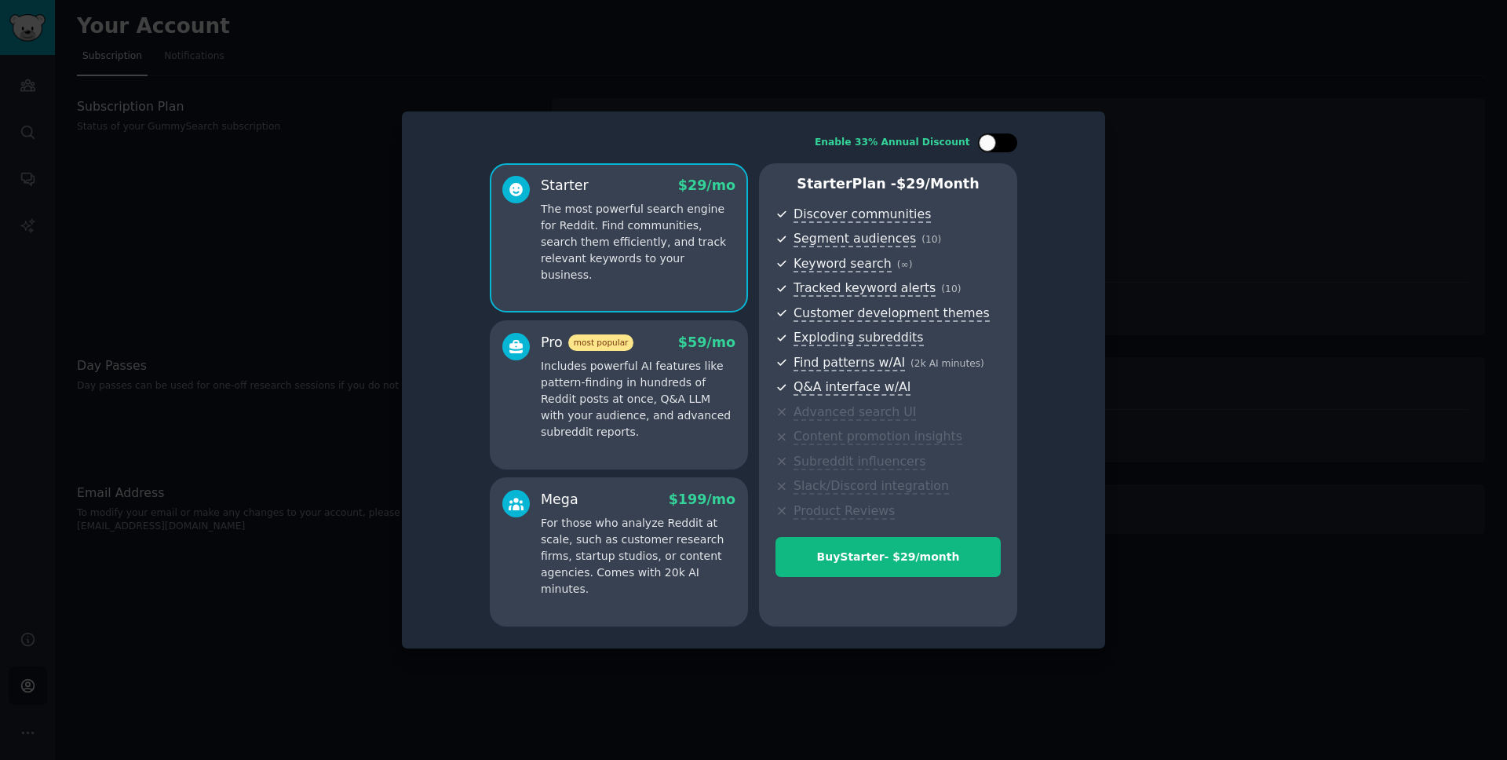
click at [984, 150] on div at bounding box center [987, 142] width 17 height 17
click at [999, 142] on div at bounding box center [1007, 142] width 17 height 17
checkbox input "false"
drag, startPoint x: 1078, startPoint y: 151, endPoint x: 1086, endPoint y: 147, distance: 9.5
click at [1078, 151] on div "Enable 33% Annual Discount Starter $ 29 /mo The most powerful search engine for…" at bounding box center [753, 379] width 681 height 515
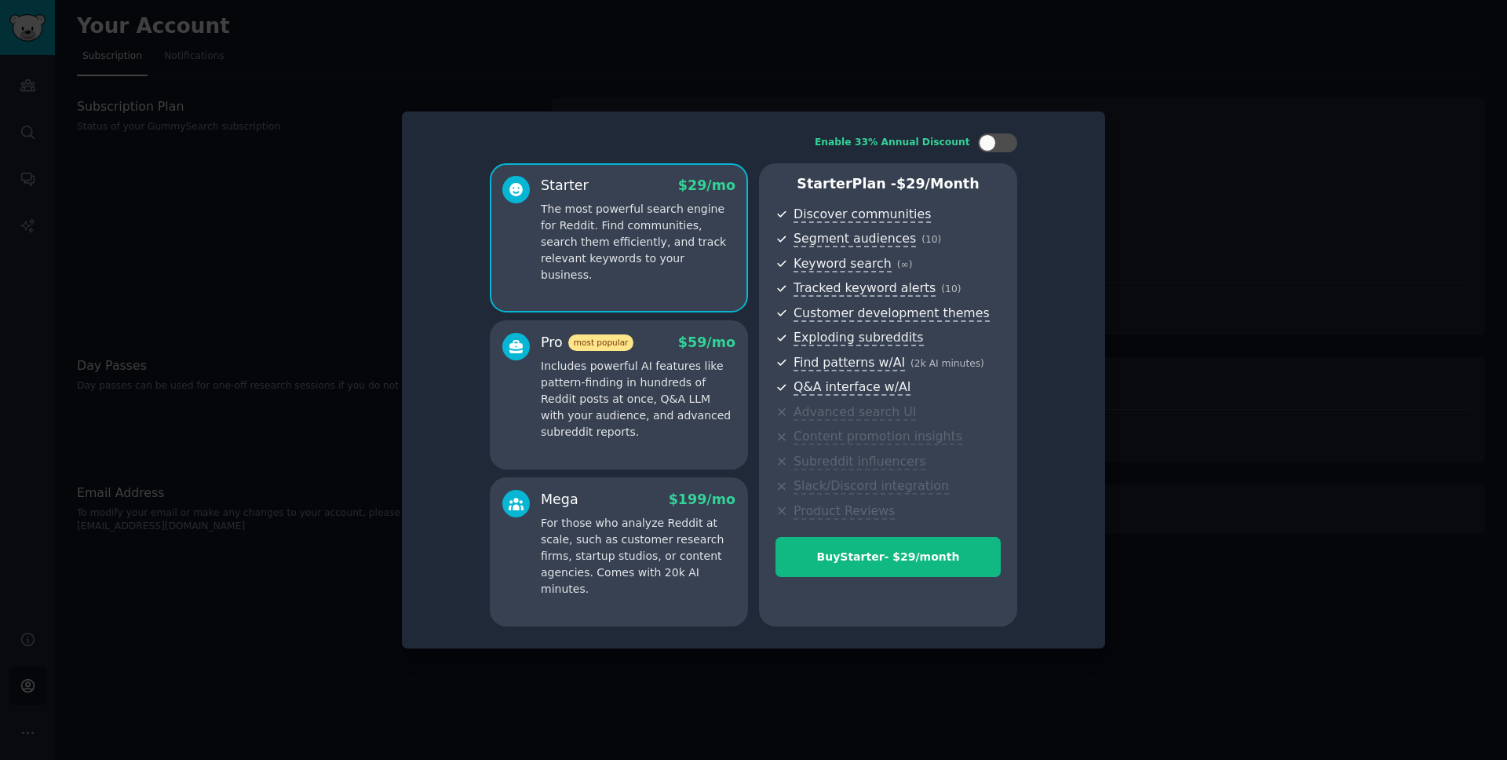
click at [1365, 138] on div at bounding box center [753, 380] width 1507 height 760
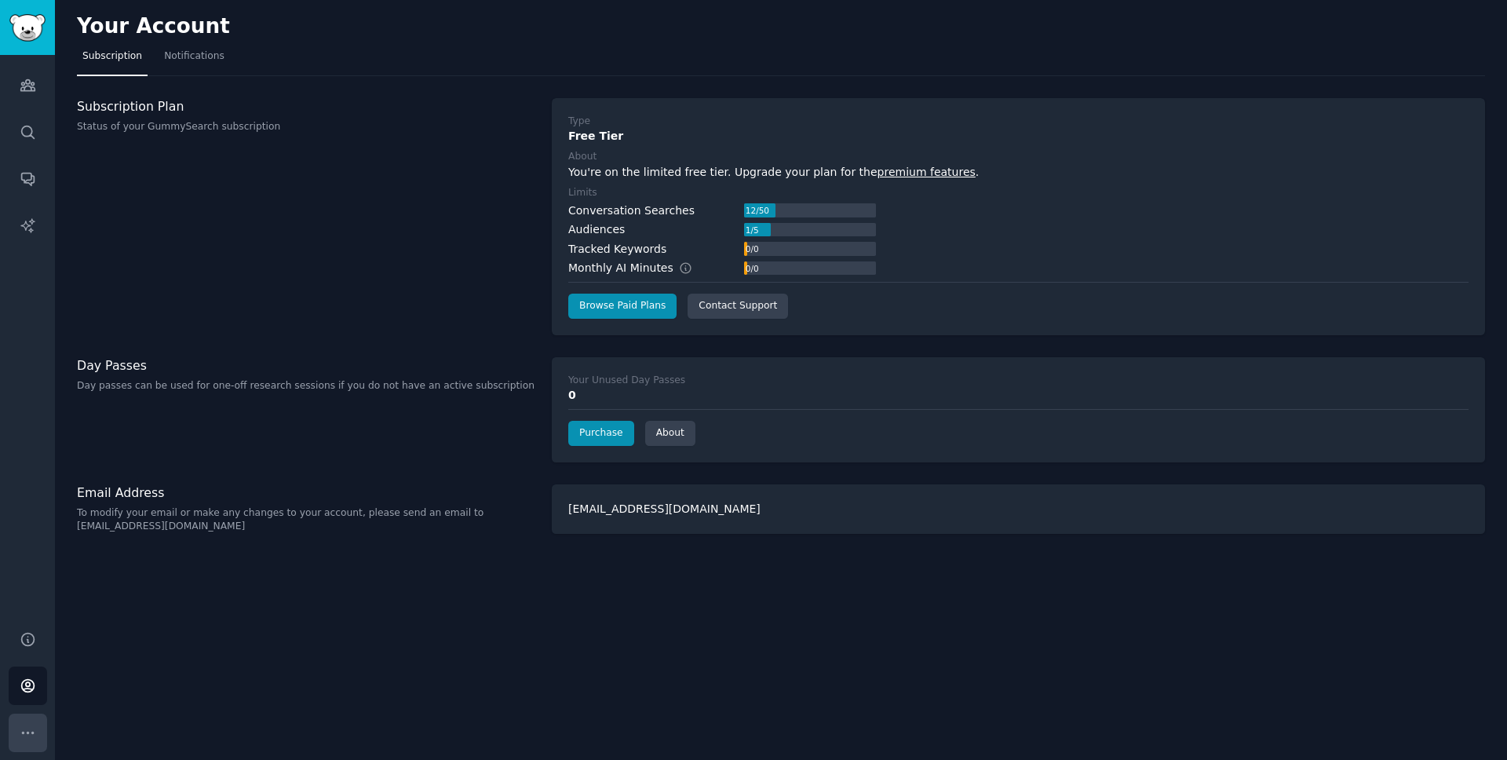
click at [29, 731] on icon "Sidebar" at bounding box center [28, 732] width 16 height 16
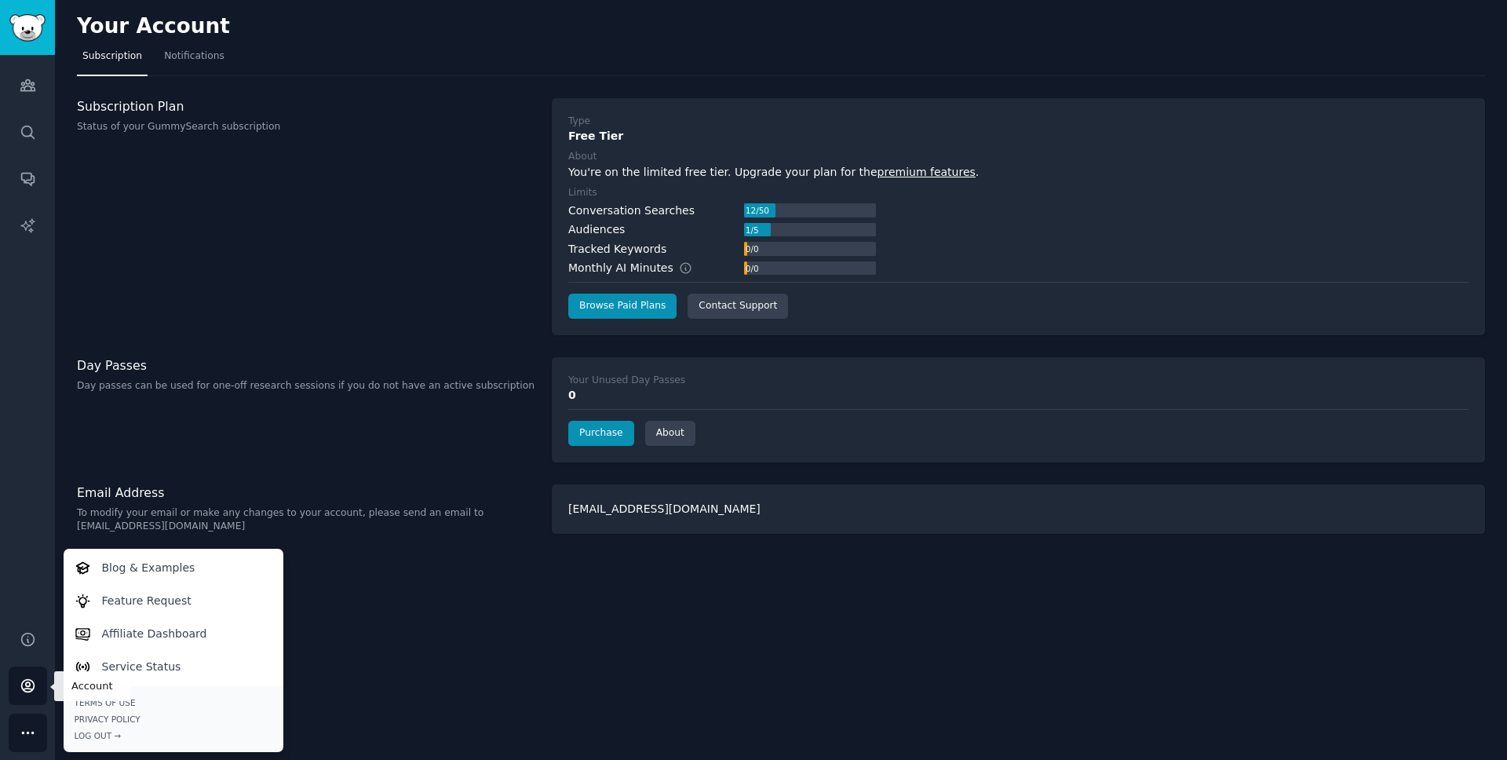
click at [24, 679] on icon "Sidebar" at bounding box center [28, 685] width 16 height 16
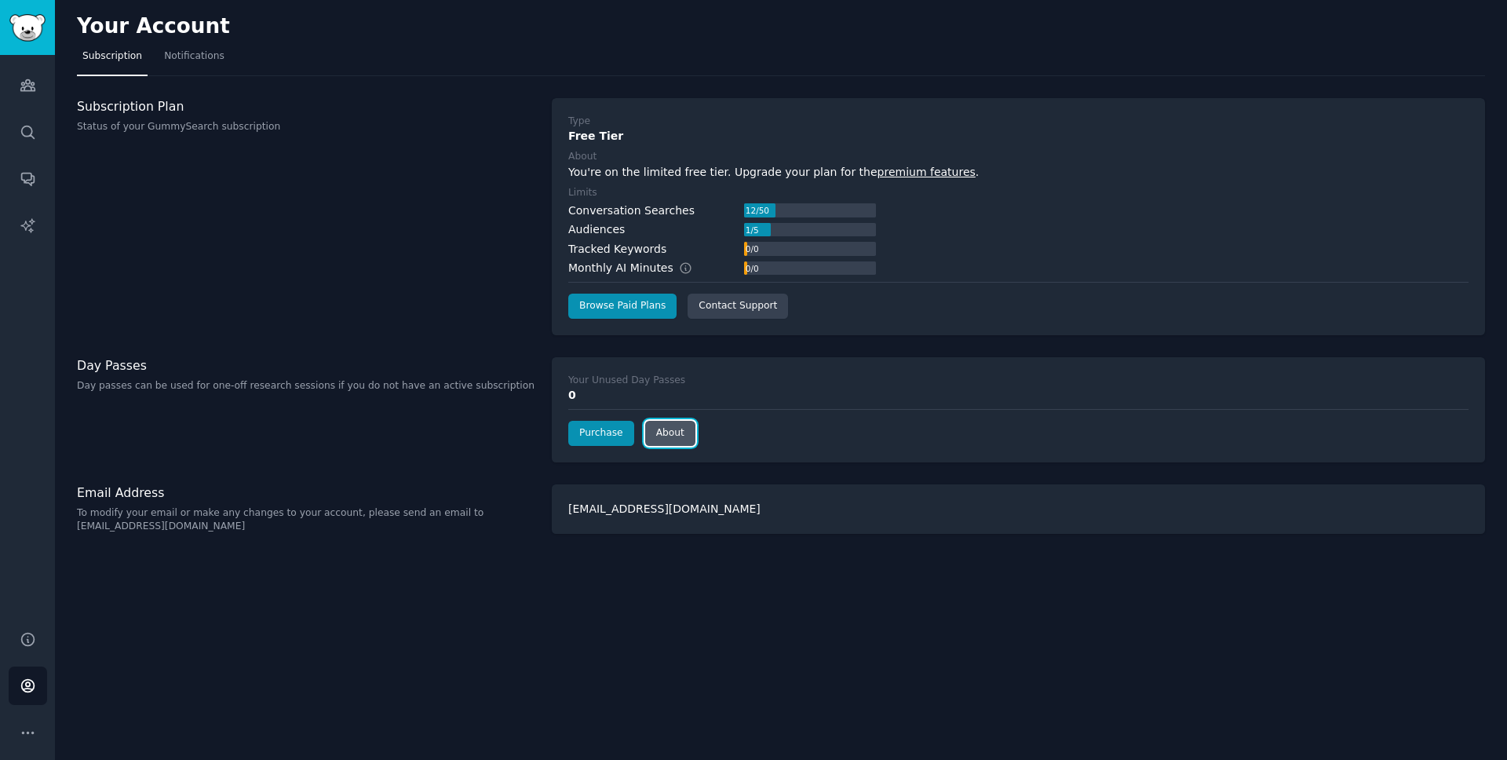
click at [651, 434] on link "About" at bounding box center [670, 433] width 50 height 25
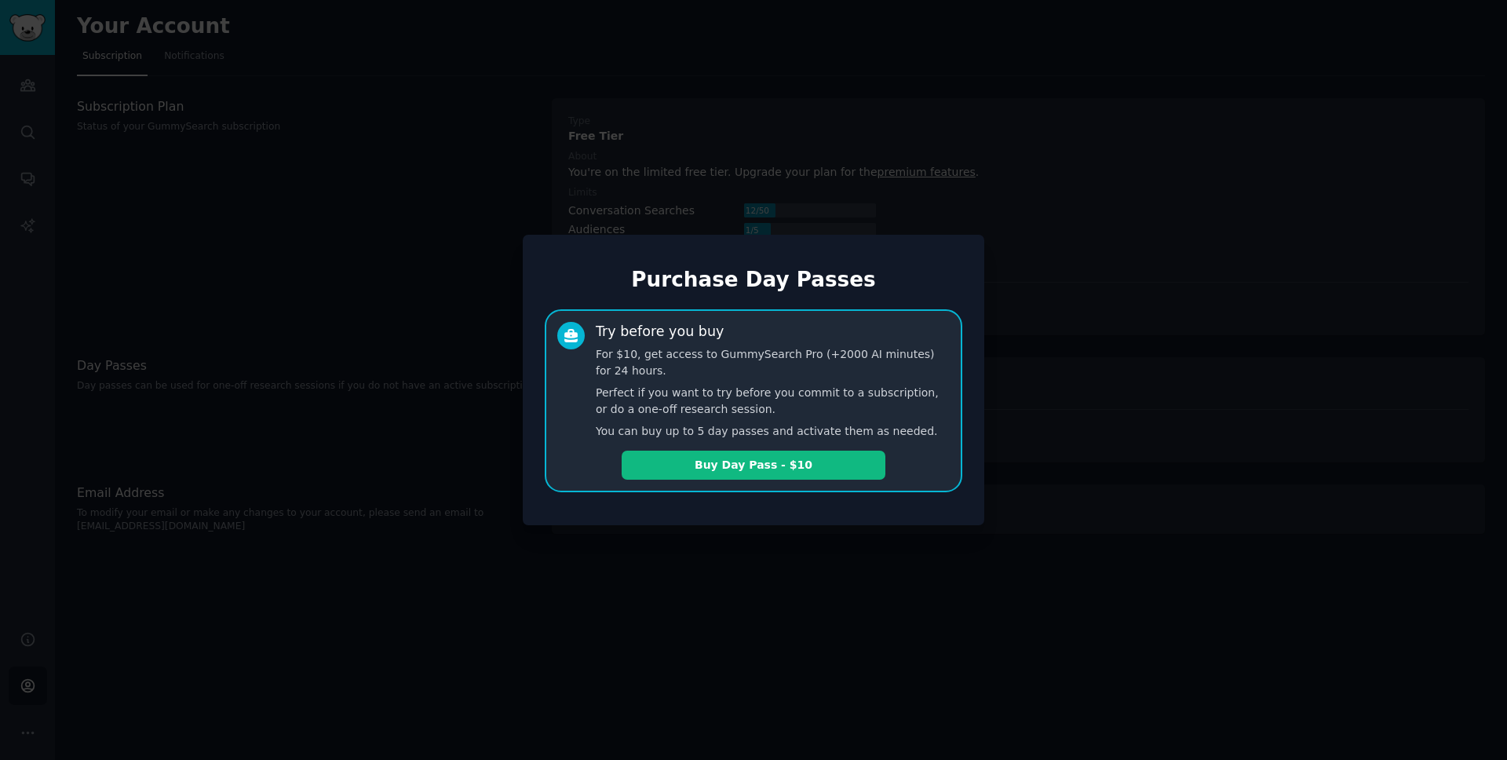
click at [713, 143] on div at bounding box center [753, 380] width 1507 height 760
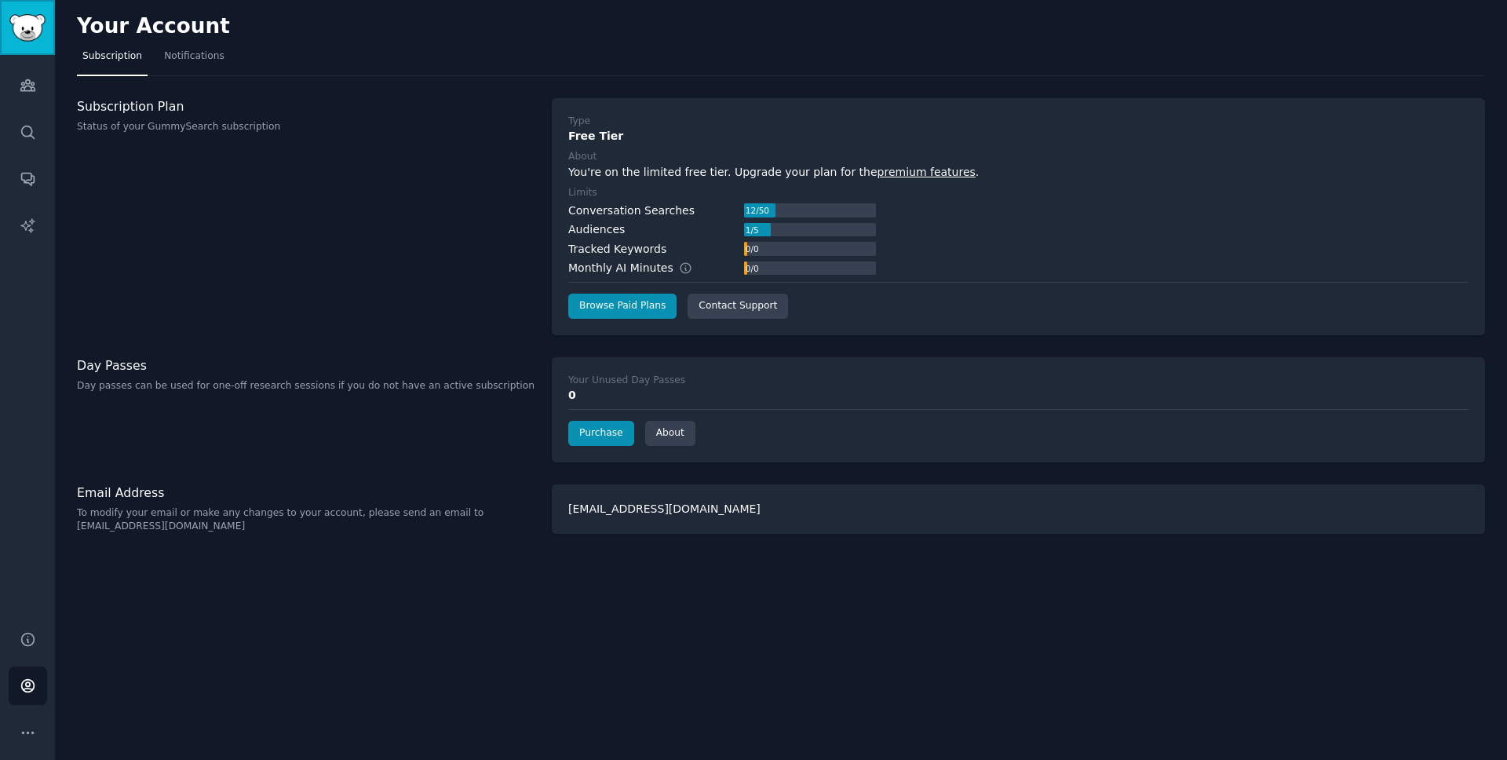
click at [14, 30] on img "Sidebar" at bounding box center [27, 27] width 36 height 27
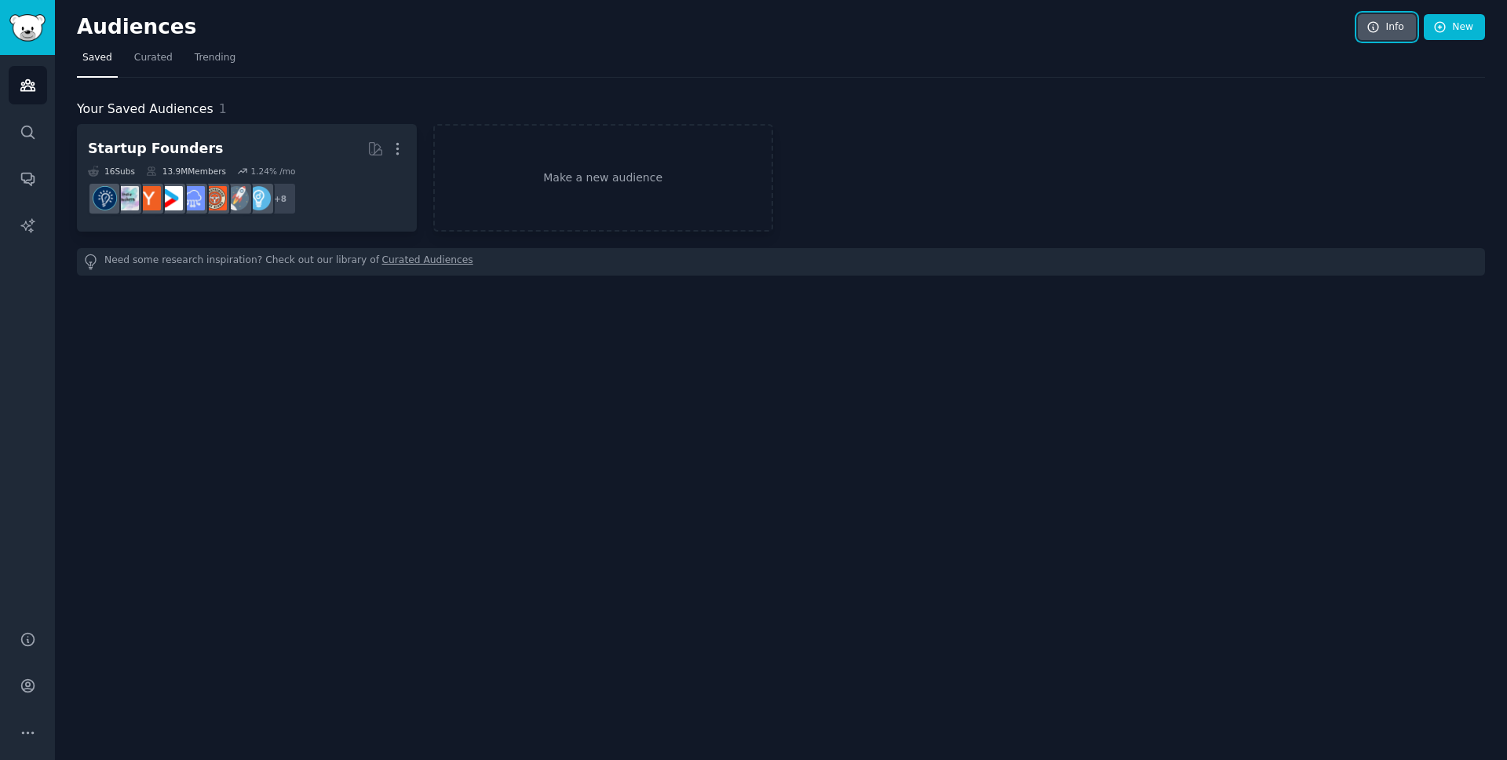
click at [1369, 28] on icon at bounding box center [1373, 27] width 10 height 10
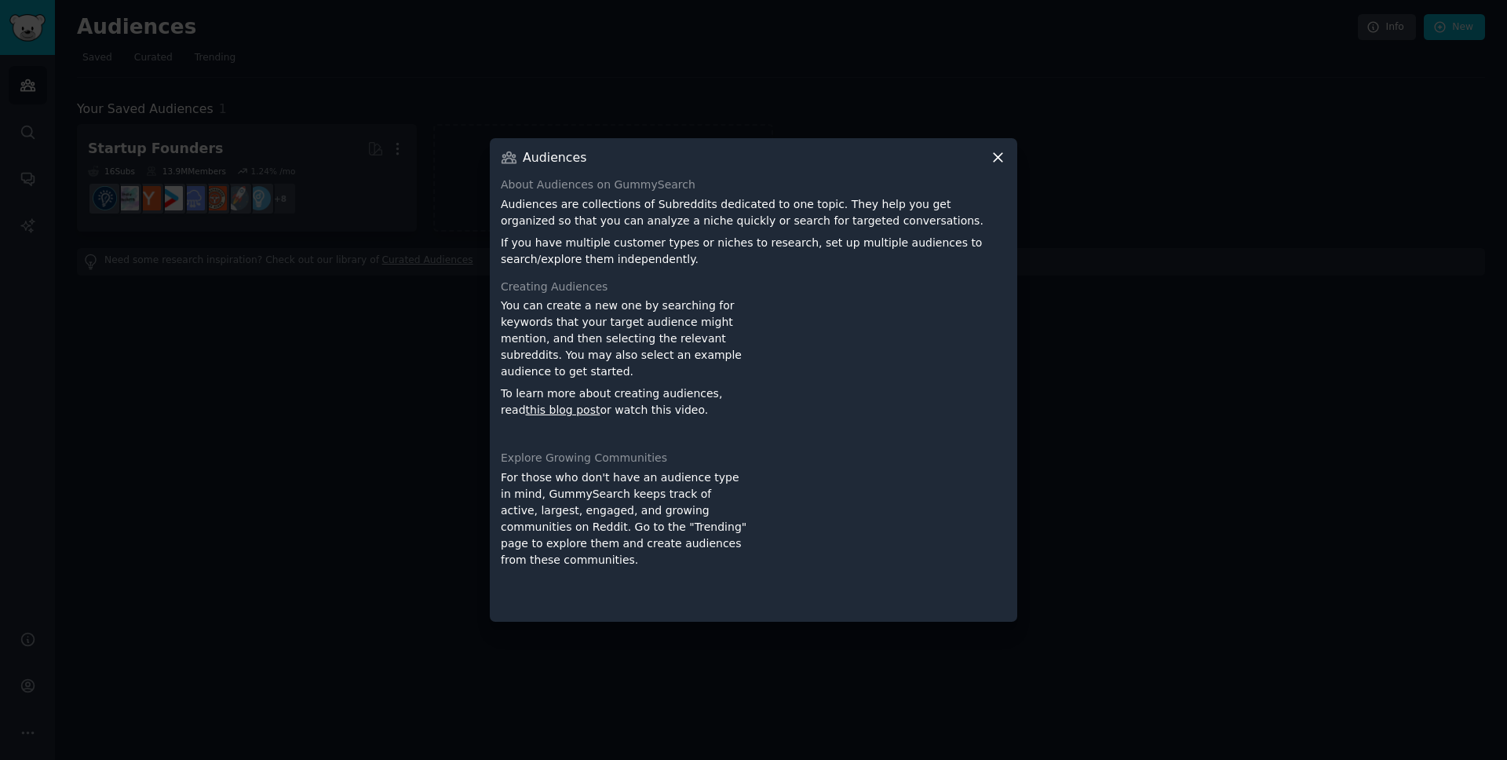
click at [992, 159] on icon at bounding box center [998, 157] width 16 height 16
